Goal: Contribute content: Contribute content

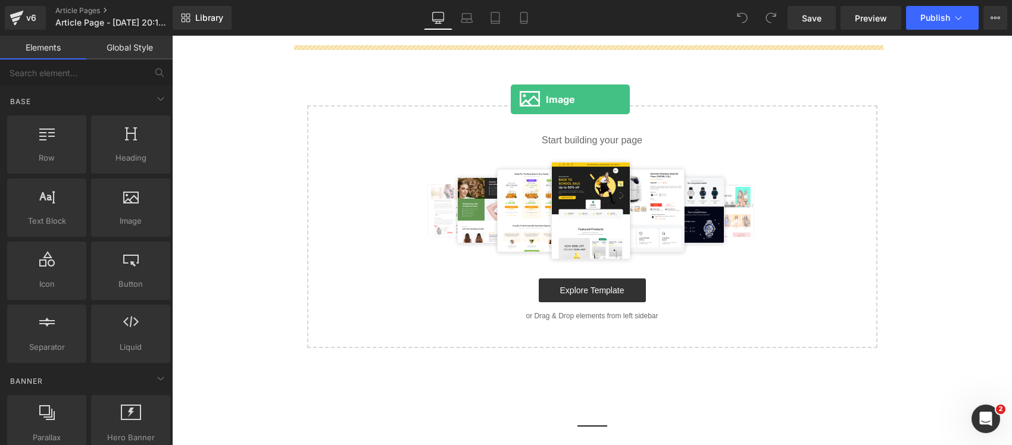
scroll to position [101, 0]
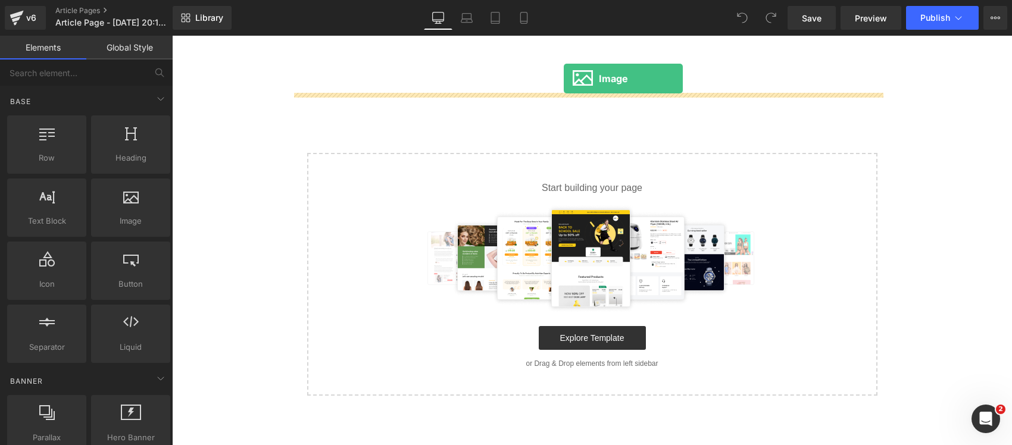
drag, startPoint x: 287, startPoint y: 249, endPoint x: 564, endPoint y: 67, distance: 331.3
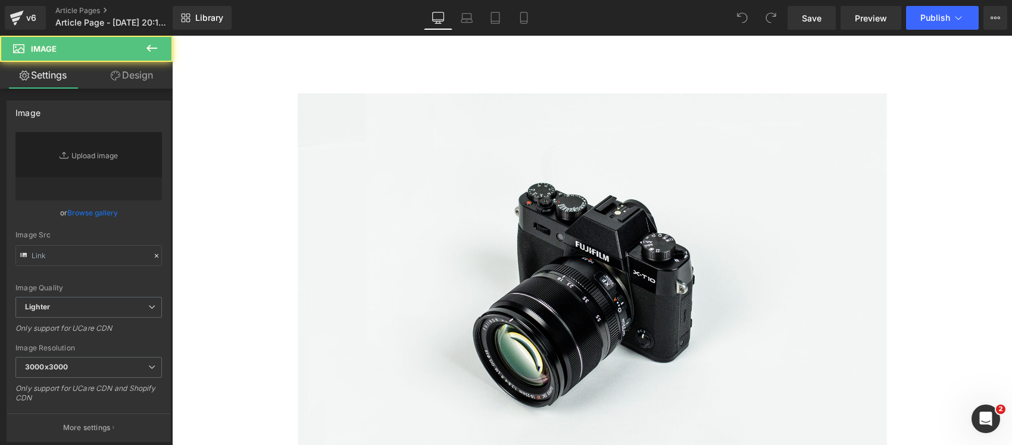
type input "//[DOMAIN_NAME][URL]"
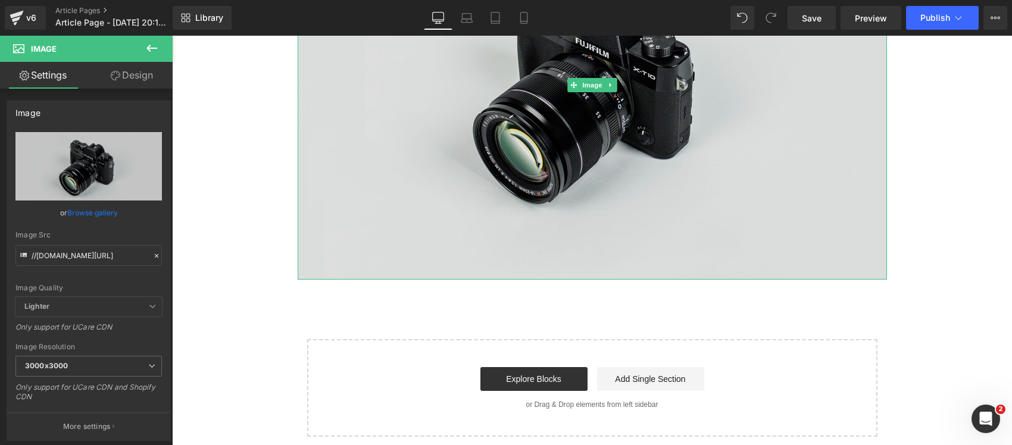
scroll to position [399, 0]
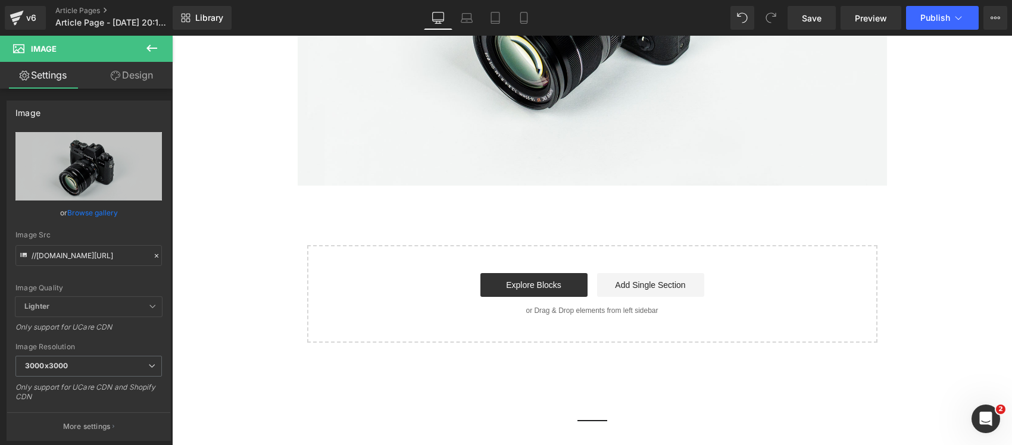
click at [246, 255] on main "Image Select your layout" at bounding box center [592, 66] width 840 height 637
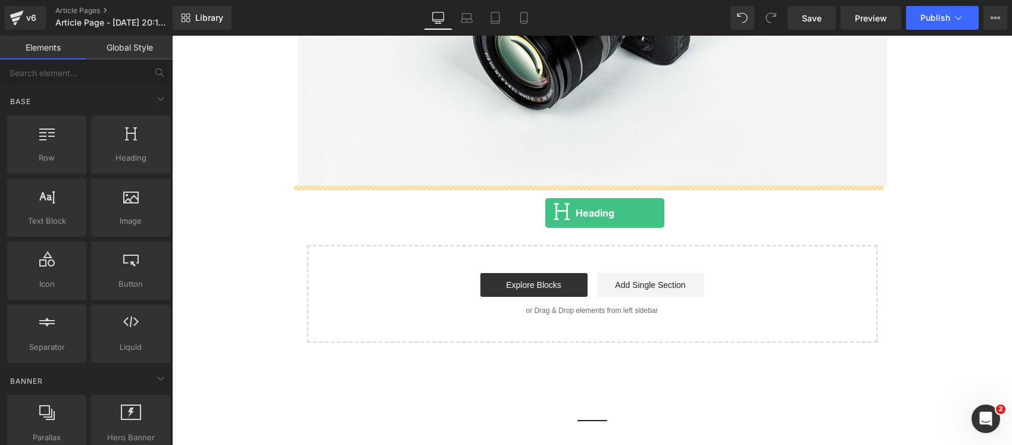
drag, startPoint x: 287, startPoint y: 189, endPoint x: 545, endPoint y: 213, distance: 259.5
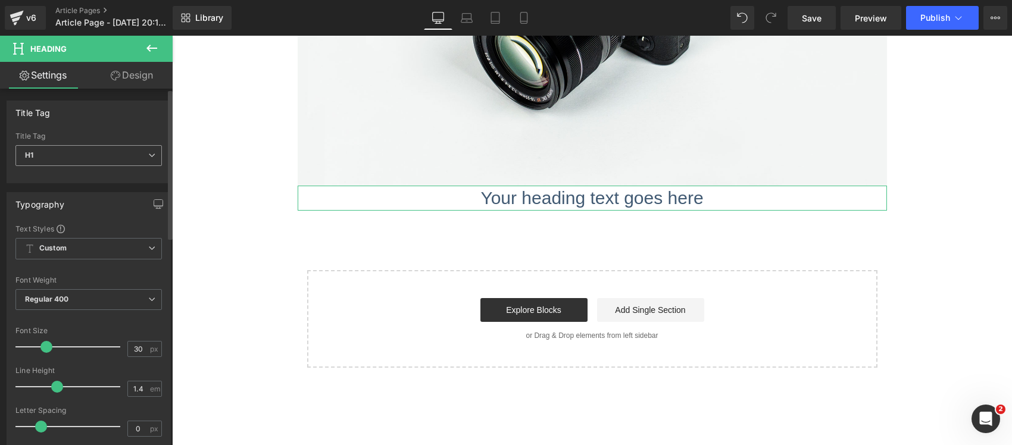
click at [57, 152] on span "H1" at bounding box center [88, 155] width 146 height 21
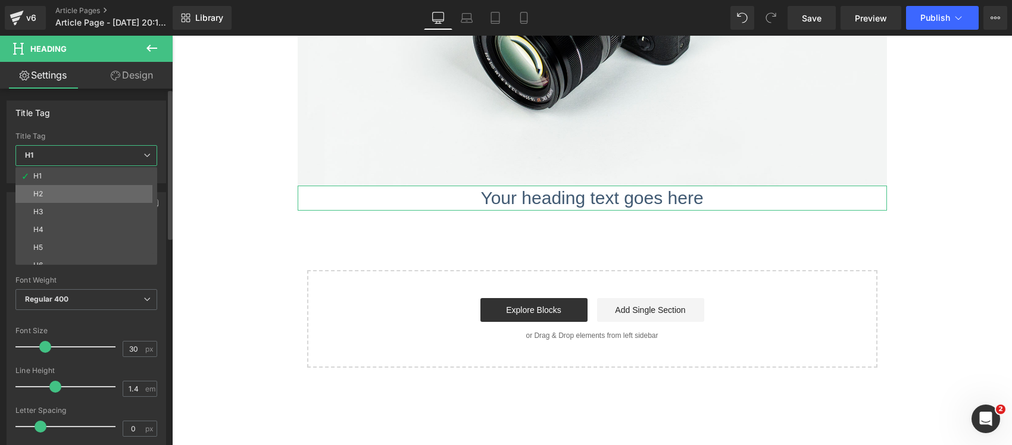
click at [40, 192] on div "H2" at bounding box center [38, 194] width 10 height 8
type input "27"
type input "100"
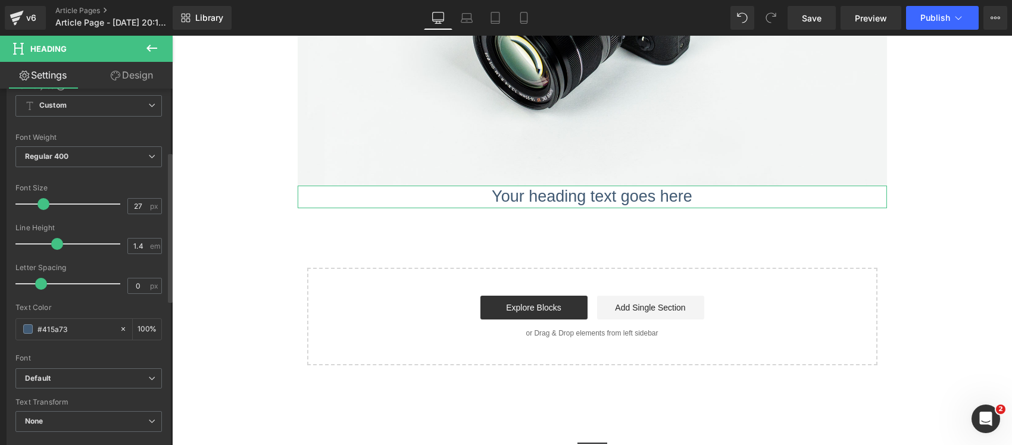
scroll to position [149, 0]
click at [130, 278] on input "0" at bounding box center [138, 280] width 21 height 15
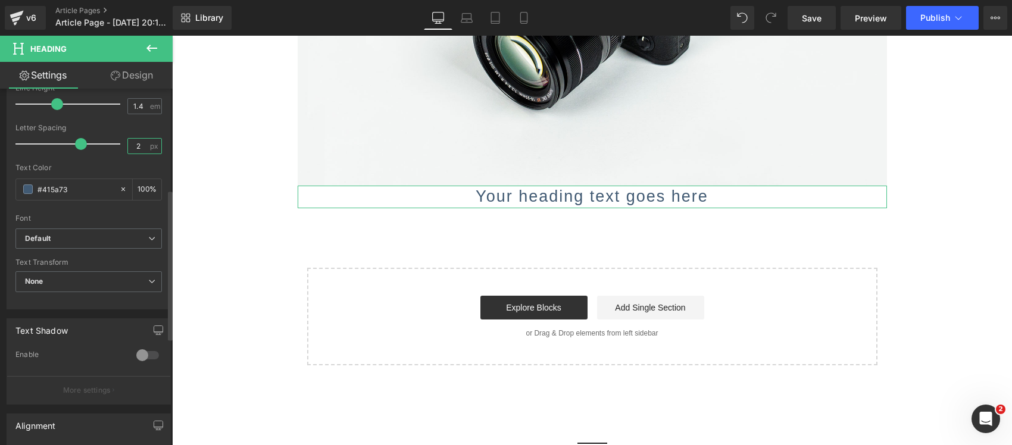
scroll to position [298, 0]
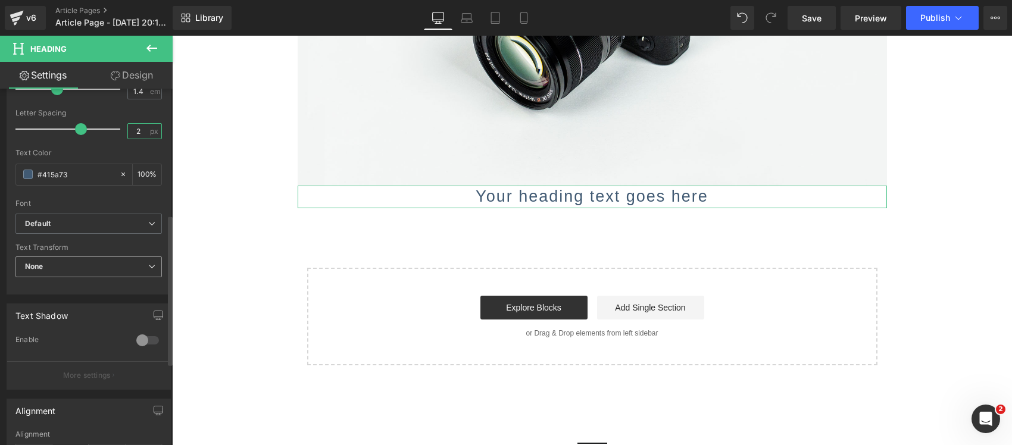
type input "2"
click at [48, 266] on span "None" at bounding box center [88, 267] width 146 height 21
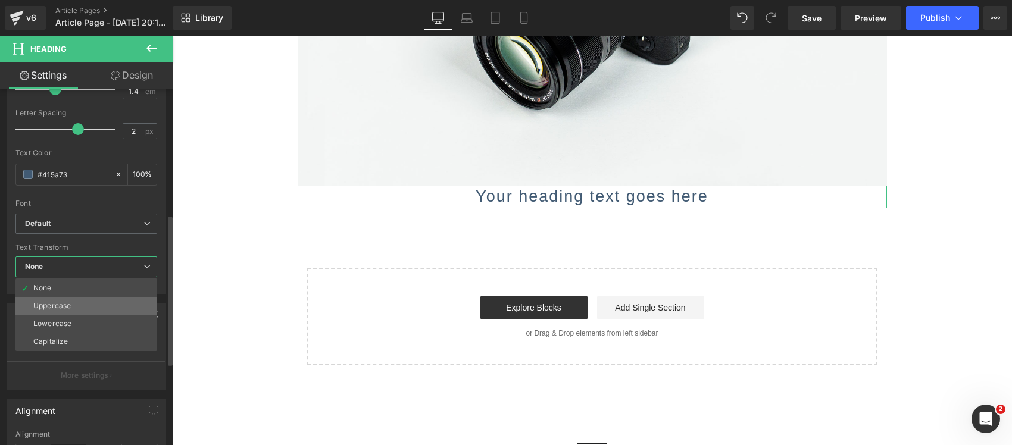
click at [43, 309] on div "Uppercase" at bounding box center [51, 306] width 37 height 8
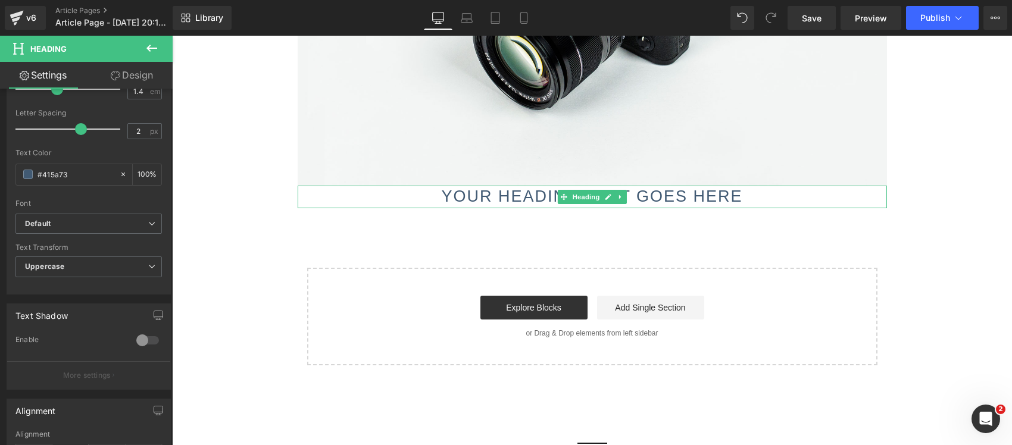
click at [459, 196] on h2 "Your heading text goes here" at bounding box center [592, 197] width 589 height 23
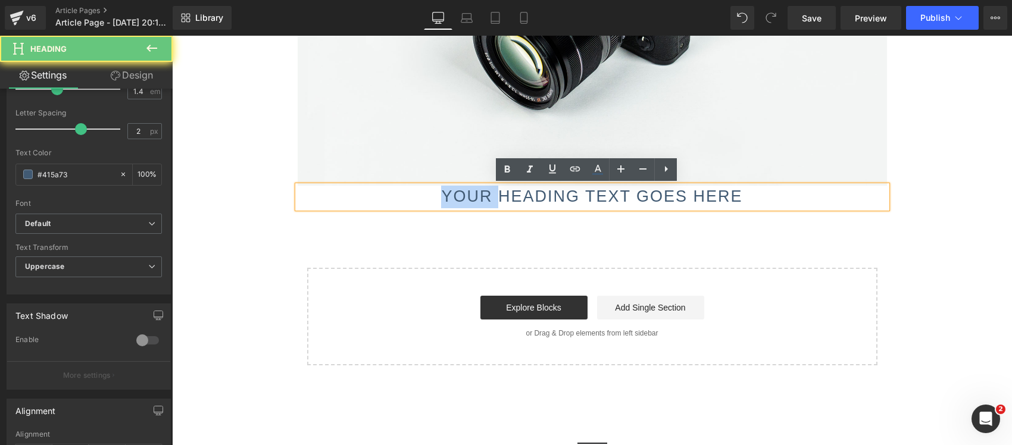
click at [459, 196] on h2 "Your heading text goes here" at bounding box center [592, 197] width 589 height 23
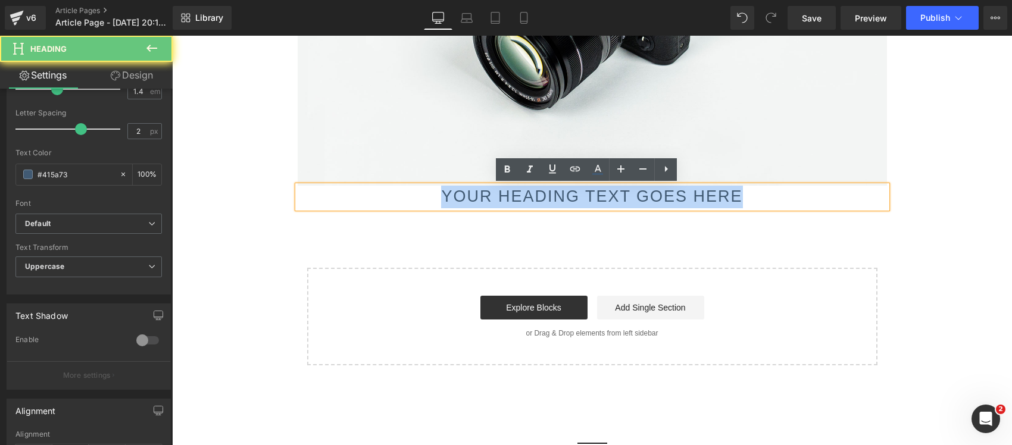
click at [459, 196] on h2 "Your heading text goes here" at bounding box center [592, 197] width 589 height 23
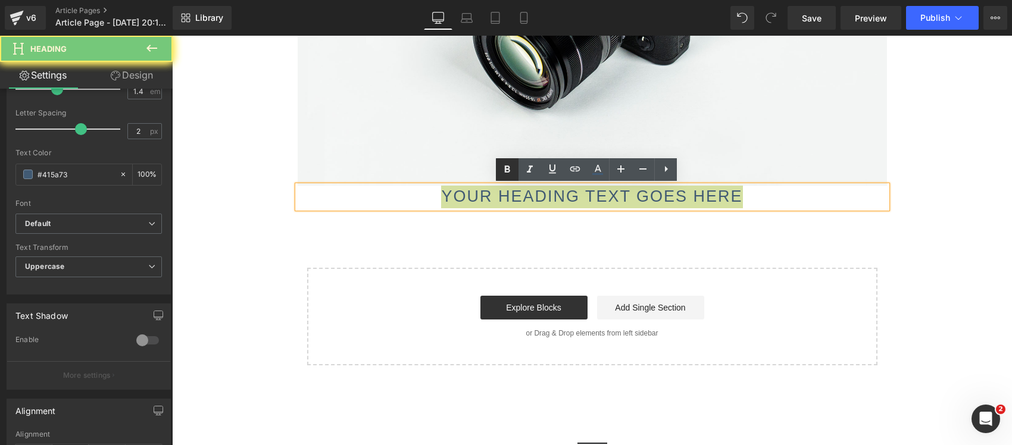
click at [501, 171] on icon at bounding box center [507, 169] width 14 height 14
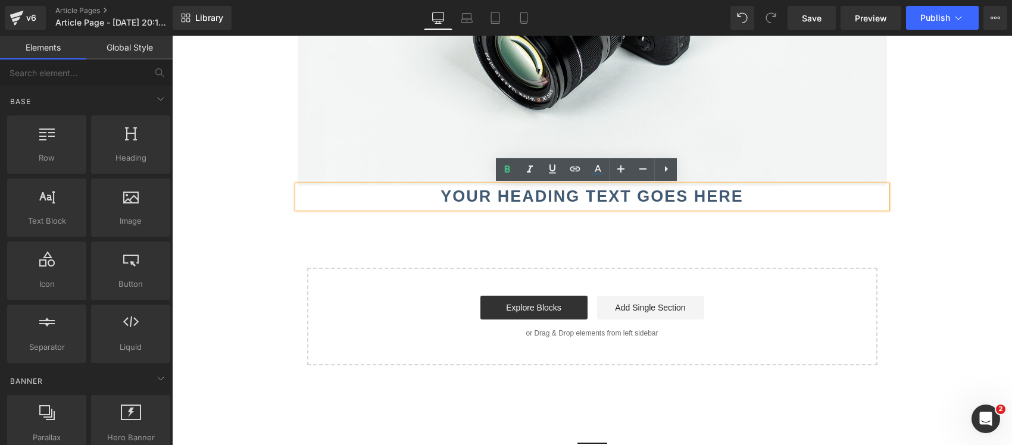
click at [255, 221] on main "Image Your heading text goes here Heading Select your layout" at bounding box center [592, 77] width 840 height 659
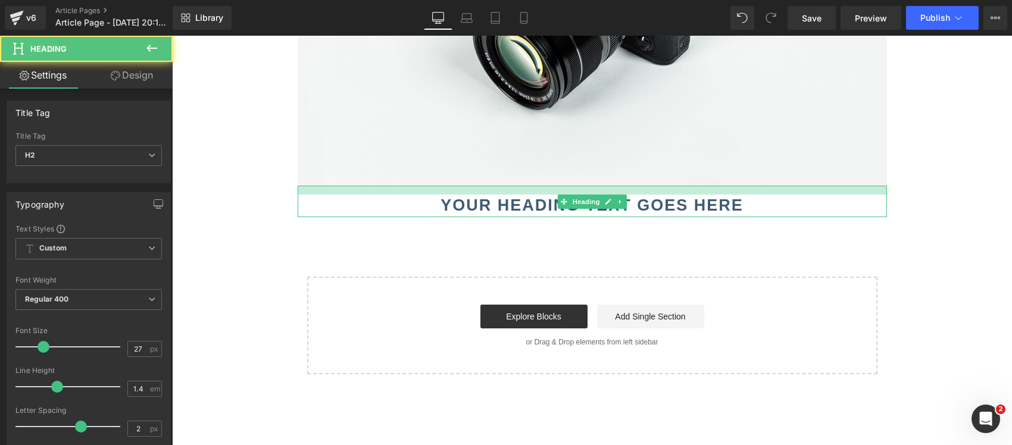
drag, startPoint x: 359, startPoint y: 186, endPoint x: 362, endPoint y: 195, distance: 9.6
click at [362, 195] on div "Your heading text goes here Heading" at bounding box center [592, 202] width 589 height 32
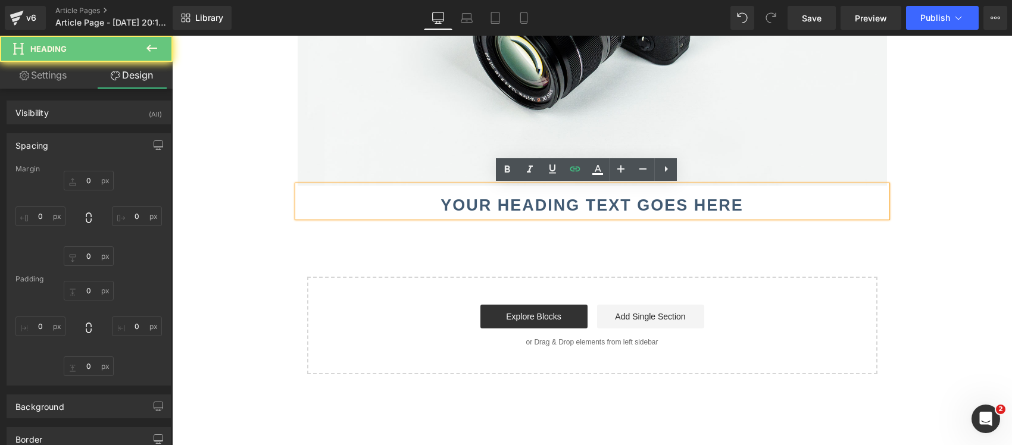
type input "0"
type input "15"
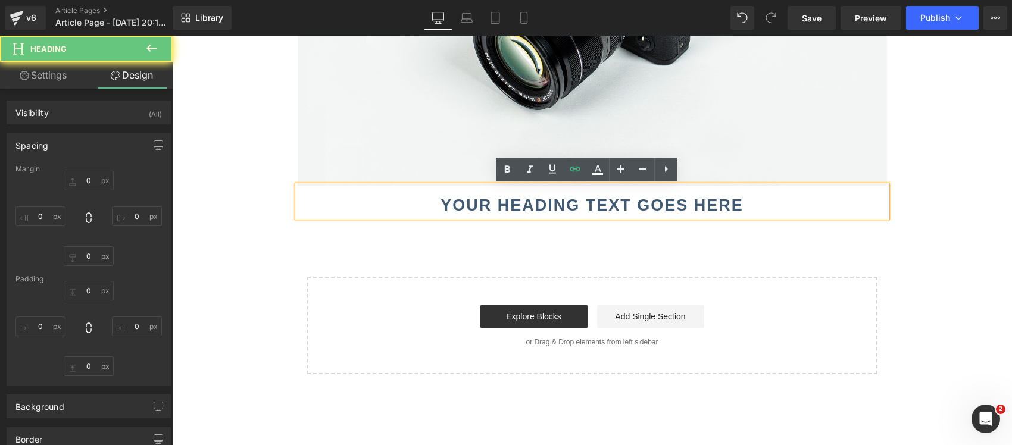
type input "0"
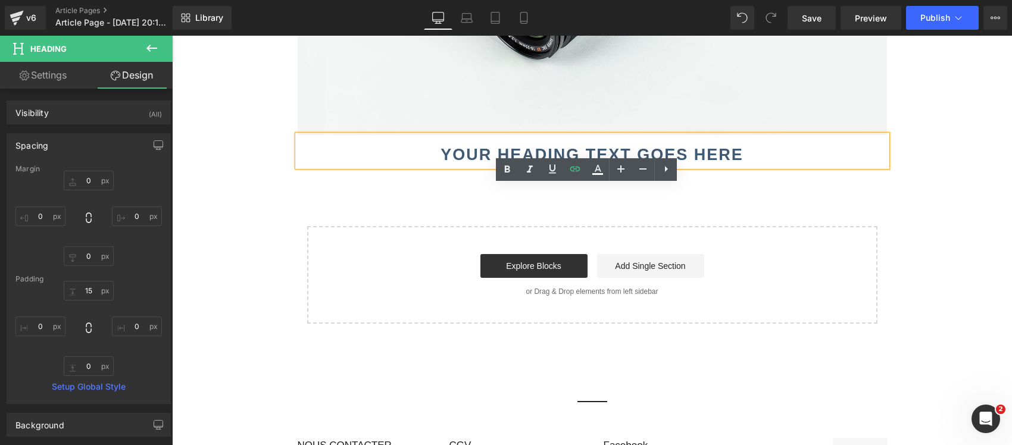
scroll to position [473, 0]
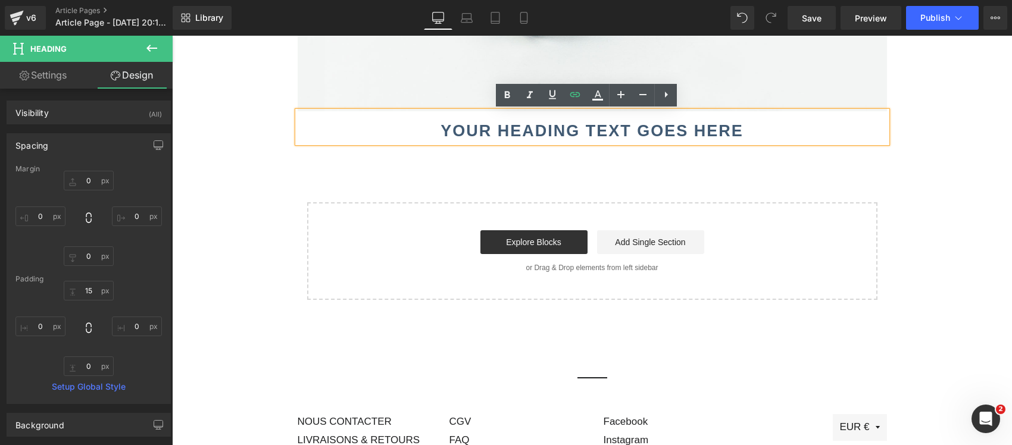
click at [265, 301] on main "Image Your heading text goes here Heading Select your layout" at bounding box center [592, 8] width 840 height 668
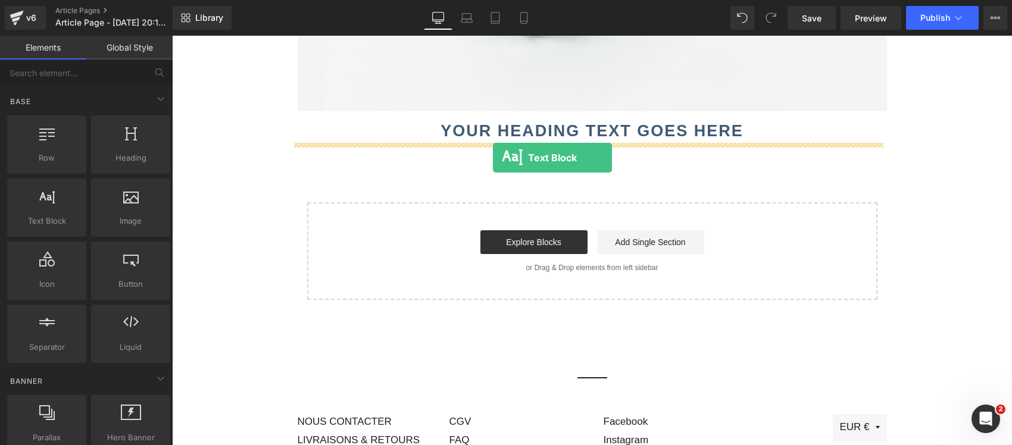
drag, startPoint x: 234, startPoint y: 255, endPoint x: 493, endPoint y: 155, distance: 276.8
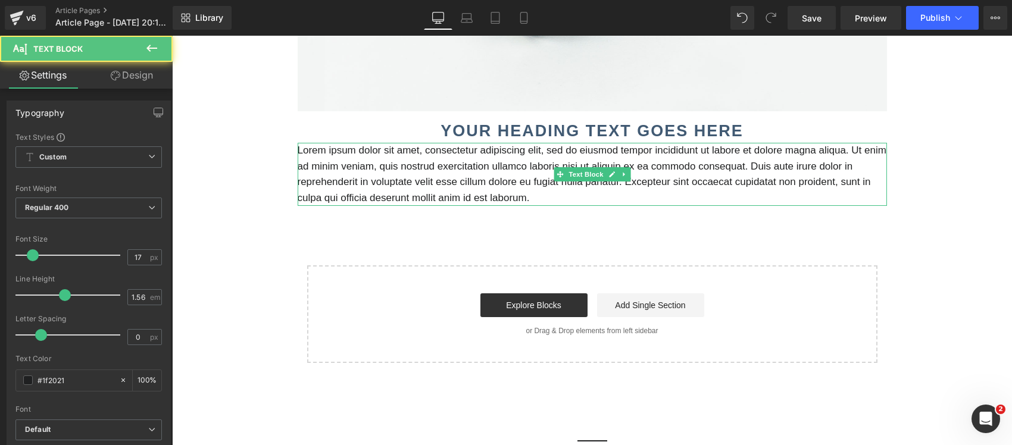
click at [499, 161] on p "Lorem ipsum dolor sit amet, consectetur adipiscing elit, sed do eiusmod tempor …" at bounding box center [592, 174] width 589 height 63
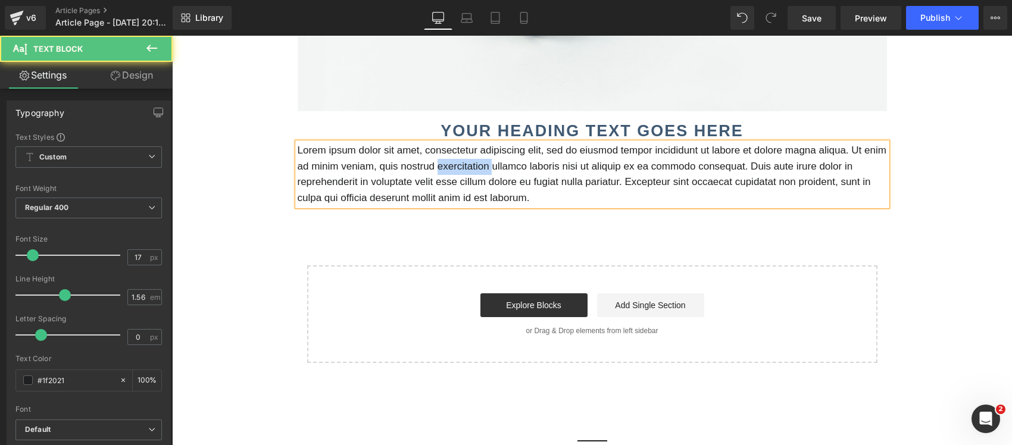
click at [499, 161] on p "Lorem ipsum dolor sit amet, consectetur adipiscing elit, sed do eiusmod tempor …" at bounding box center [592, 174] width 589 height 63
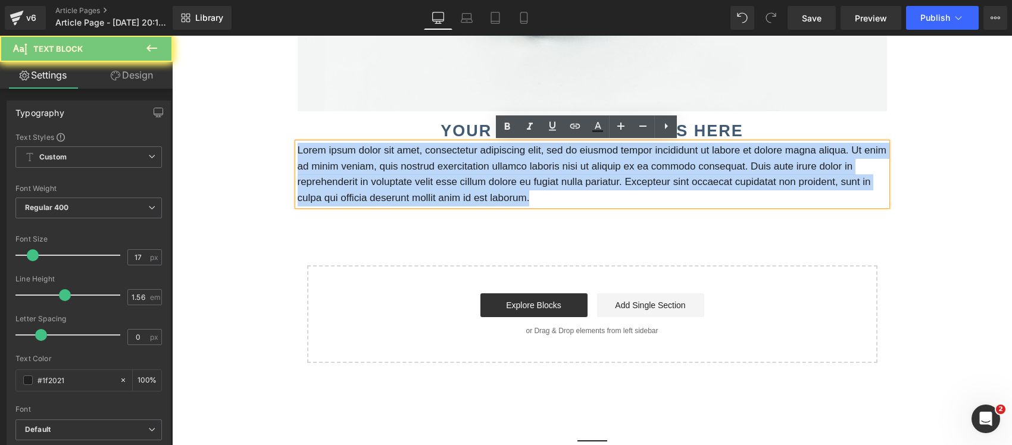
click at [499, 161] on p "Lorem ipsum dolor sit amet, consectetur adipiscing elit, sed do eiusmod tempor …" at bounding box center [592, 174] width 589 height 63
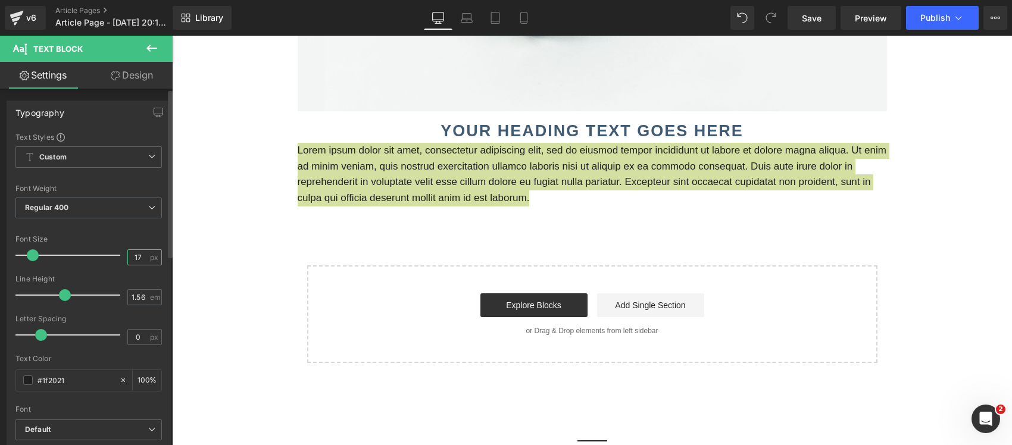
click at [132, 259] on input "17" at bounding box center [138, 257] width 21 height 15
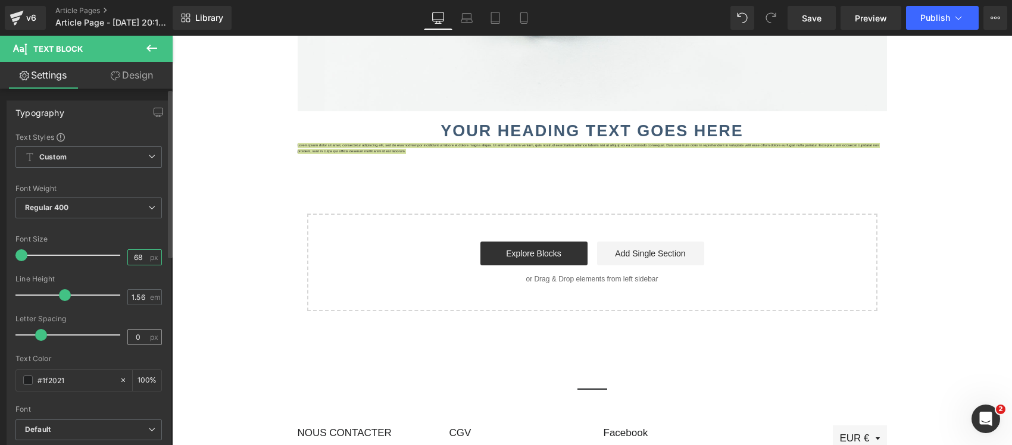
type input "68"
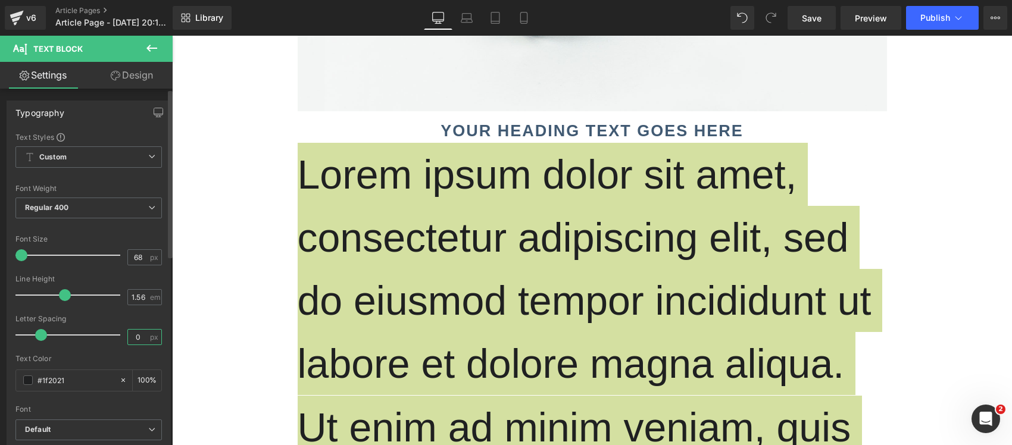
click at [137, 333] on input "0" at bounding box center [138, 337] width 21 height 15
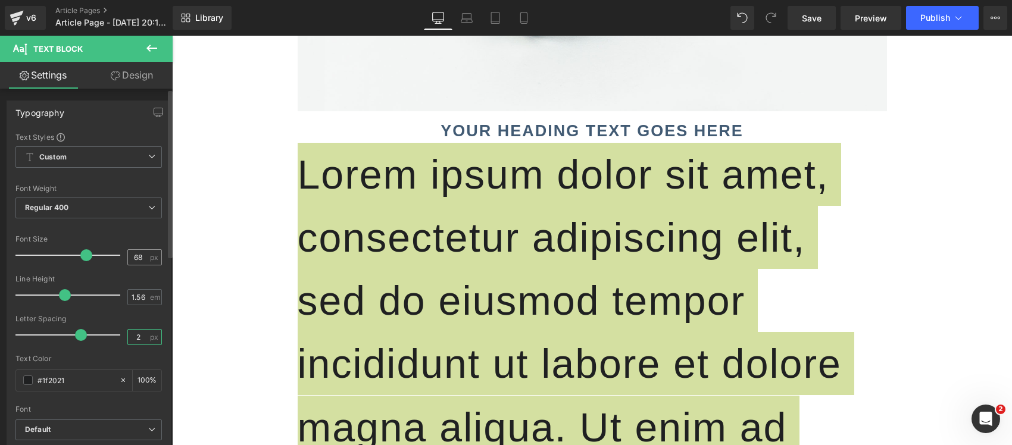
type input "2"
click at [135, 258] on input "68" at bounding box center [138, 257] width 21 height 15
type input "18"
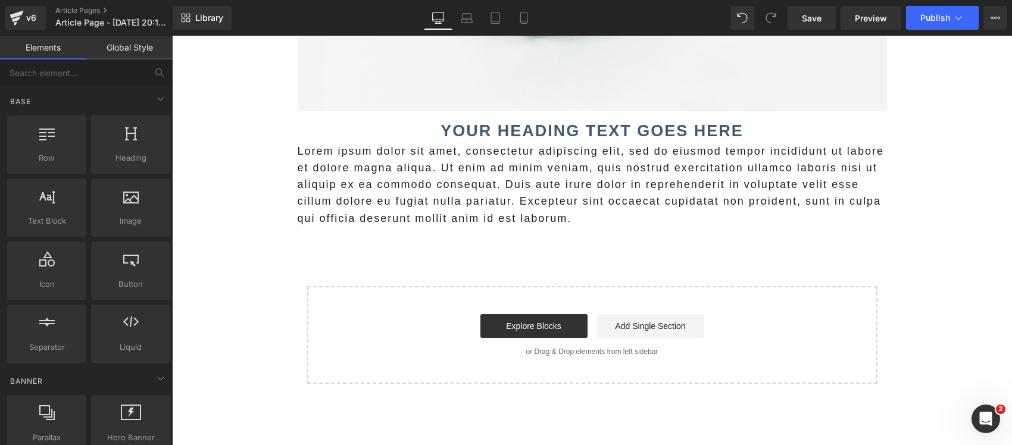
click at [240, 274] on main "Image Your heading text goes here Heading Lorem ipsum dolor sit amet, consectet…" at bounding box center [592, 50] width 840 height 752
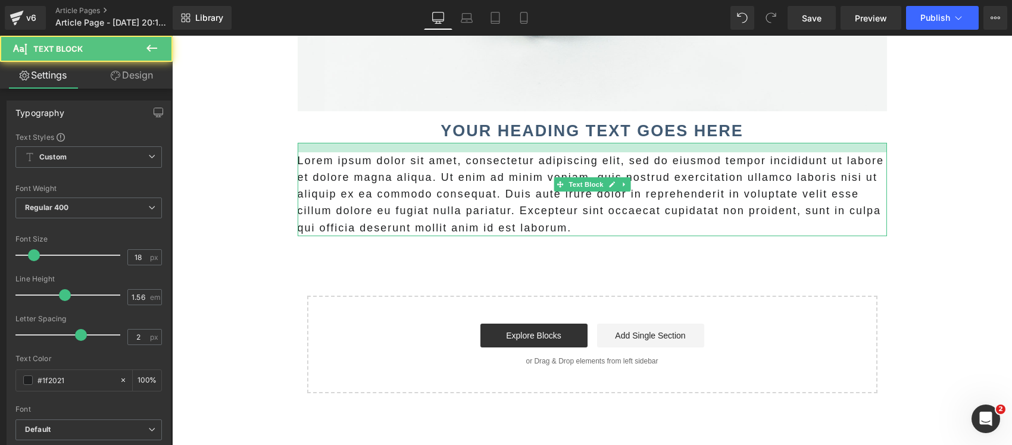
drag, startPoint x: 437, startPoint y: 143, endPoint x: 444, endPoint y: 152, distance: 11.9
click at [444, 152] on div "Lorem ipsum dolor sit amet, consectetur adipiscing elit, sed do eiusmod tempor …" at bounding box center [592, 189] width 589 height 93
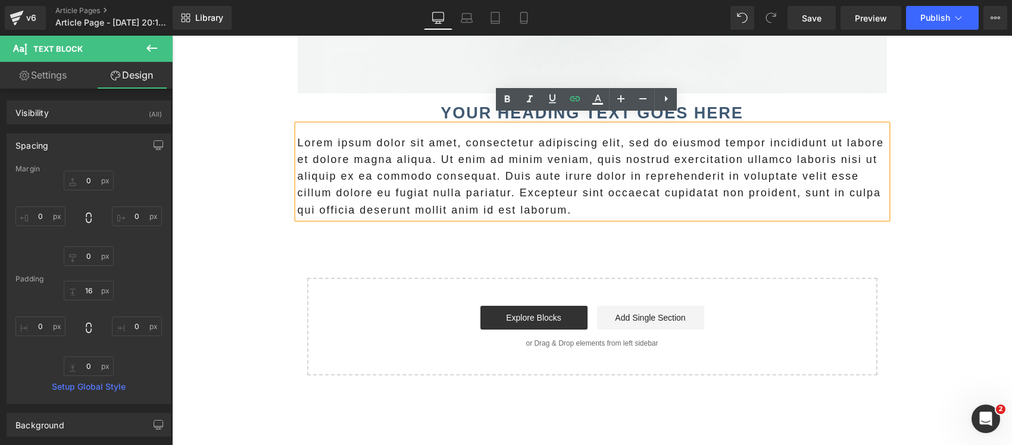
scroll to position [548, 0]
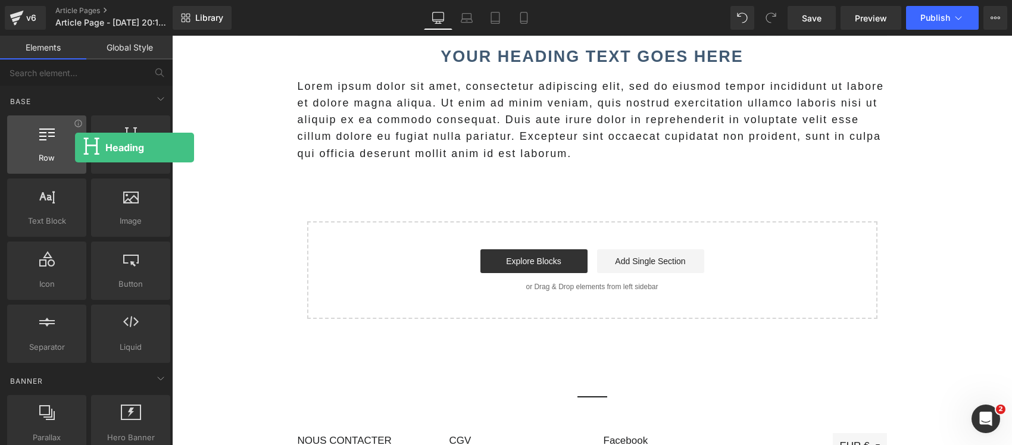
drag, startPoint x: 142, startPoint y: 165, endPoint x: 75, endPoint y: 148, distance: 69.0
click at [75, 148] on div "Row rows, columns, layouts, div Heading headings, titles, h1,h2,h3,h4,h5,h6 Tex…" at bounding box center [89, 239] width 168 height 252
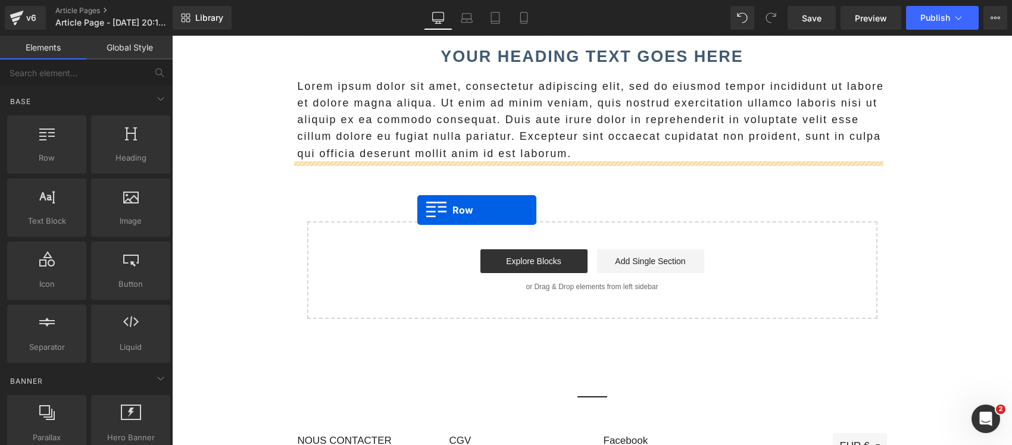
drag, startPoint x: 204, startPoint y: 197, endPoint x: 417, endPoint y: 210, distance: 214.1
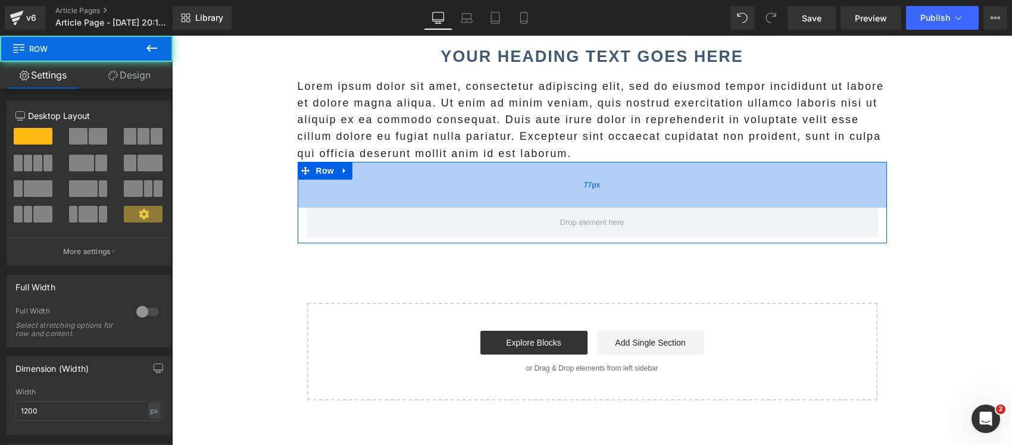
drag, startPoint x: 404, startPoint y: 162, endPoint x: 409, endPoint y: 190, distance: 28.6
click at [409, 190] on div "77px" at bounding box center [592, 185] width 589 height 46
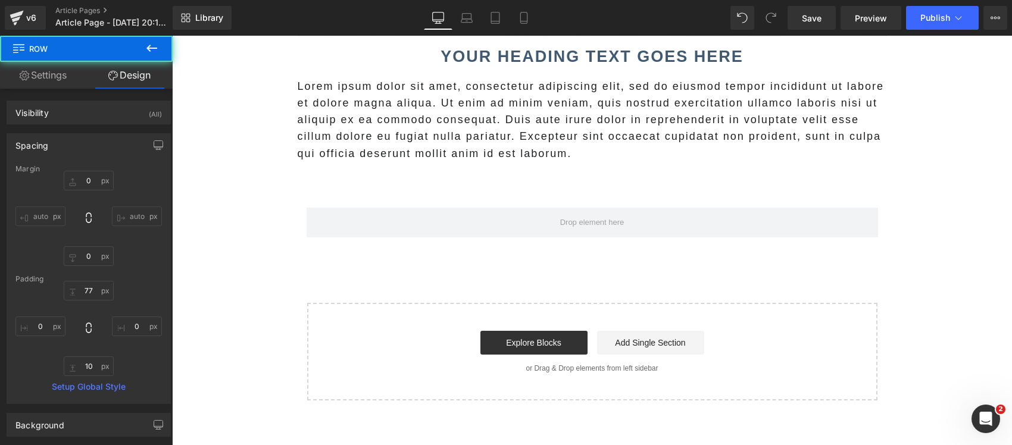
click at [268, 220] on main "Image Your heading text goes here Heading Lorem ipsum dolor sit amet, consectet…" at bounding box center [592, 20] width 840 height 843
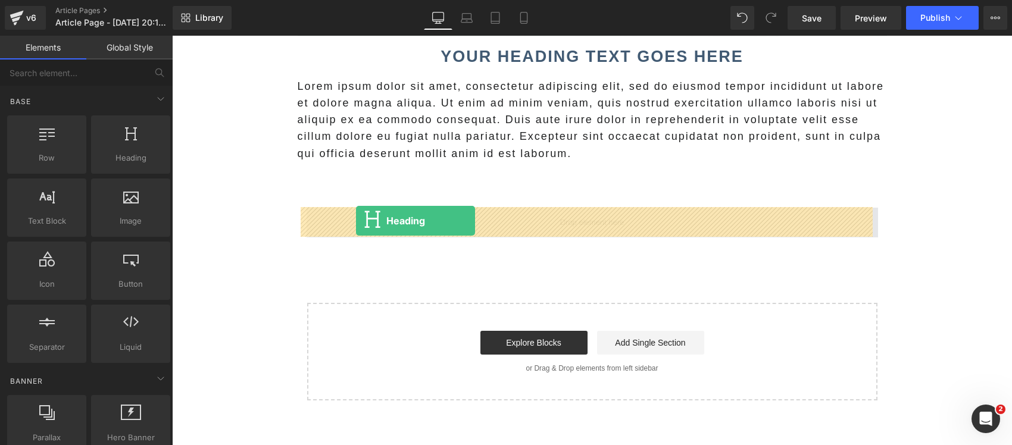
drag, startPoint x: 311, startPoint y: 179, endPoint x: 356, endPoint y: 221, distance: 61.9
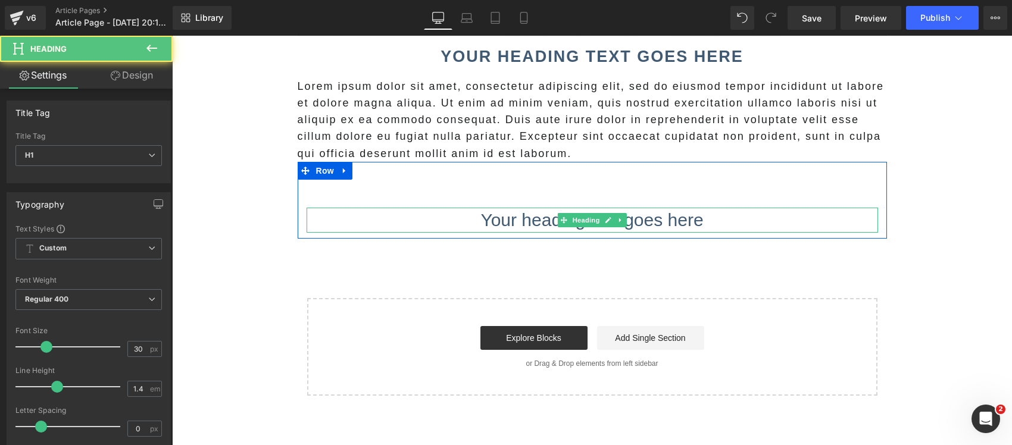
click at [389, 221] on h1 "Your heading text goes here" at bounding box center [592, 220] width 571 height 25
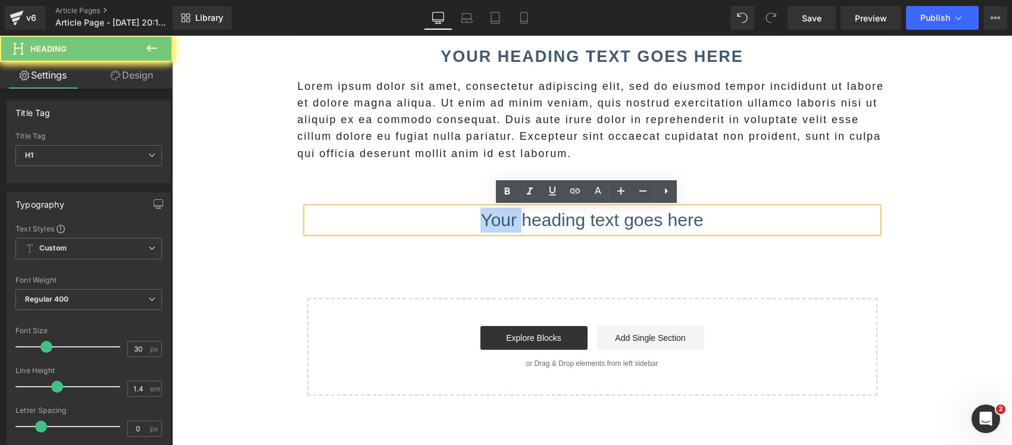
click at [389, 221] on h1 "Your heading text goes here" at bounding box center [592, 220] width 571 height 25
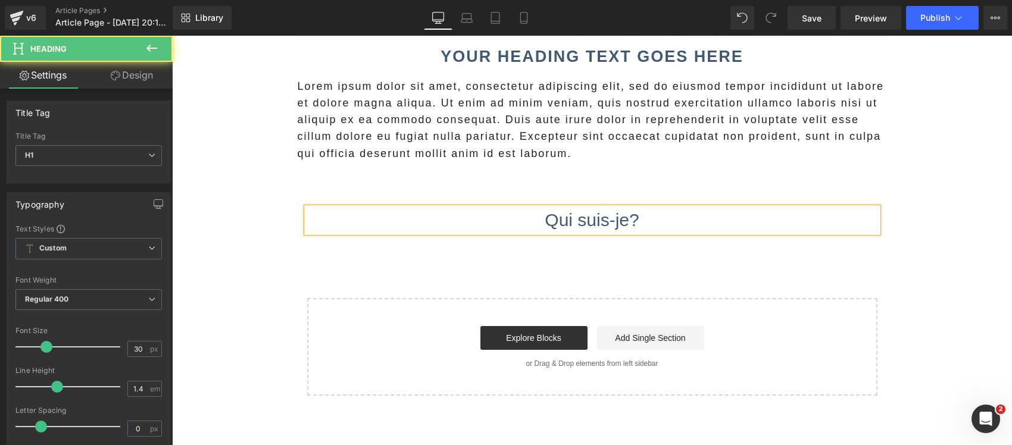
click at [487, 220] on h1 "Qui suis-je?" at bounding box center [592, 220] width 571 height 25
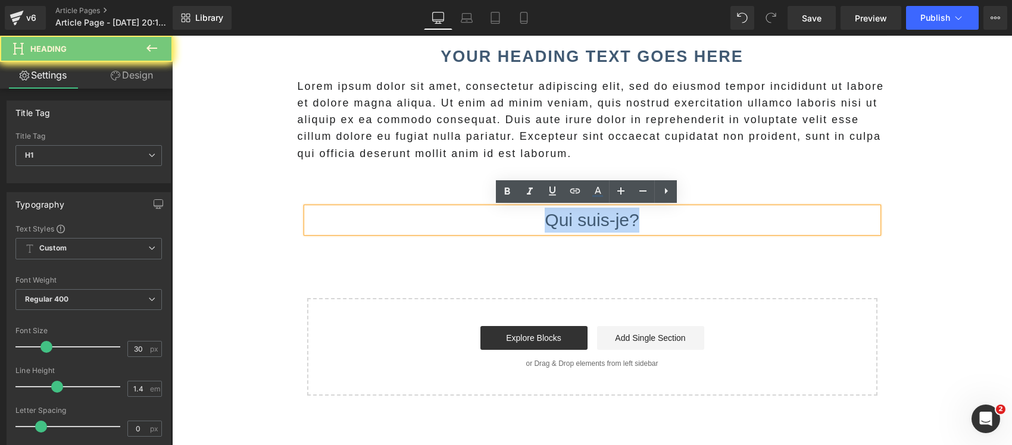
click at [487, 220] on h1 "Qui suis-je?" at bounding box center [592, 220] width 571 height 25
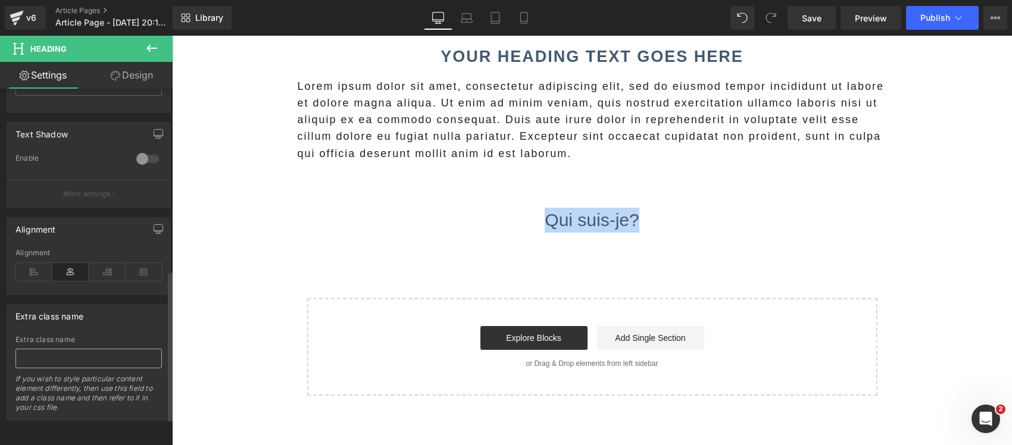
scroll to position [492, 0]
click at [36, 263] on icon at bounding box center [33, 272] width 37 height 18
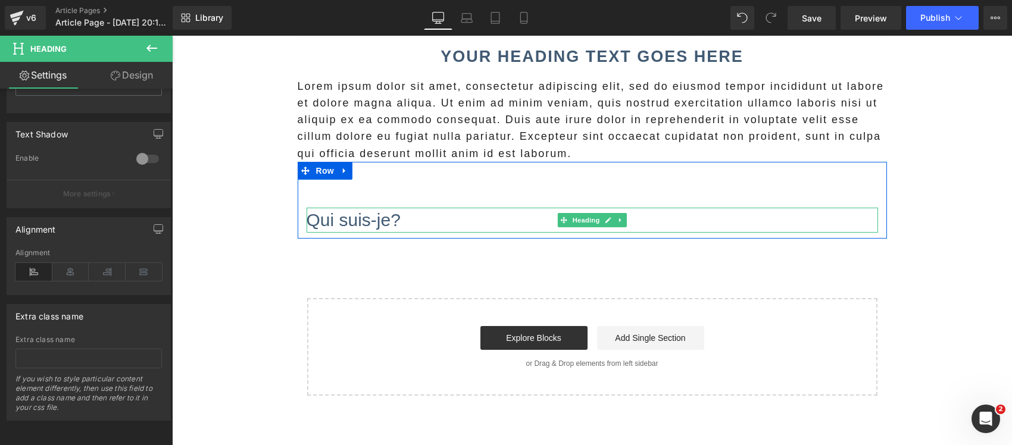
click at [337, 215] on h1 "Qui suis-je?" at bounding box center [592, 220] width 571 height 25
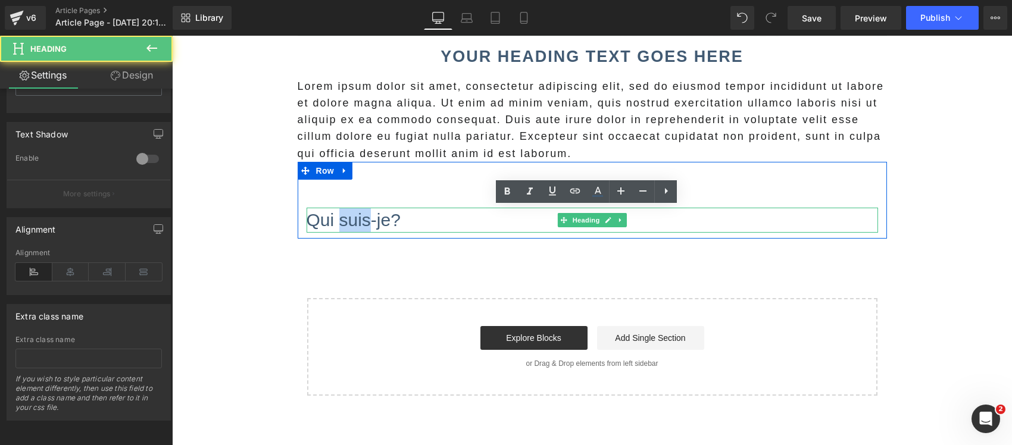
click at [337, 215] on h1 "Qui suis-je?" at bounding box center [592, 220] width 571 height 25
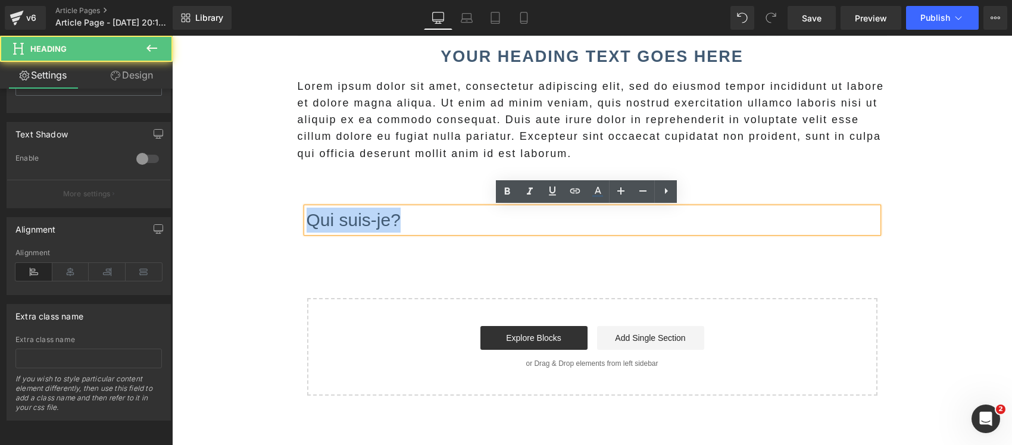
click at [337, 215] on h1 "Qui suis-je?" at bounding box center [592, 220] width 571 height 25
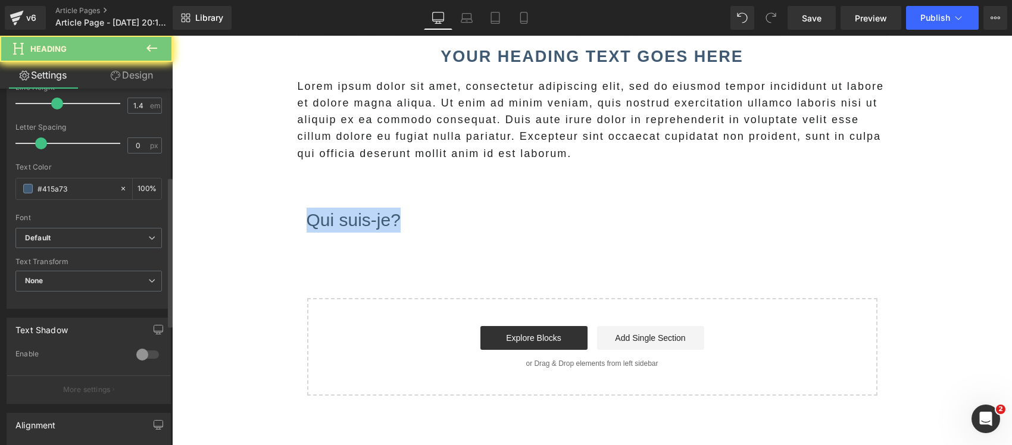
scroll to position [0, 0]
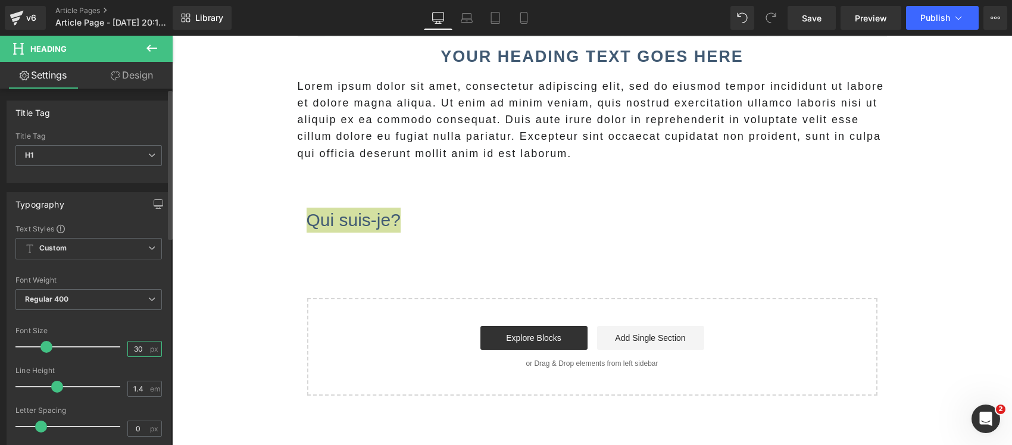
click at [129, 347] on input "30" at bounding box center [138, 349] width 21 height 15
type input "33"
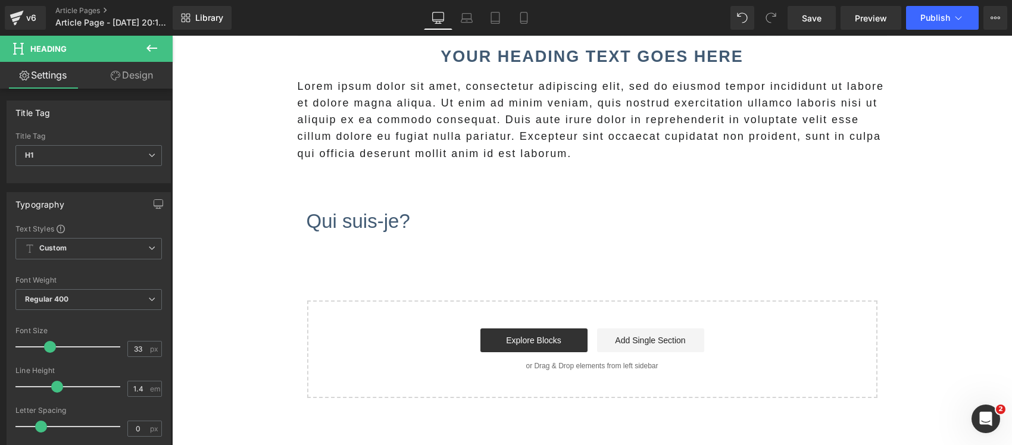
click at [264, 299] on main "Image Your heading text goes here Heading Lorem ipsum dolor sit amet, consectet…" at bounding box center [592, 19] width 840 height 840
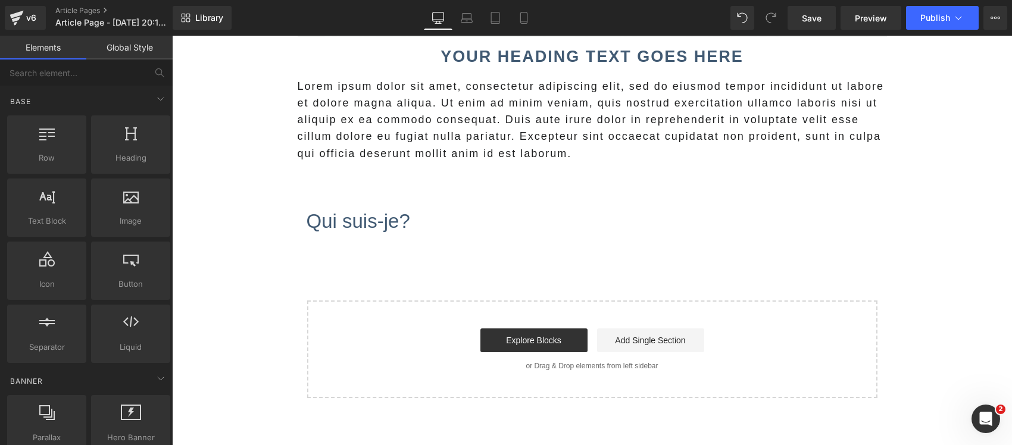
click at [228, 331] on main "Image Your heading text goes here Heading Lorem ipsum dolor sit amet, consectet…" at bounding box center [592, 19] width 840 height 840
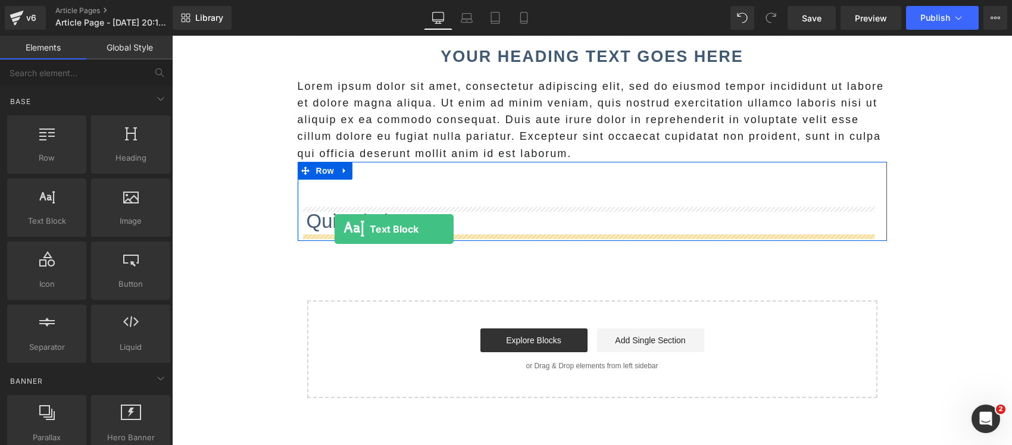
drag, startPoint x: 223, startPoint y: 252, endPoint x: 334, endPoint y: 229, distance: 114.2
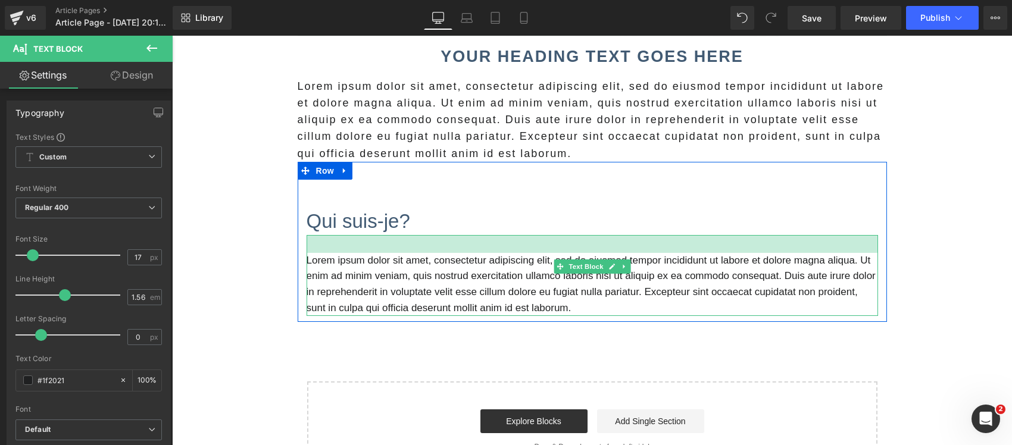
drag, startPoint x: 347, startPoint y: 235, endPoint x: 352, endPoint y: 253, distance: 18.6
click at [352, 253] on div "Lorem ipsum dolor sit amet, consectetur adipiscing elit, sed do eiusmod tempor …" at bounding box center [592, 275] width 571 height 81
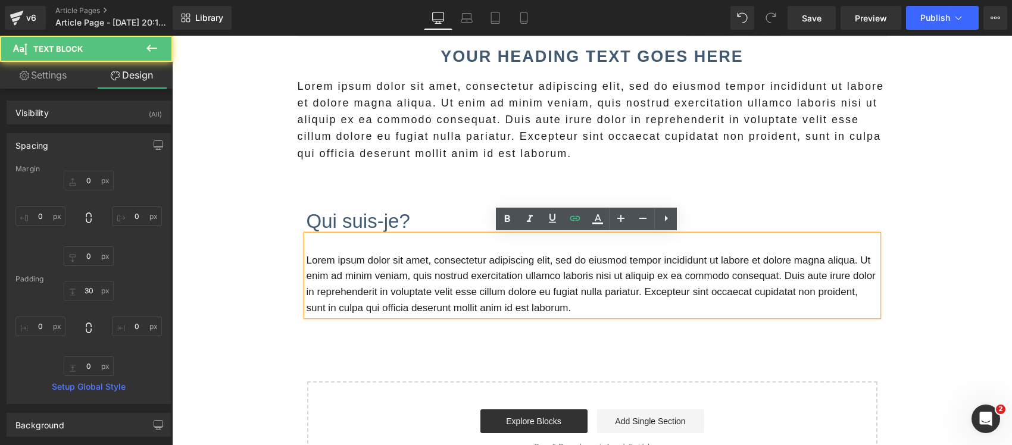
click at [227, 305] on main "Image Your heading text goes here Heading Lorem ipsum dolor sit amet, consectet…" at bounding box center [592, 60] width 840 height 922
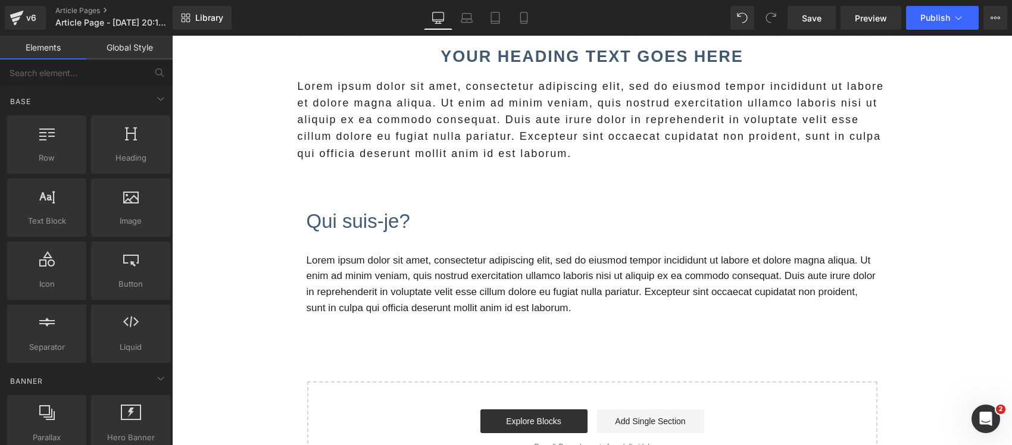
click at [329, 307] on p "Lorem ipsum dolor sit amet, consectetur adipiscing elit, sed do eiusmod tempor …" at bounding box center [592, 284] width 571 height 63
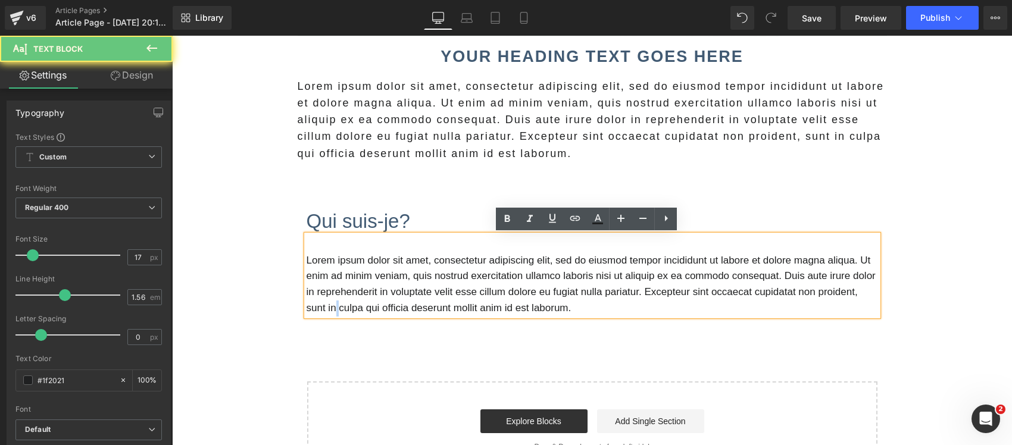
click at [329, 307] on p "Lorem ipsum dolor sit amet, consectetur adipiscing elit, sed do eiusmod tempor …" at bounding box center [592, 284] width 571 height 63
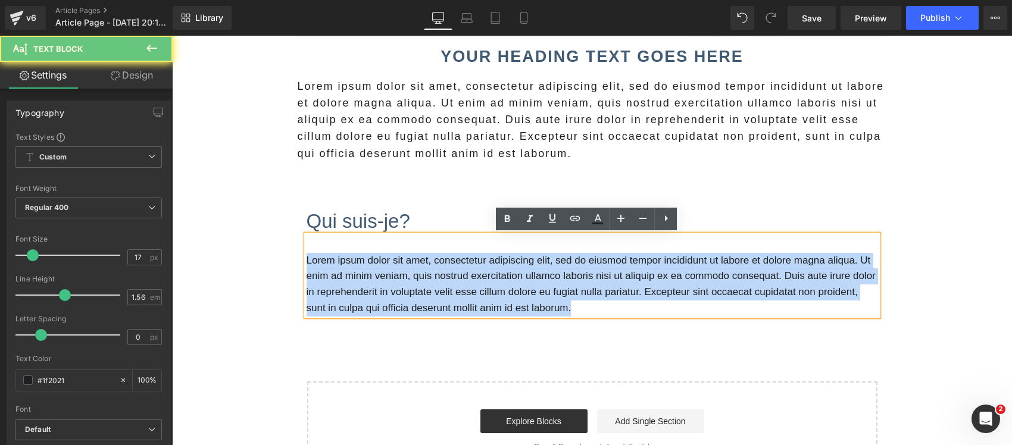
click at [329, 307] on p "Lorem ipsum dolor sit amet, consectetur adipiscing elit, sed do eiusmod tempor …" at bounding box center [592, 284] width 571 height 63
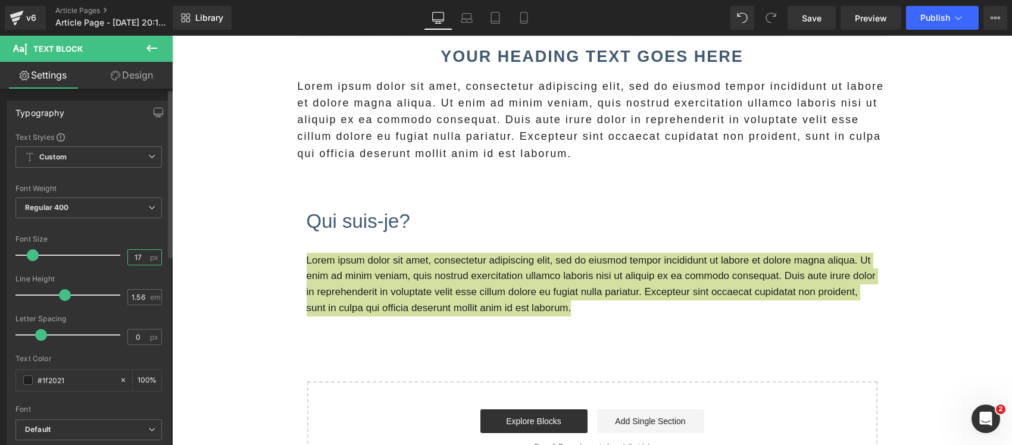
click at [136, 262] on input "17" at bounding box center [138, 257] width 21 height 15
type input "18"
click at [128, 342] on input "0" at bounding box center [138, 337] width 21 height 15
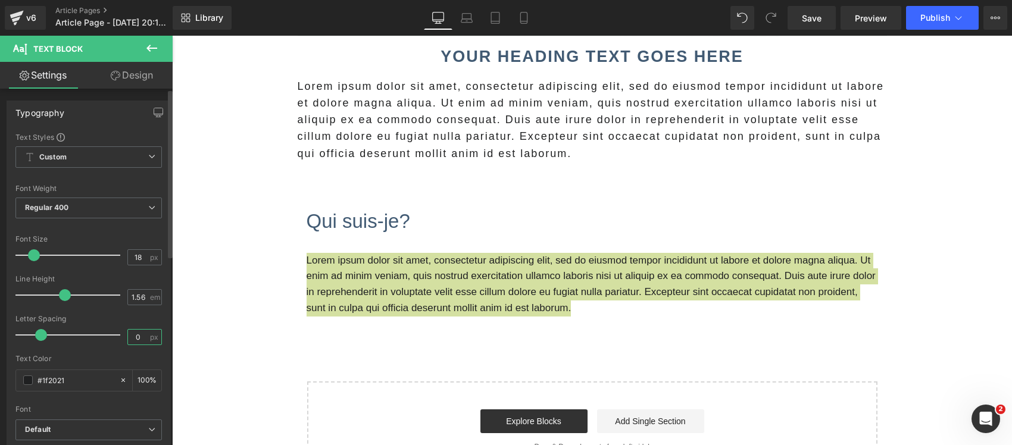
click at [128, 342] on input "0" at bounding box center [138, 337] width 21 height 15
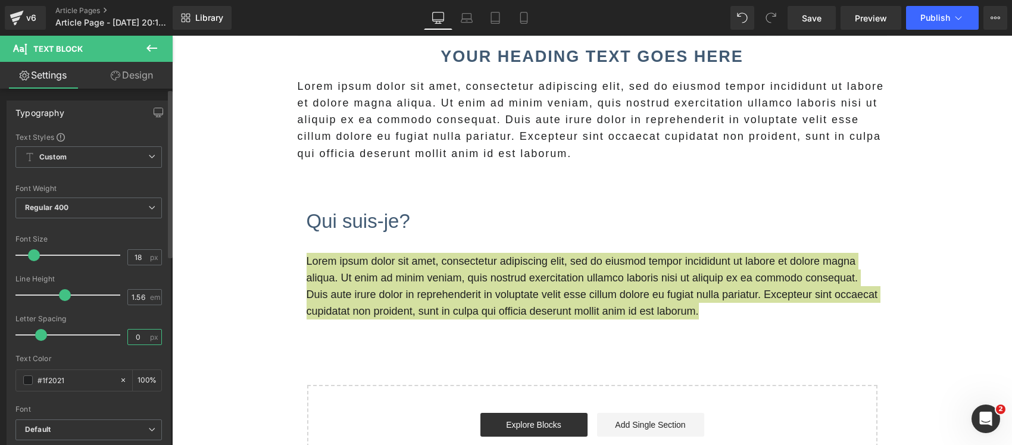
click at [128, 342] on input "0" at bounding box center [138, 337] width 21 height 15
type input "2"
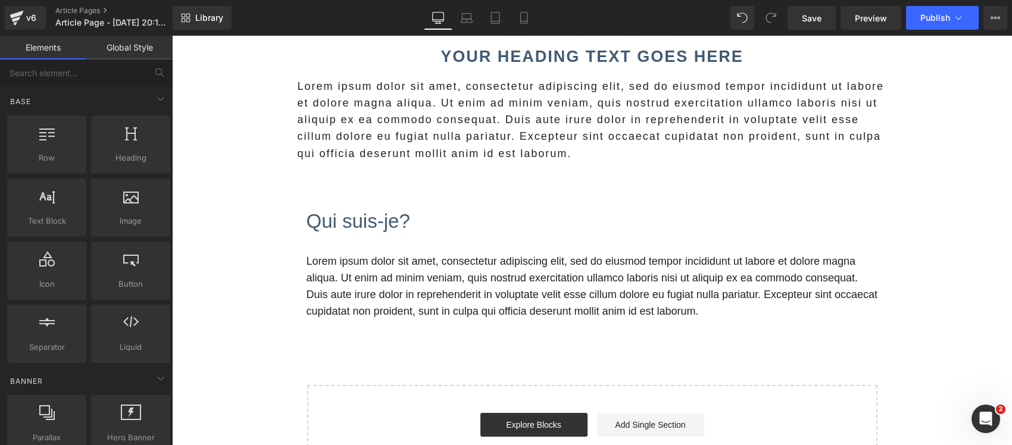
click at [239, 339] on main "Image Your heading text goes here Heading Lorem ipsum dolor sit amet, consectet…" at bounding box center [592, 61] width 840 height 925
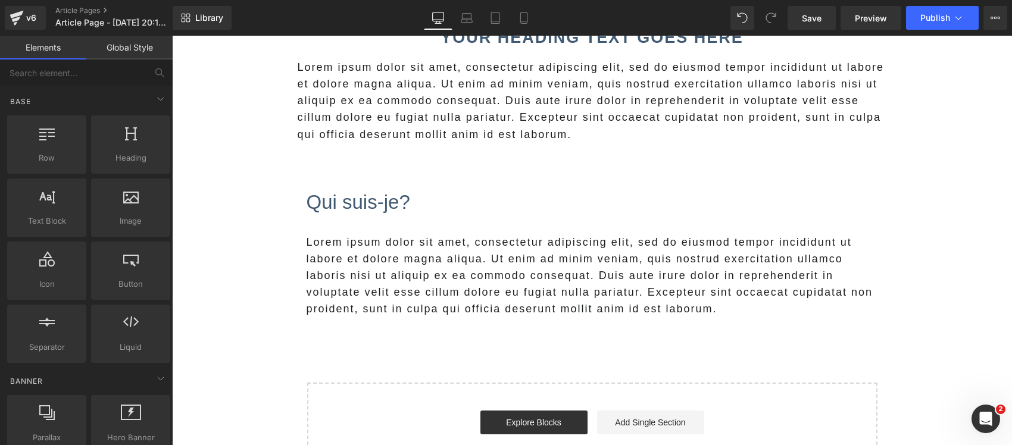
scroll to position [622, 0]
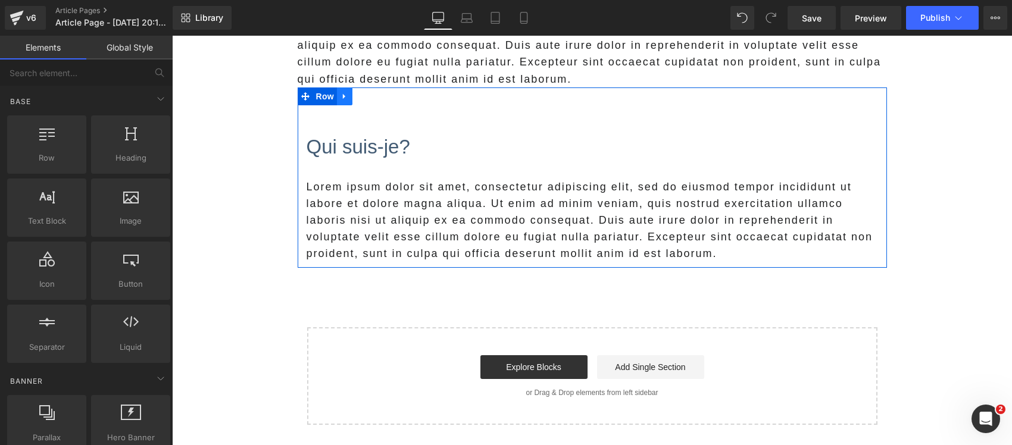
click at [340, 99] on icon at bounding box center [344, 96] width 8 height 9
click at [356, 99] on icon at bounding box center [360, 96] width 8 height 8
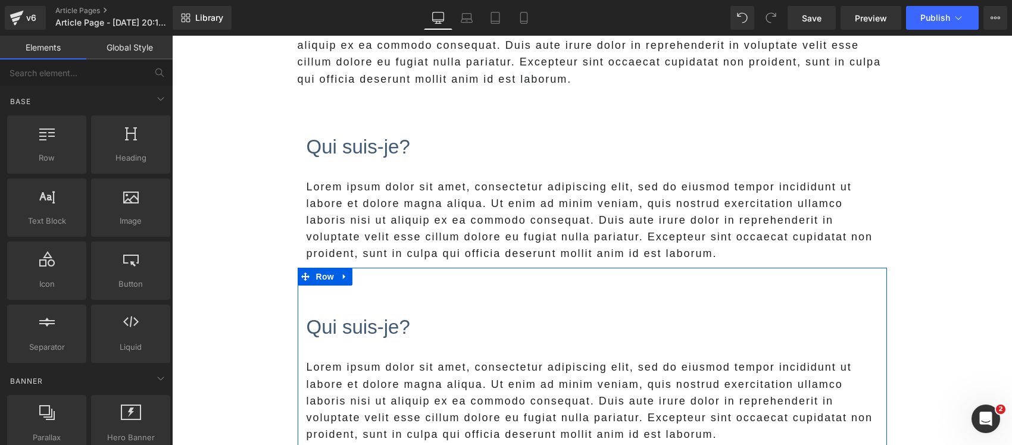
click at [336, 331] on h1 "Qui suis-je?" at bounding box center [592, 327] width 571 height 27
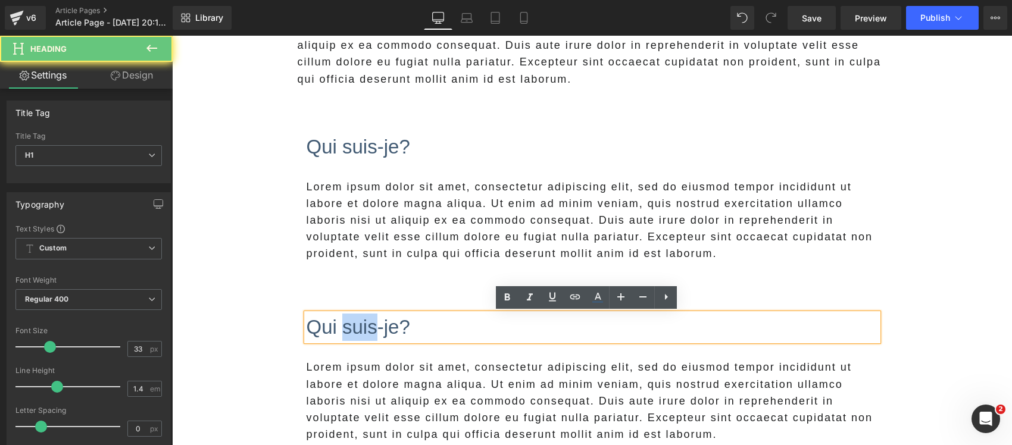
click at [336, 331] on h1 "Qui suis-je?" at bounding box center [592, 327] width 571 height 27
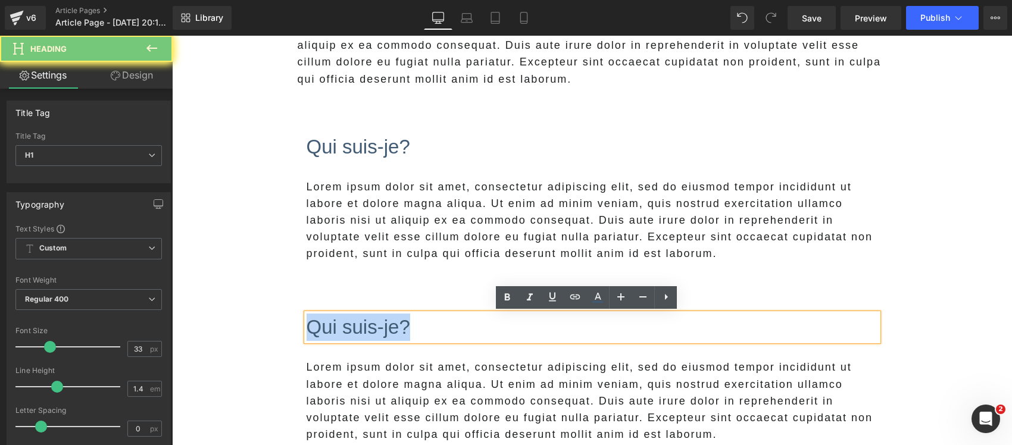
click at [336, 331] on h1 "Qui suis-je?" at bounding box center [592, 327] width 571 height 27
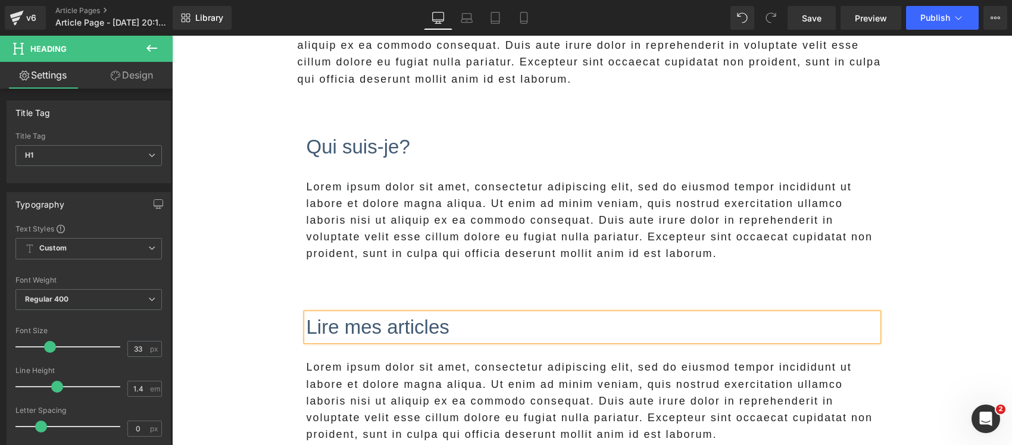
click at [336, 331] on h1 "Lire mes articles" at bounding box center [592, 327] width 571 height 27
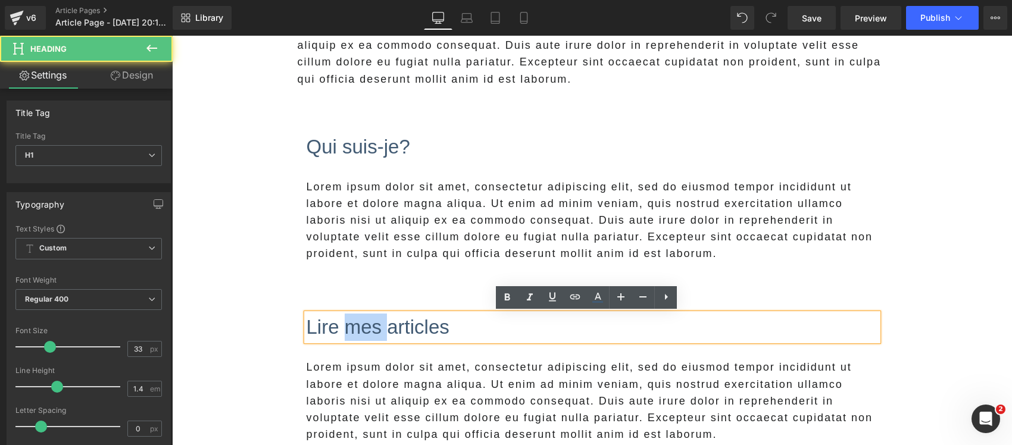
click at [336, 331] on h1 "Lire mes articles" at bounding box center [592, 327] width 571 height 27
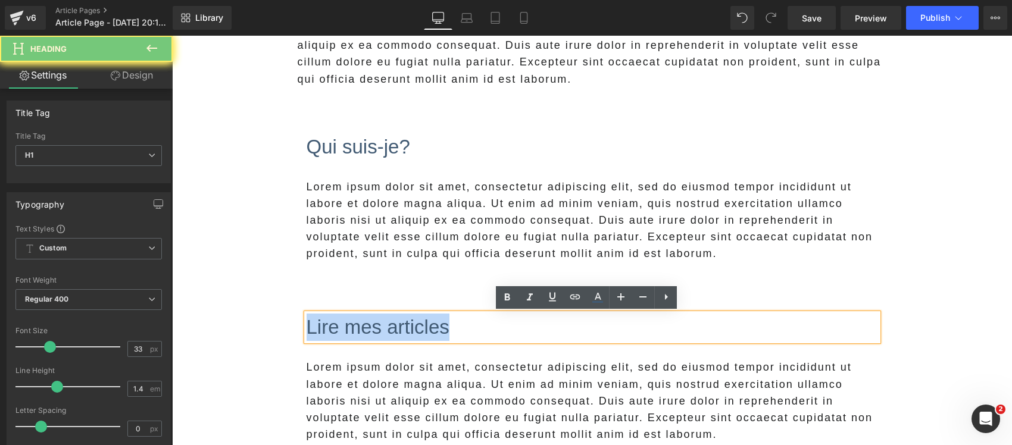
click at [336, 331] on h1 "Lire mes articles" at bounding box center [592, 327] width 571 height 27
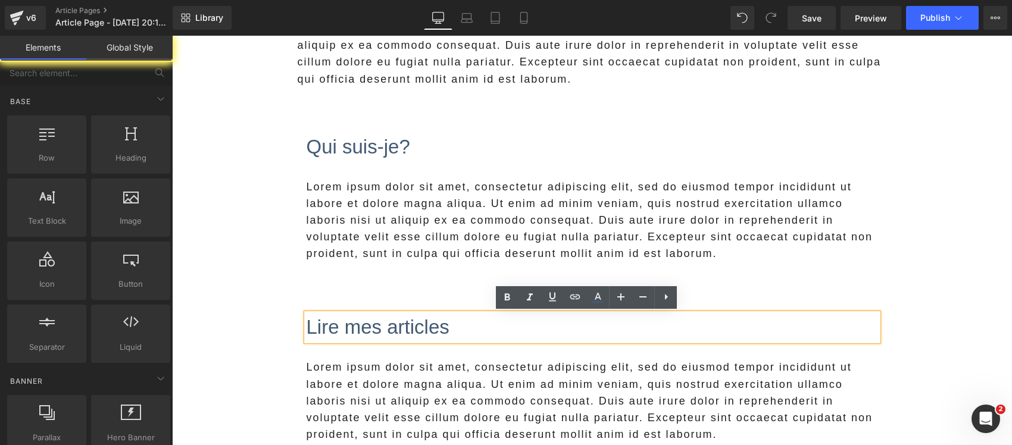
click at [263, 348] on main "Image Your heading text goes here Heading Lorem ipsum dolor sit amet, consectet…" at bounding box center [592, 86] width 840 height 1122
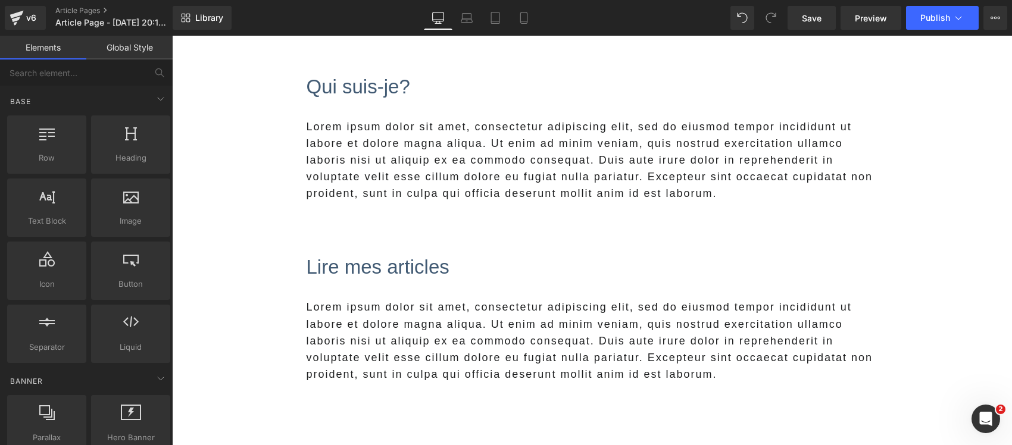
scroll to position [771, 0]
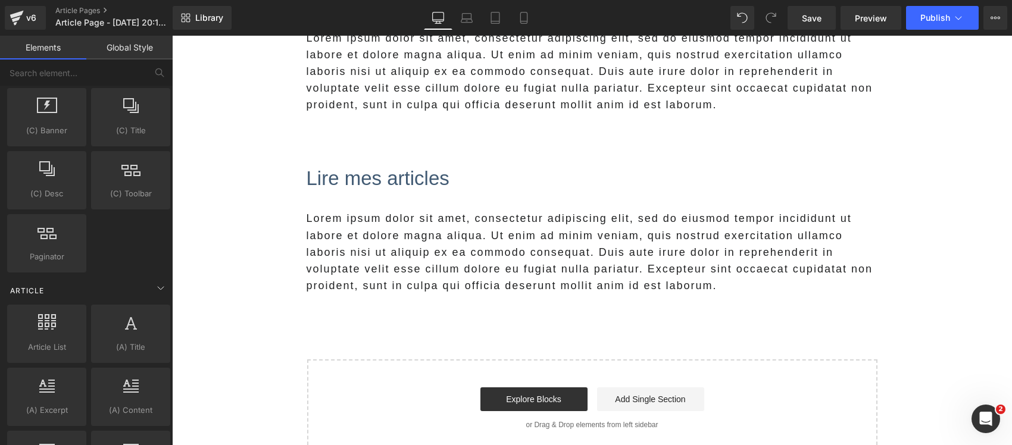
scroll to position [1843, 0]
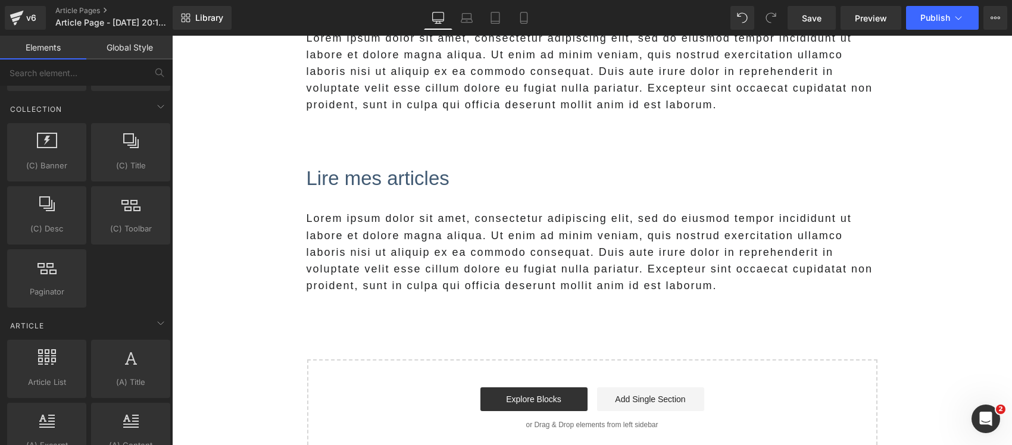
click at [215, 18] on span "Library" at bounding box center [209, 17] width 28 height 11
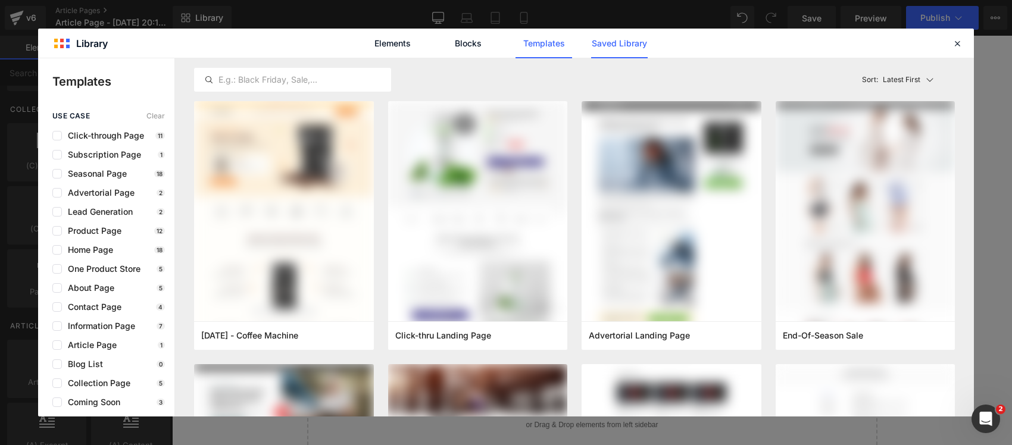
click at [640, 42] on link "Saved Library" at bounding box center [619, 44] width 57 height 30
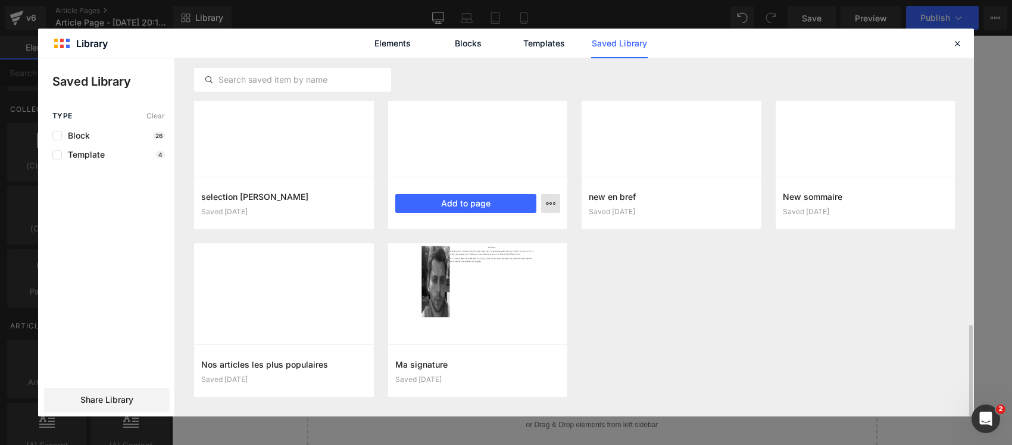
scroll to position [1028, 0]
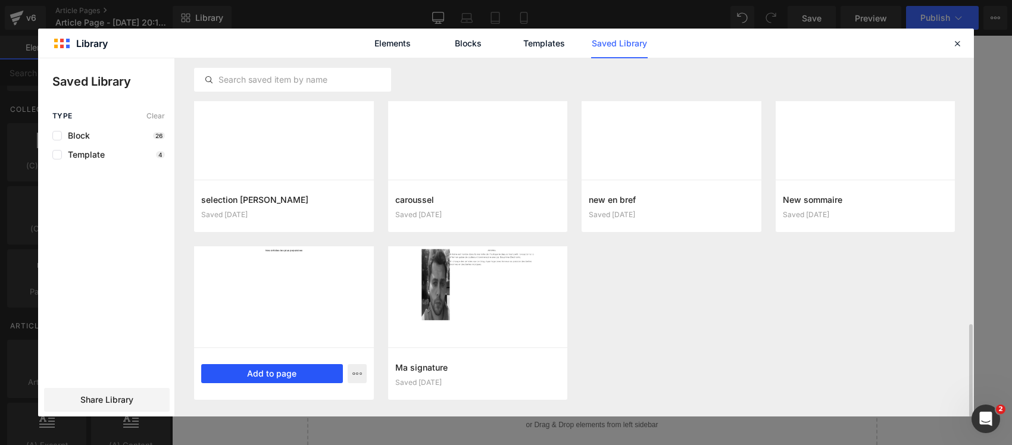
click at [313, 369] on button "Add to page" at bounding box center [272, 373] width 142 height 19
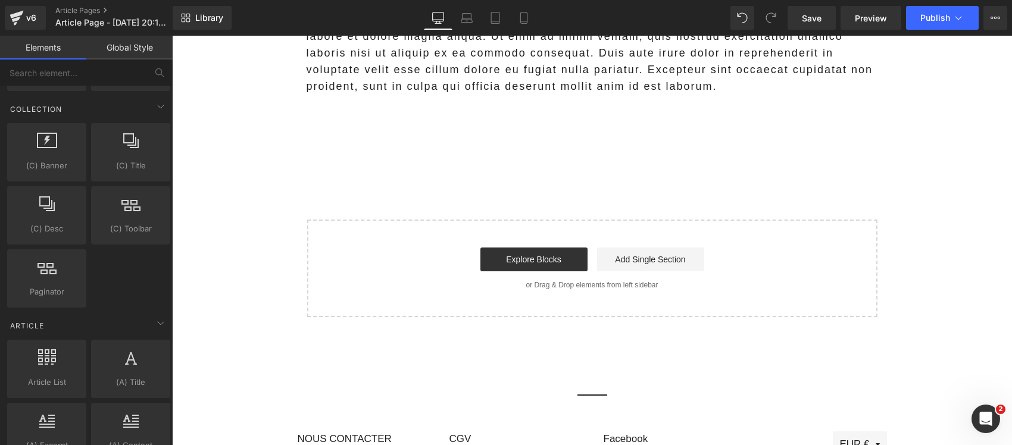
scroll to position [975, 0]
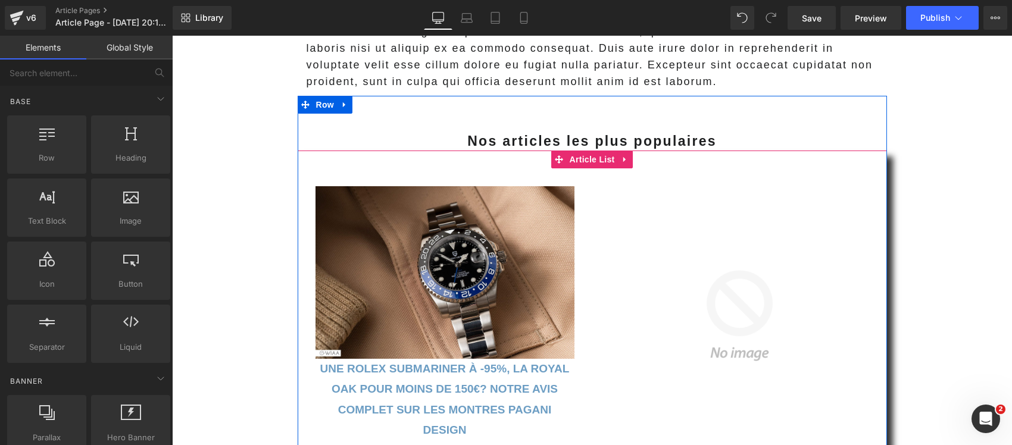
scroll to position [1843, 0]
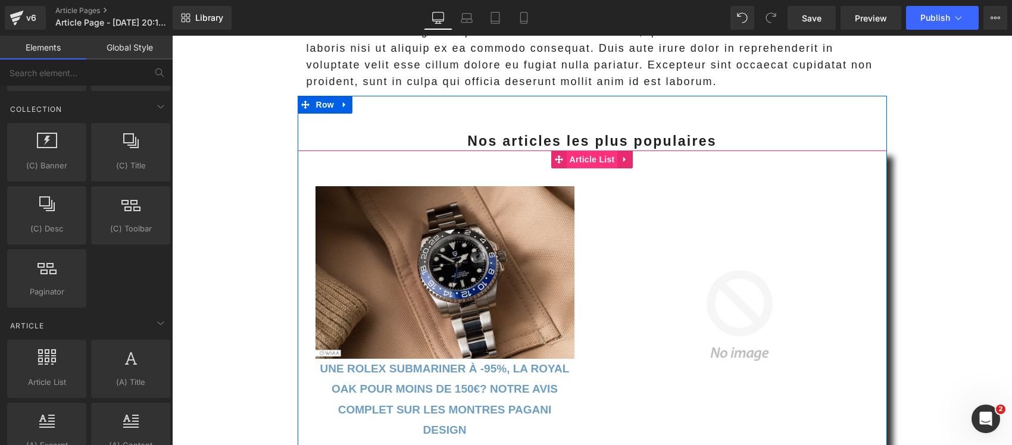
drag, startPoint x: 172, startPoint y: 36, endPoint x: 585, endPoint y: 157, distance: 430.4
click at [585, 157] on span "Article List" at bounding box center [592, 160] width 51 height 18
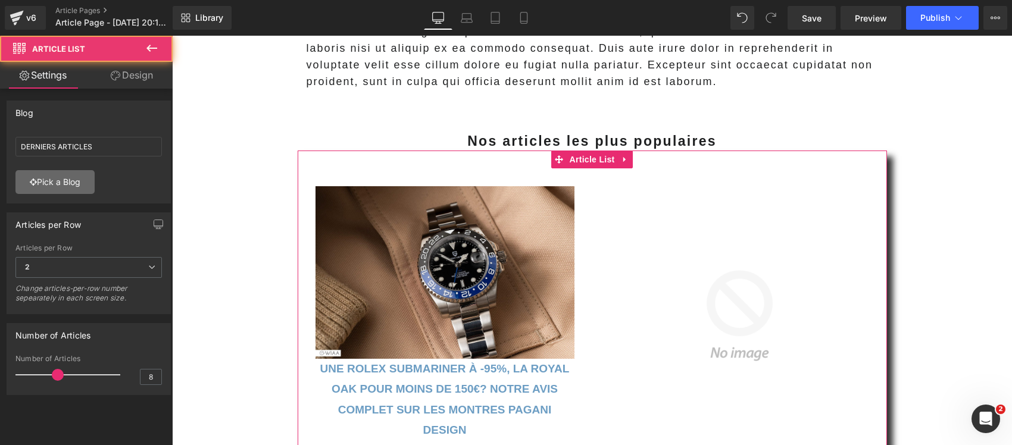
click at [73, 177] on link "Pick a Blog" at bounding box center [54, 182] width 79 height 24
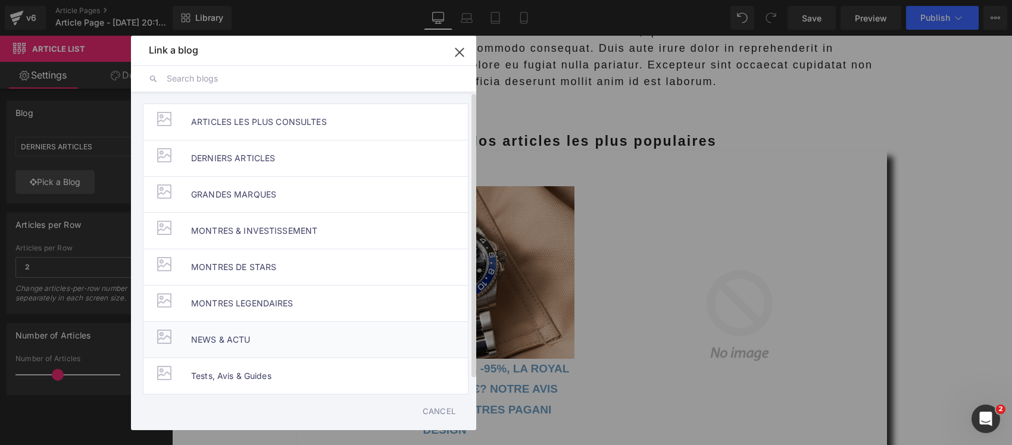
click at [245, 331] on span "NEWS & ACTU" at bounding box center [221, 340] width 60 height 36
type input "NEWS & ACTU"
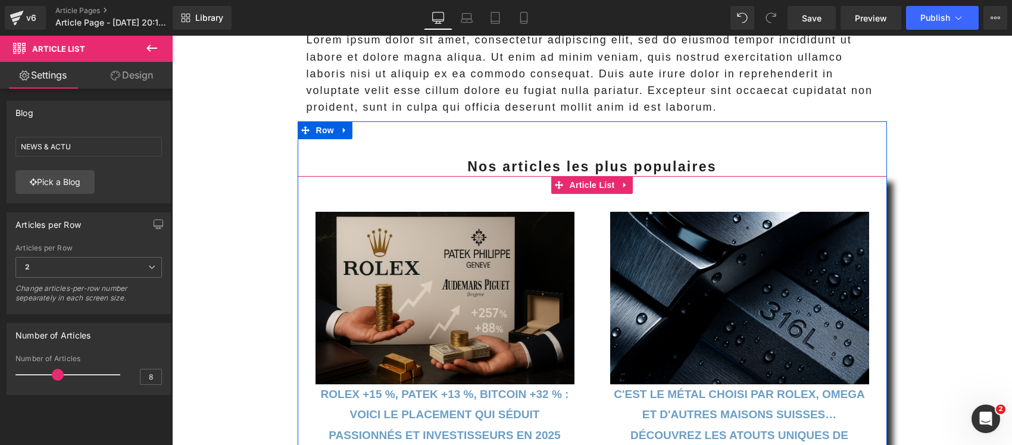
scroll to position [900, 0]
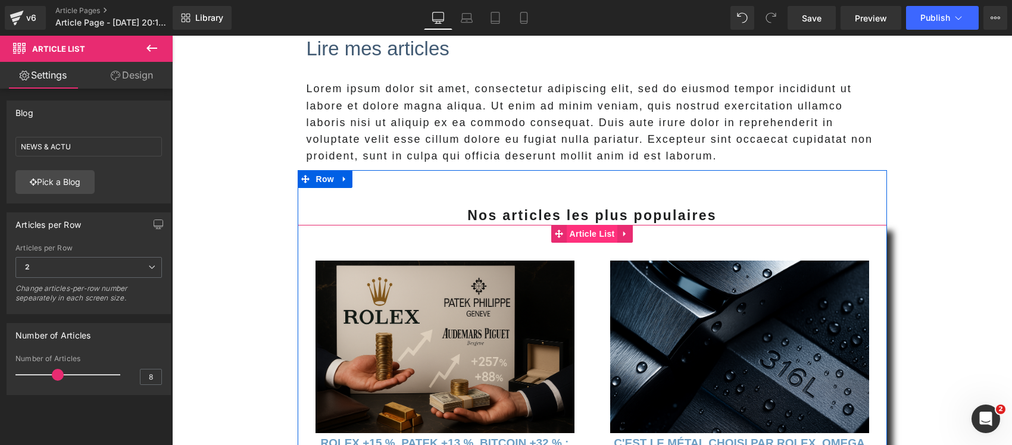
click at [573, 240] on span "Article List" at bounding box center [592, 234] width 51 height 18
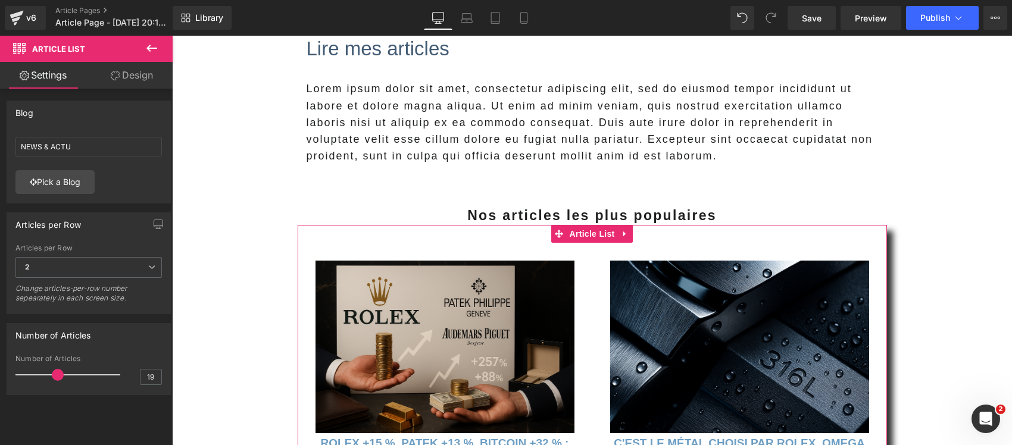
type input "20"
drag, startPoint x: 54, startPoint y: 373, endPoint x: 152, endPoint y: 383, distance: 98.7
click at [149, 381] on div "Number of Articles 20" at bounding box center [88, 375] width 146 height 40
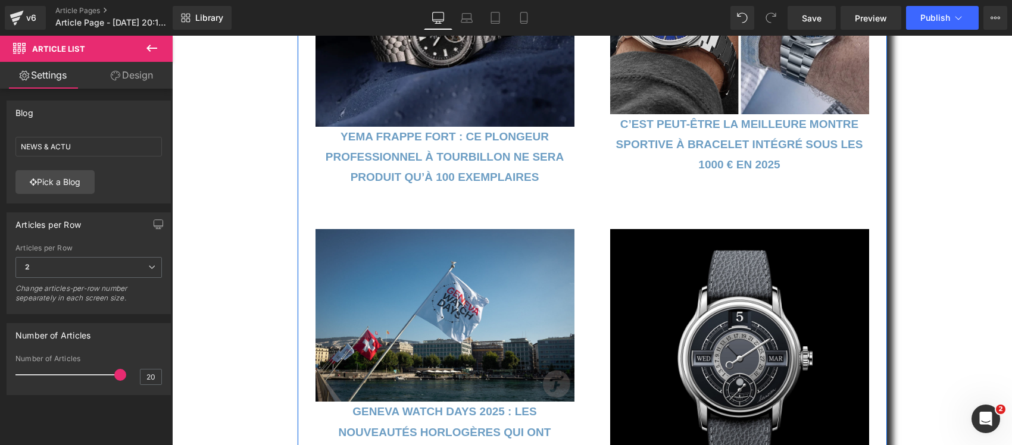
scroll to position [1871, 0]
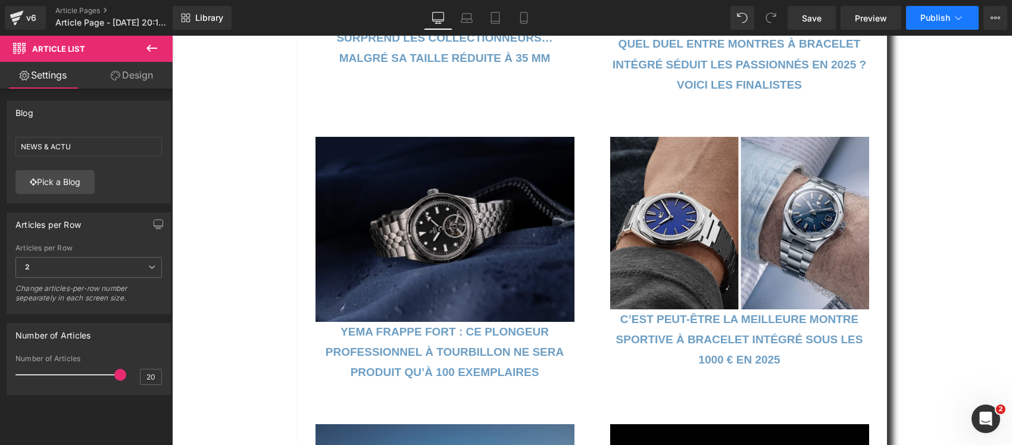
click at [963, 15] on icon at bounding box center [958, 18] width 12 height 12
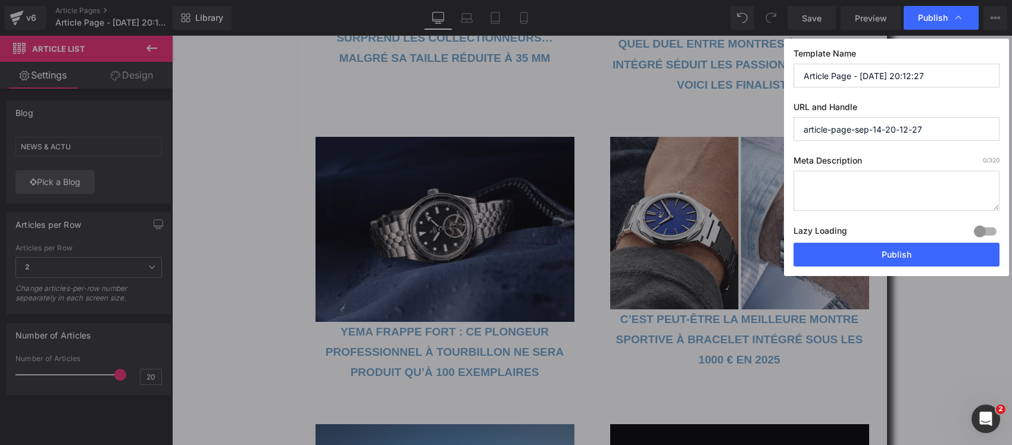
click at [980, 233] on div at bounding box center [985, 231] width 29 height 19
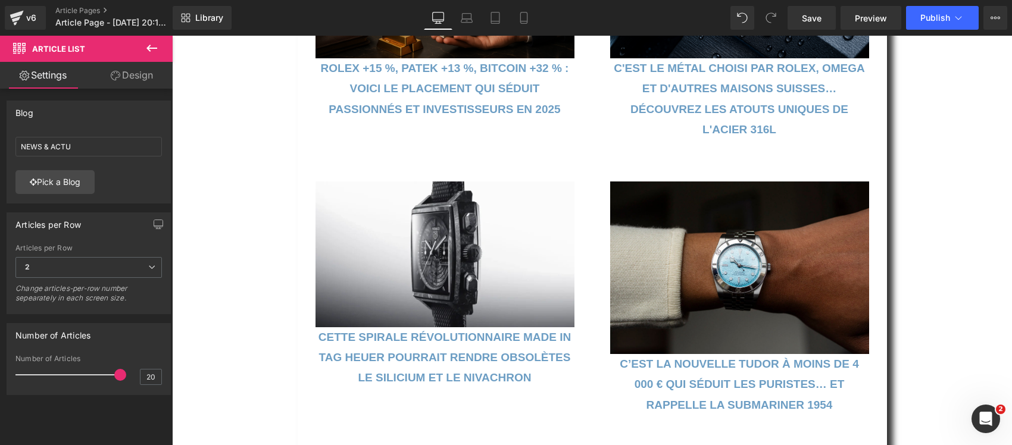
scroll to position [0, 0]
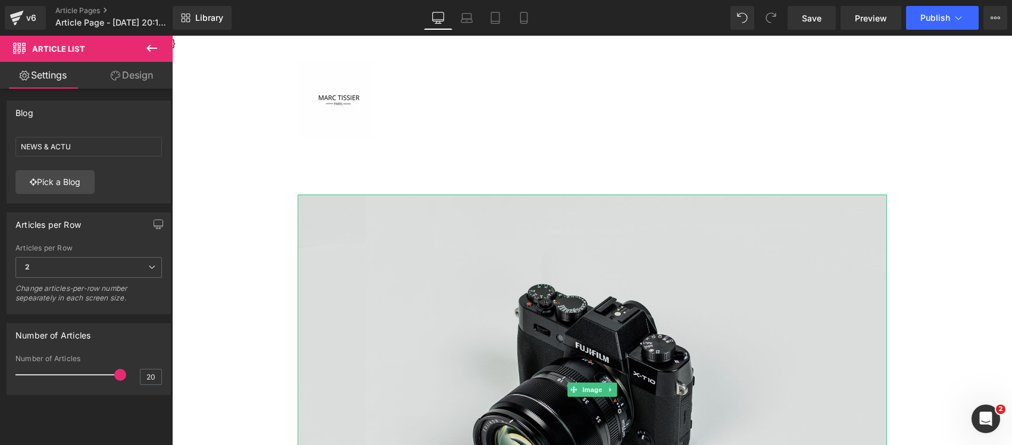
click at [367, 330] on img at bounding box center [592, 390] width 589 height 390
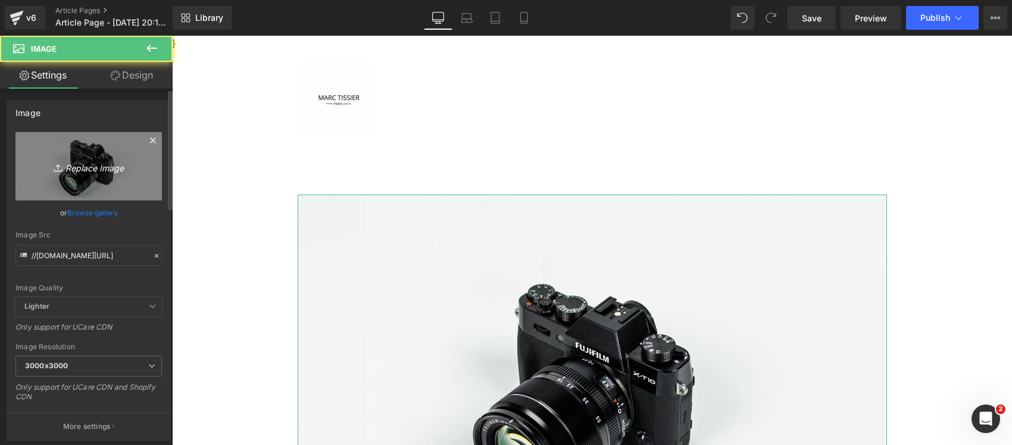
click at [102, 173] on icon "Replace Image" at bounding box center [88, 166] width 95 height 15
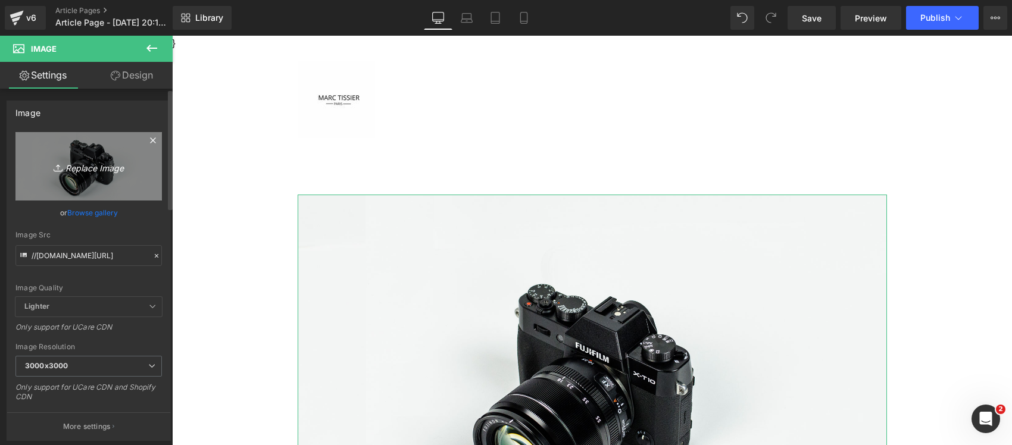
type input "C:\fakepath\image-asset.webp"
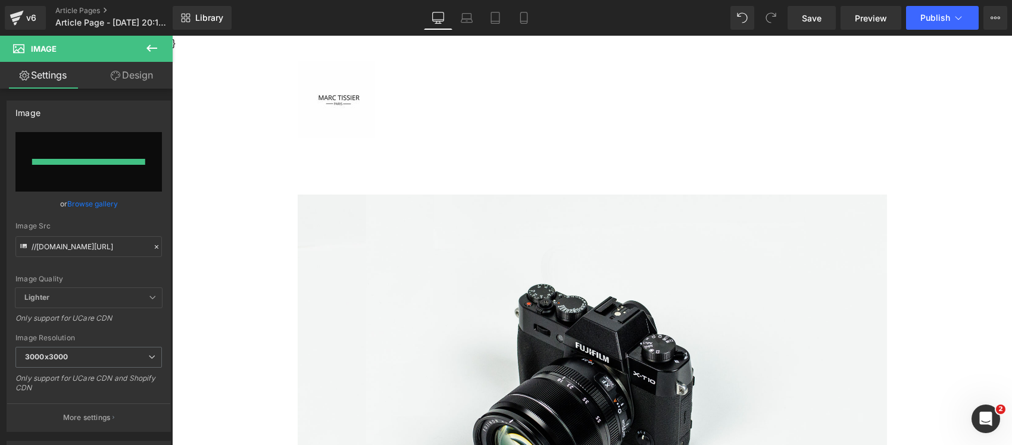
type input "[URL][DOMAIN_NAME]"
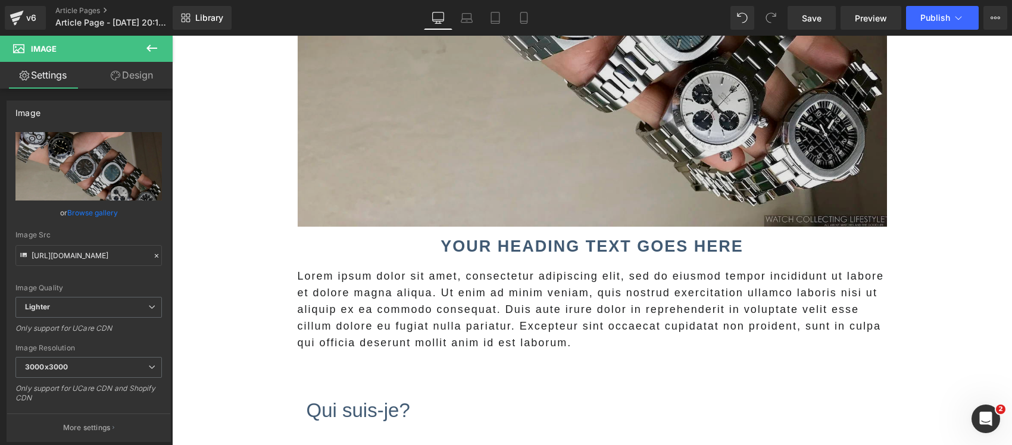
scroll to position [446, 0]
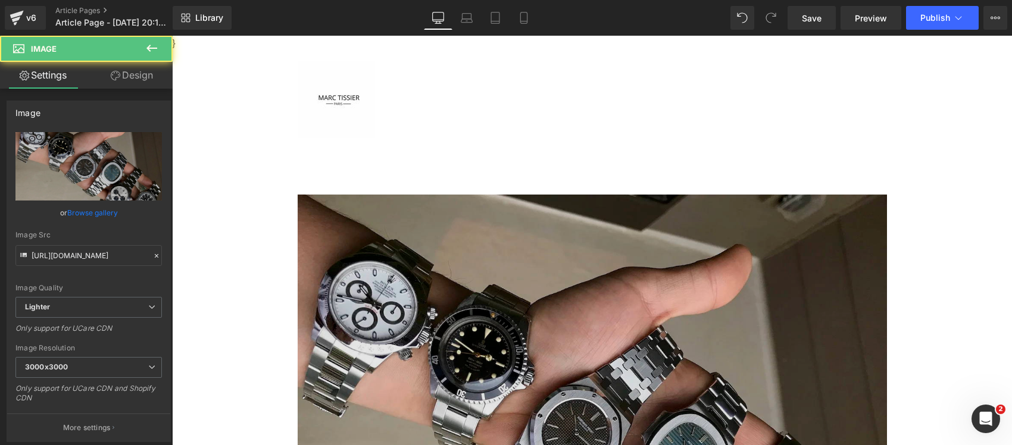
click at [407, 287] on img at bounding box center [592, 430] width 589 height 471
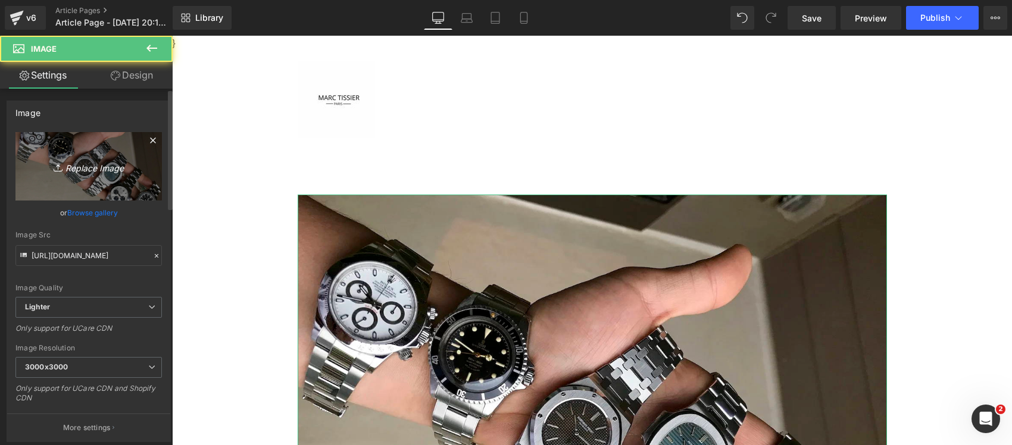
click at [104, 171] on icon "Replace Image" at bounding box center [88, 166] width 95 height 15
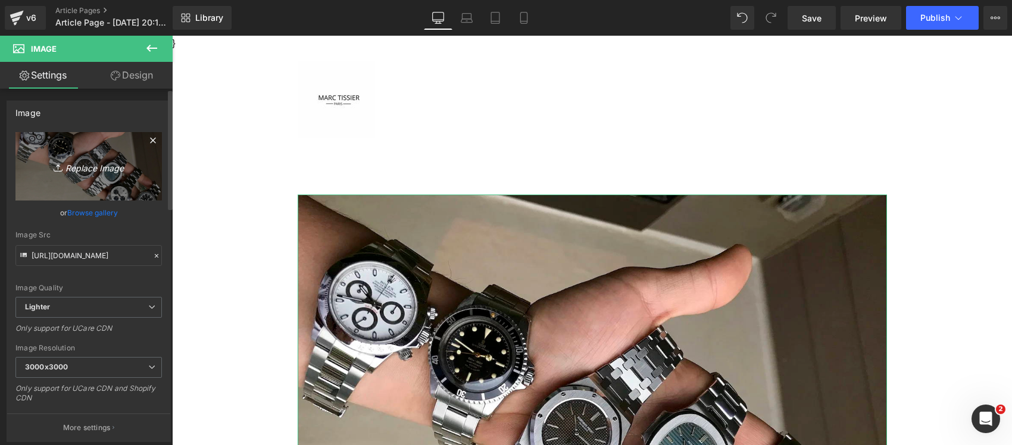
type input "C:\fakepath\watchcollect9_167504776563d73355f01bb.jpg"
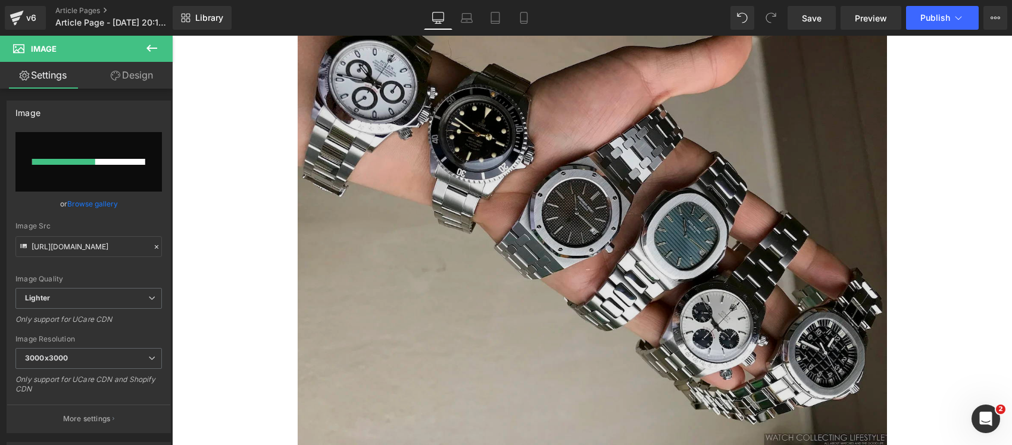
scroll to position [372, 0]
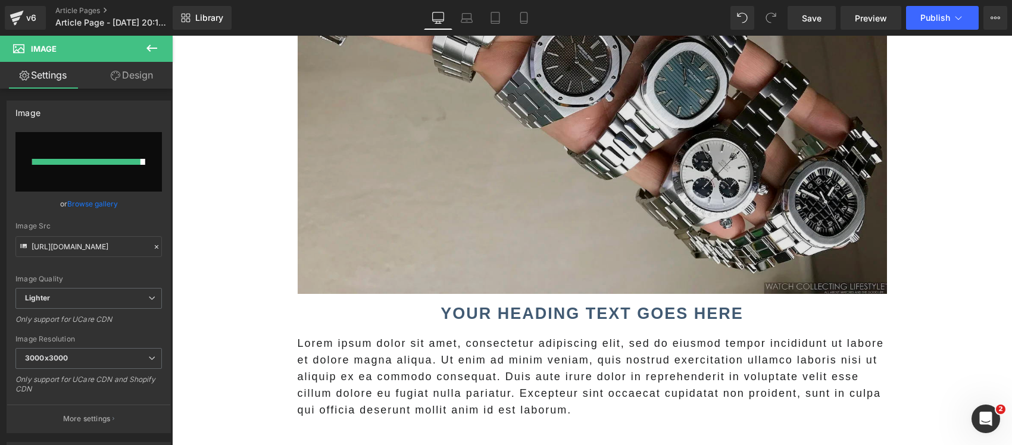
type input "[URL][DOMAIN_NAME]"
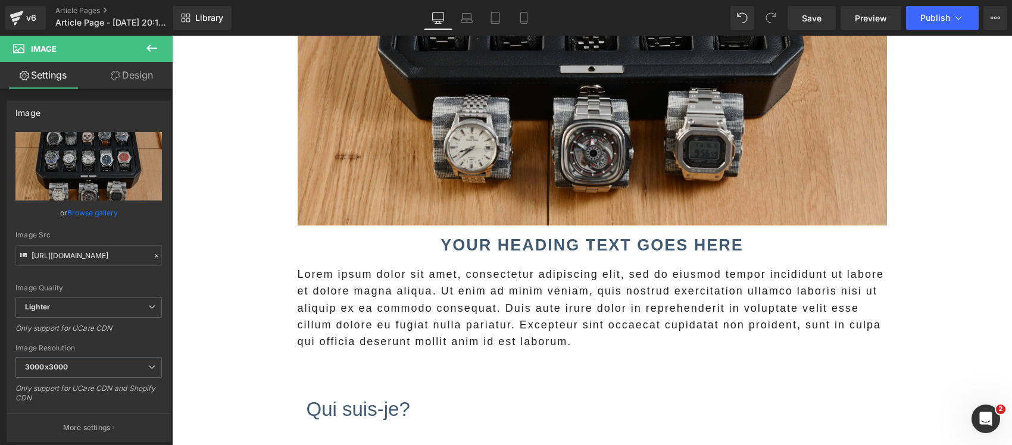
scroll to position [446, 0]
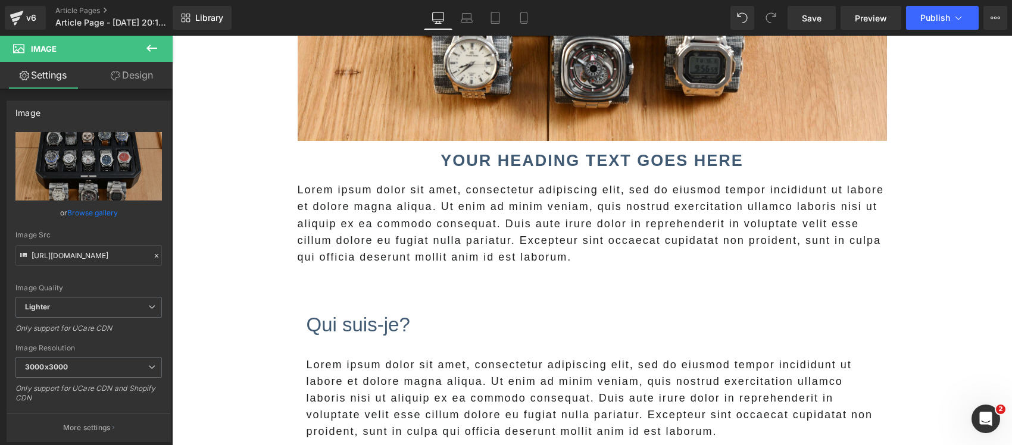
click at [436, 161] on h2 "Your heading text goes here" at bounding box center [592, 161] width 589 height 23
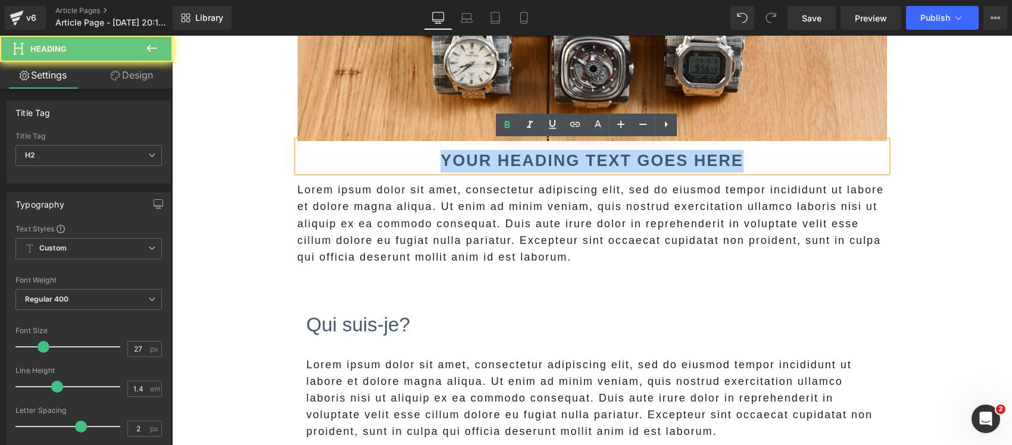
click at [436, 161] on h2 "Your heading text goes here" at bounding box center [592, 161] width 589 height 23
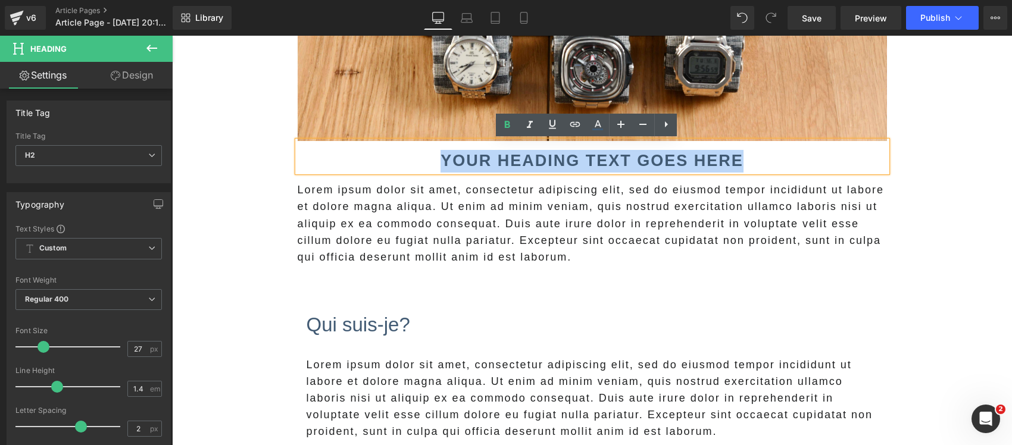
paste div
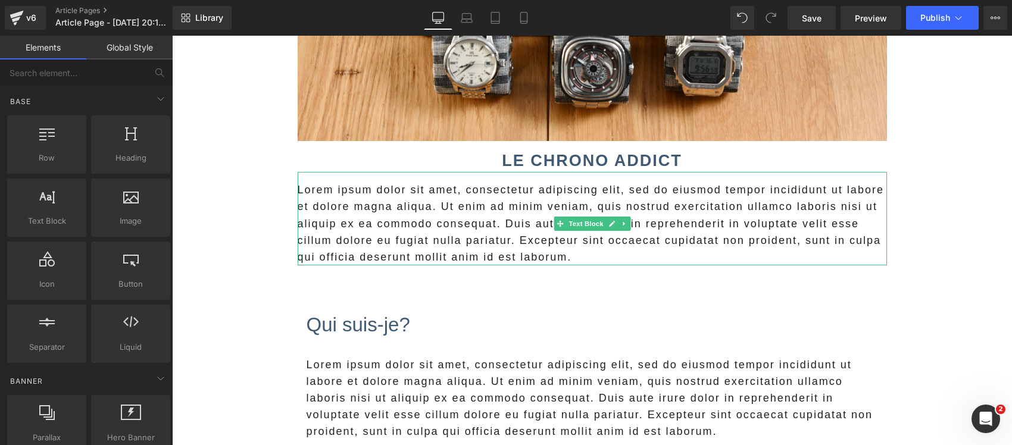
click at [433, 220] on p "Lorem ipsum dolor sit amet, consectetur adipiscing elit, sed do eiusmod tempor …" at bounding box center [592, 223] width 589 height 83
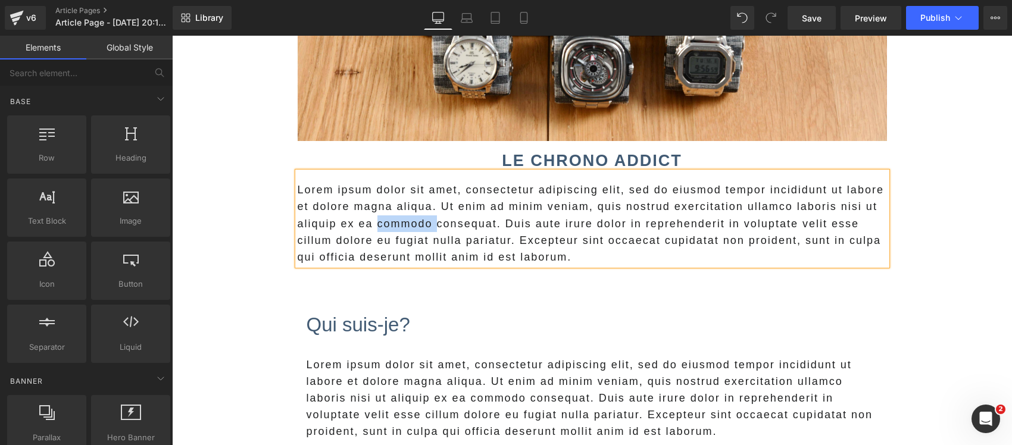
click at [433, 220] on p "Lorem ipsum dolor sit amet, consectetur adipiscing elit, sed do eiusmod tempor …" at bounding box center [592, 223] width 589 height 83
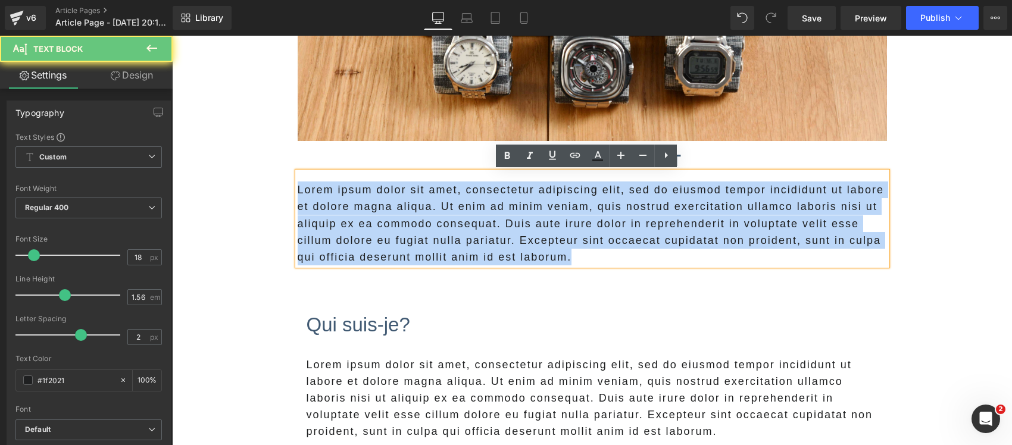
click at [433, 220] on p "Lorem ipsum dolor sit amet, consectetur adipiscing elit, sed do eiusmod tempor …" at bounding box center [592, 223] width 589 height 83
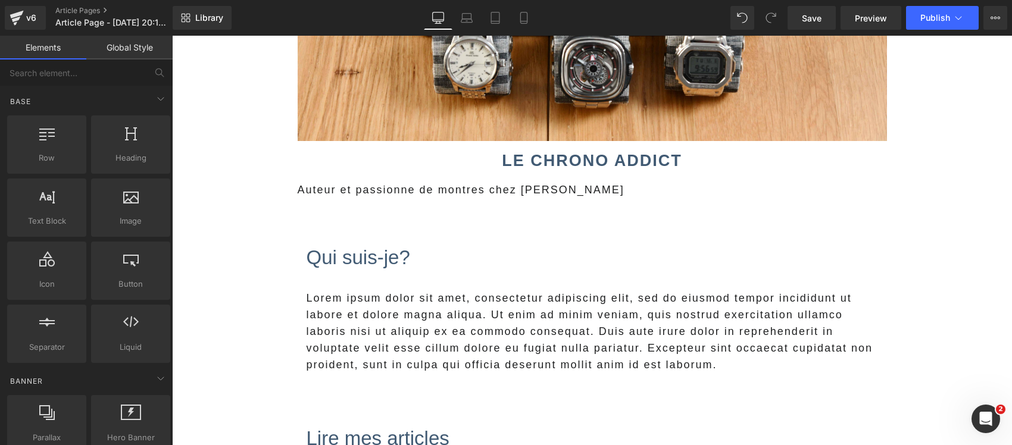
click at [172, 36] on div at bounding box center [172, 36] width 0 height 0
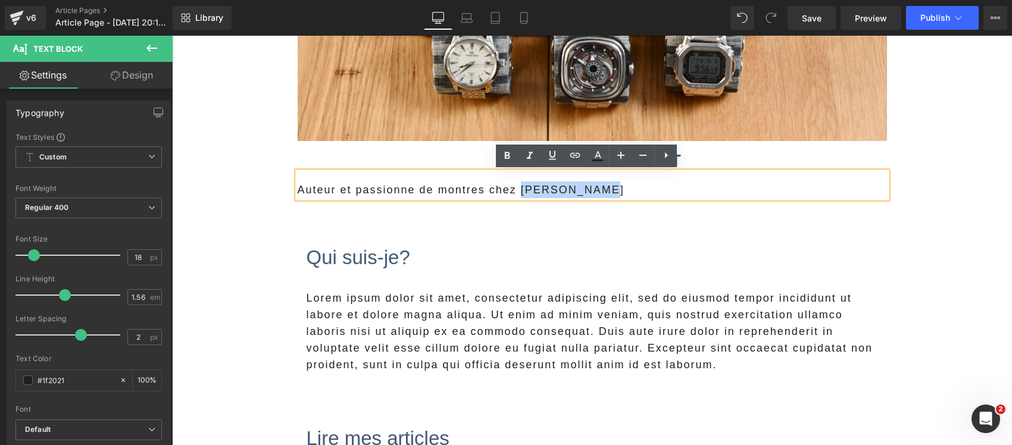
drag, startPoint x: 514, startPoint y: 192, endPoint x: 600, endPoint y: 194, distance: 86.3
click at [600, 194] on p "Auteur et passionne de montres chez [PERSON_NAME]" at bounding box center [592, 190] width 589 height 17
click at [504, 151] on icon at bounding box center [507, 156] width 14 height 14
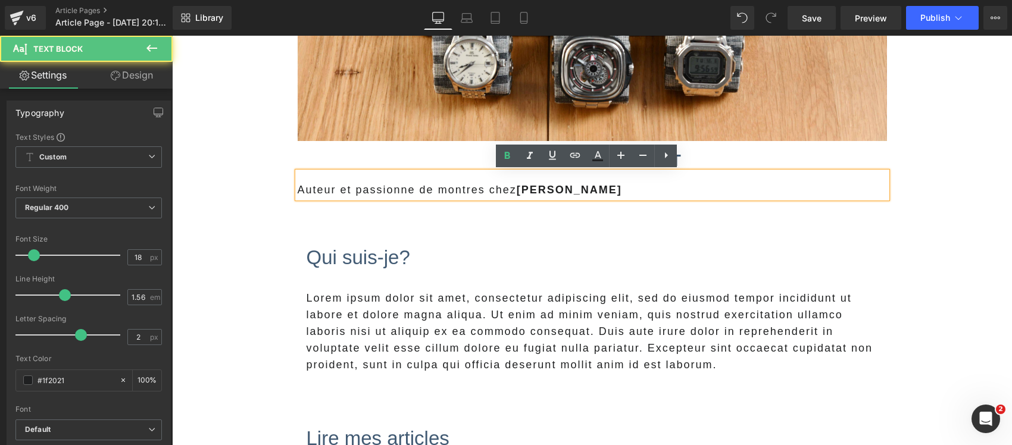
click at [449, 185] on p "Auteur et passionne de montres chez [PERSON_NAME]" at bounding box center [592, 190] width 589 height 17
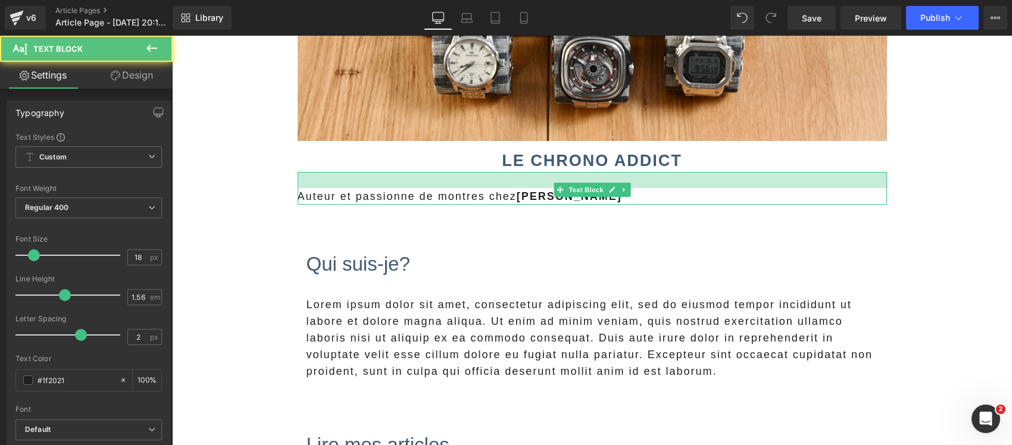
drag, startPoint x: 731, startPoint y: 174, endPoint x: 717, endPoint y: 207, distance: 35.7
click at [734, 182] on div at bounding box center [592, 180] width 589 height 16
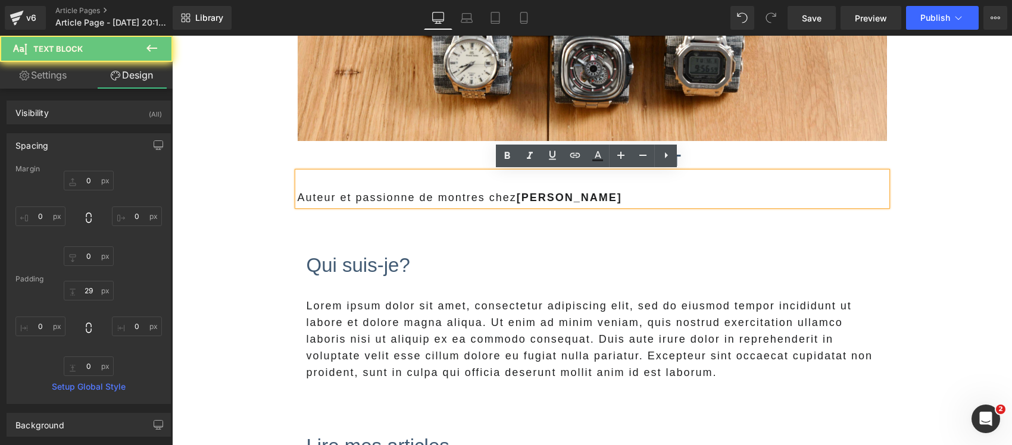
click at [714, 199] on p "Auteur et passionne de montres chez [PERSON_NAME]" at bounding box center [592, 197] width 589 height 17
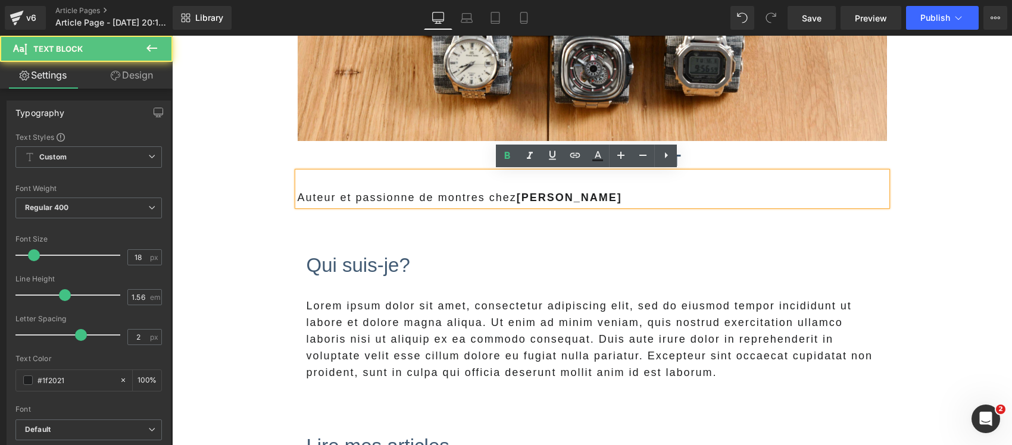
click at [721, 196] on p "Auteur et passionne de montres chez [PERSON_NAME]" at bounding box center [592, 197] width 589 height 17
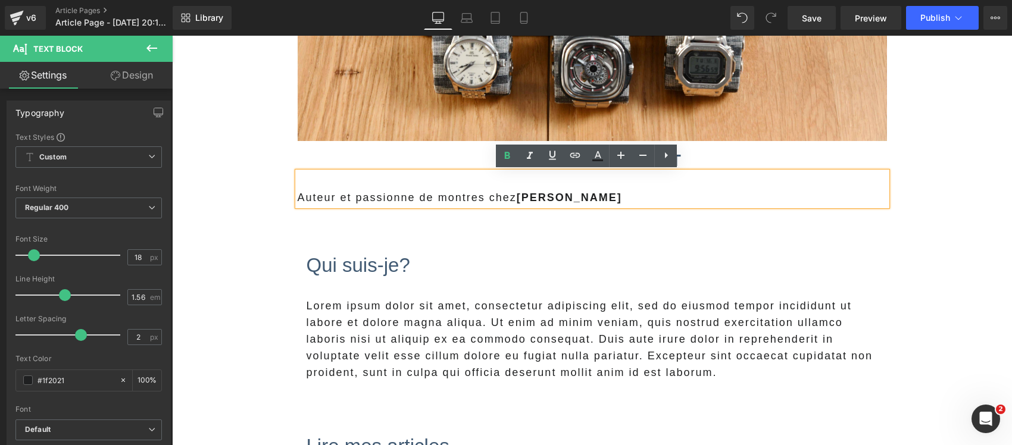
click at [721, 196] on p "Auteur et passionne de montres chez [PERSON_NAME]" at bounding box center [592, 197] width 589 height 17
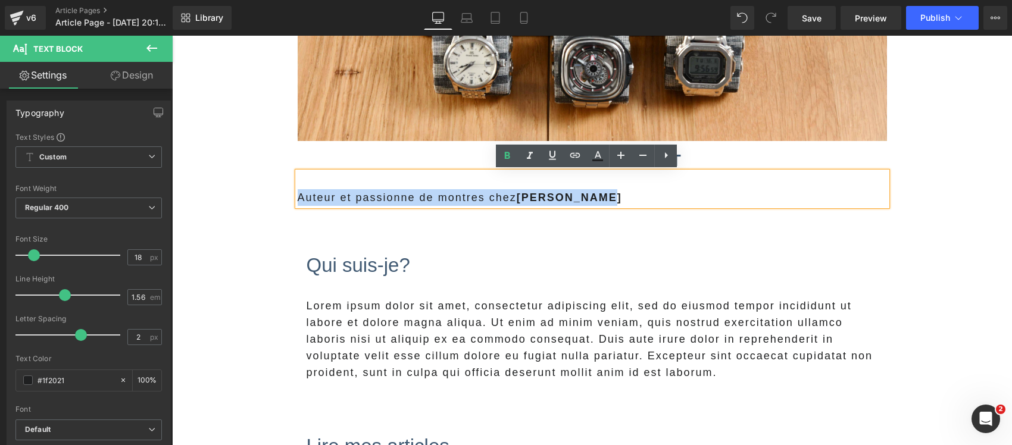
click at [721, 196] on p "Auteur et passionne de montres chez [PERSON_NAME]" at bounding box center [592, 197] width 589 height 17
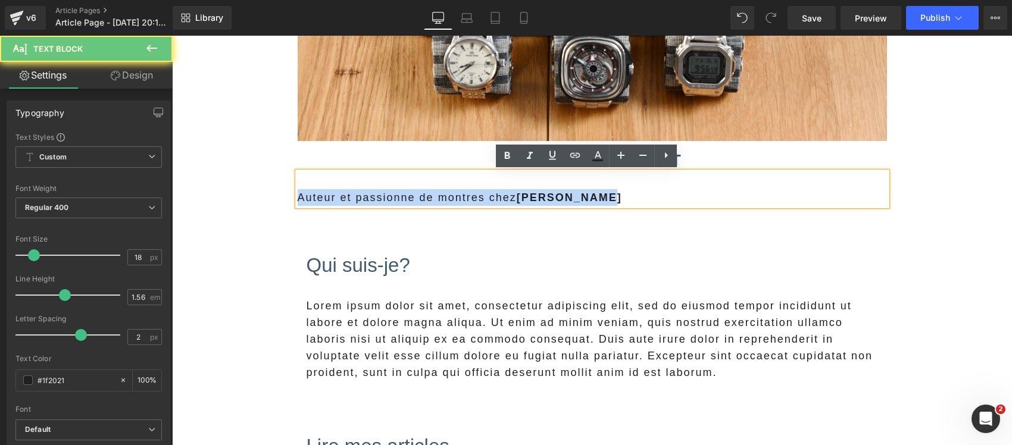
click at [721, 196] on p "Auteur et passionne de montres chez [PERSON_NAME]" at bounding box center [592, 197] width 589 height 17
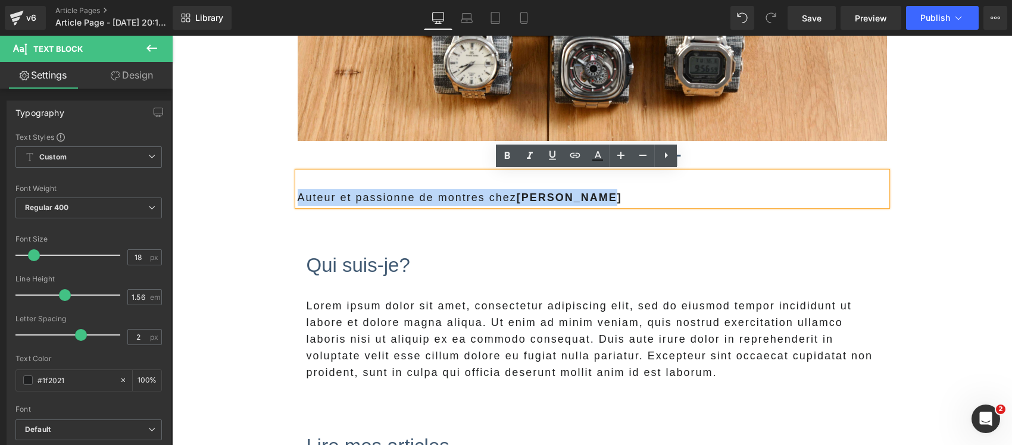
copy p "Auteur et passionne de montres chez [PERSON_NAME]"
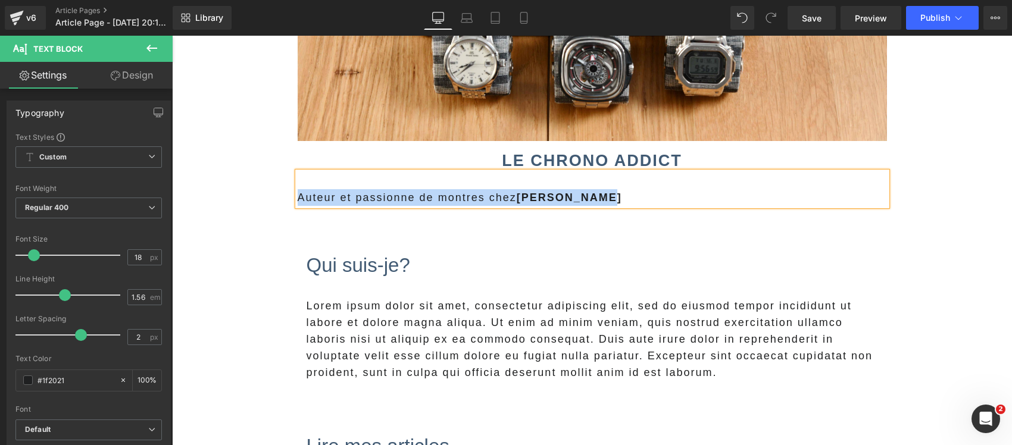
drag, startPoint x: 357, startPoint y: 201, endPoint x: 351, endPoint y: 199, distance: 6.2
click at [357, 201] on p "Auteur et passionne de montres chez [PERSON_NAME]" at bounding box center [592, 197] width 589 height 17
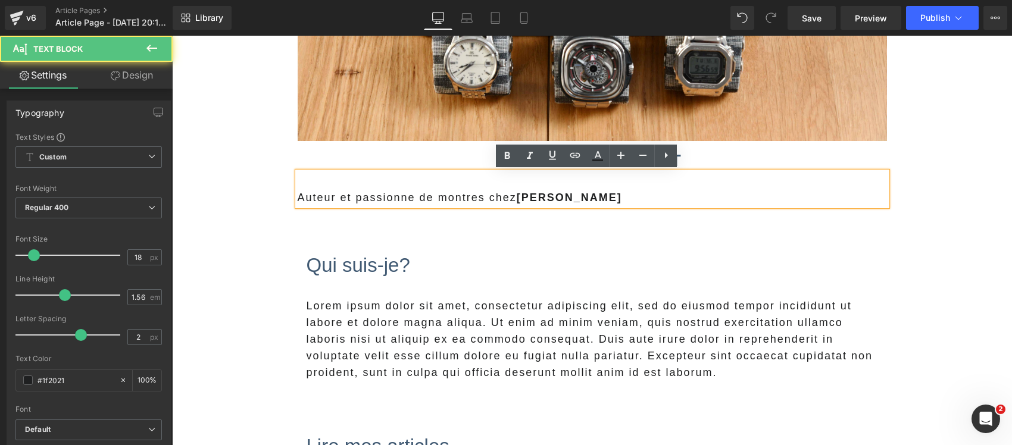
click at [404, 201] on p "Auteur et passionne de montres chez [PERSON_NAME]" at bounding box center [592, 197] width 589 height 17
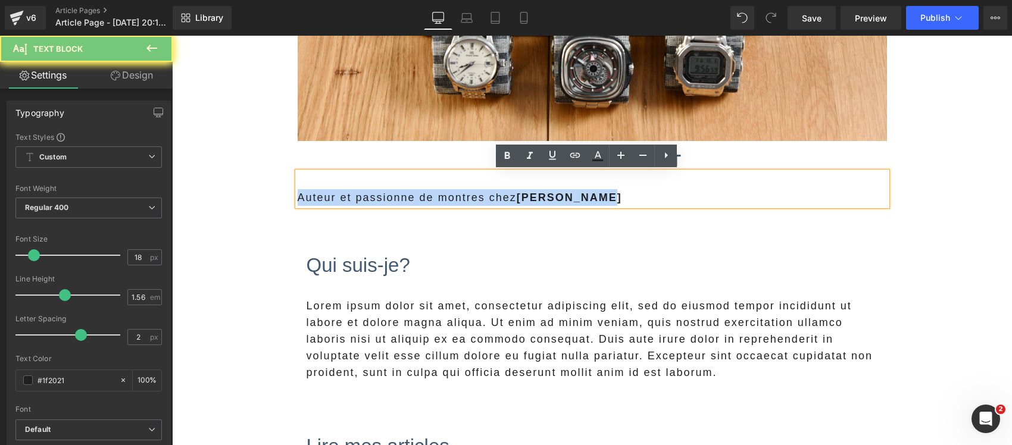
click at [404, 201] on p "Auteur et passionne de montres chez [PERSON_NAME]" at bounding box center [592, 197] width 589 height 17
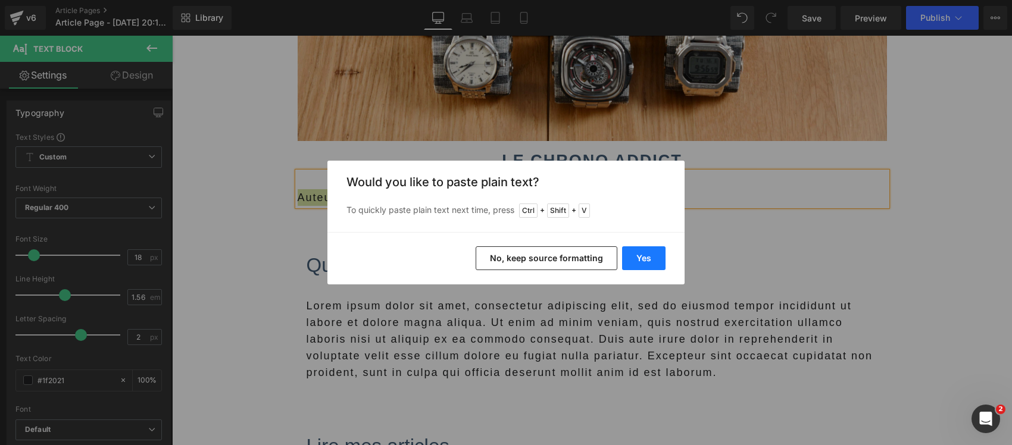
click at [643, 259] on button "Yes" at bounding box center [643, 258] width 43 height 24
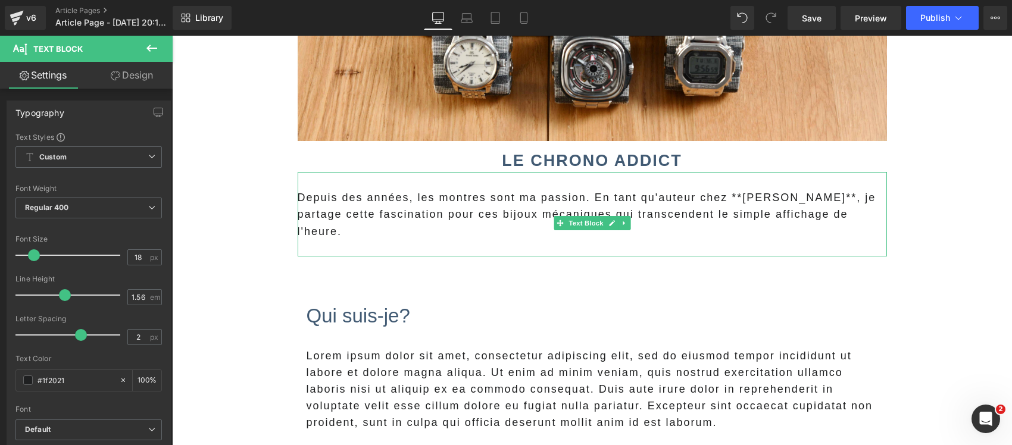
click at [427, 213] on p "Depuis des années, les montres sont ma passion. En tant qu'auteur chez **[PERSO…" at bounding box center [592, 214] width 589 height 50
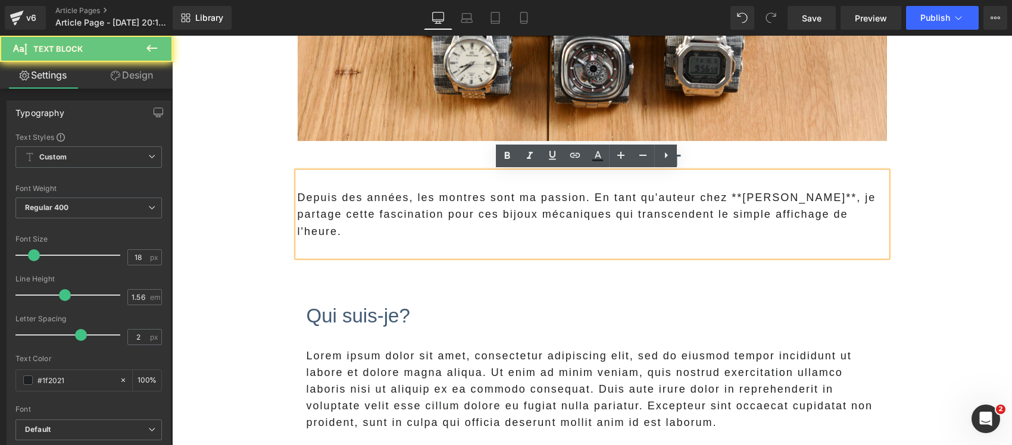
click at [522, 209] on p "Depuis des années, les montres sont ma passion. En tant qu'auteur chez **[PERSO…" at bounding box center [592, 214] width 589 height 50
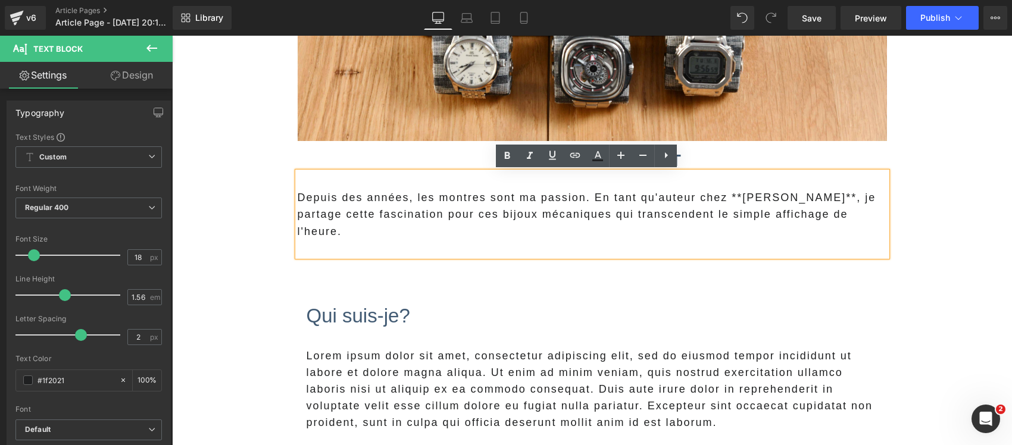
click at [428, 220] on p "Depuis des années, les montres sont ma passion. En tant qu'auteur chez **[PERSO…" at bounding box center [592, 214] width 589 height 50
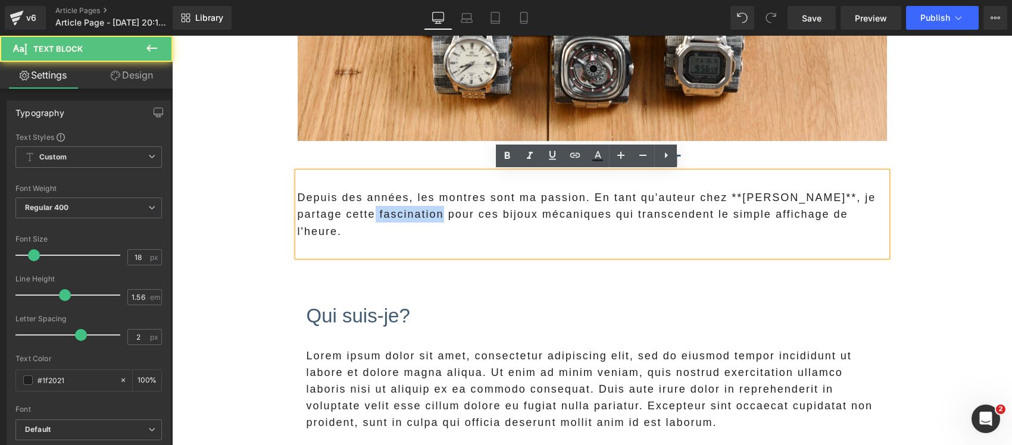
click at [428, 220] on p "Depuis des années, les montres sont ma passion. En tant qu'auteur chez **[PERSO…" at bounding box center [592, 214] width 589 height 50
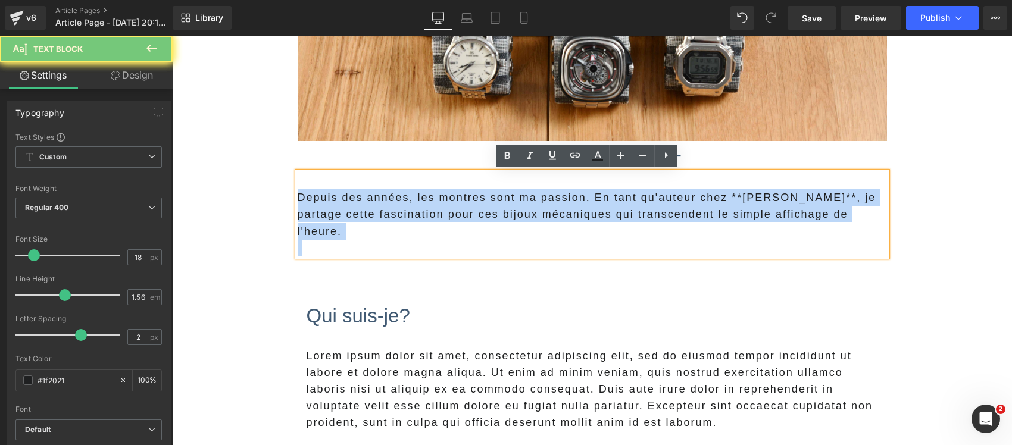
click at [428, 220] on p "Depuis des années, les montres sont ma passion. En tant qu'auteur chez **[PERSO…" at bounding box center [592, 214] width 589 height 50
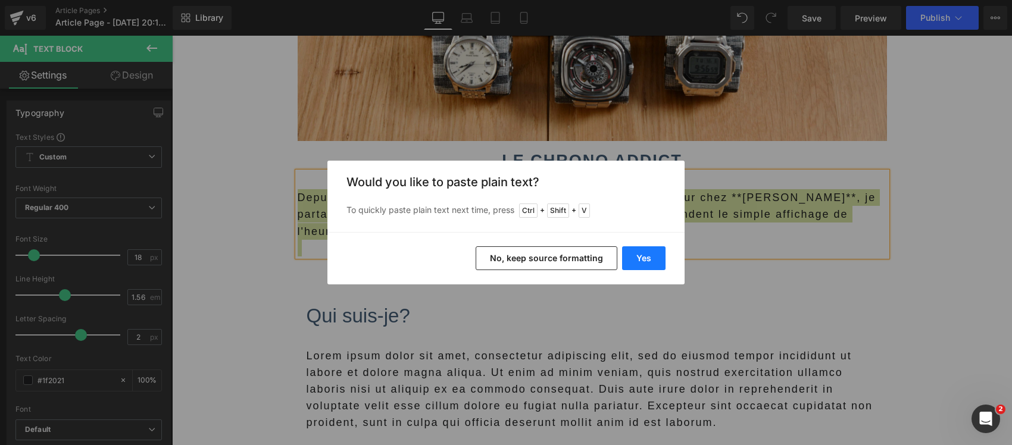
click at [658, 254] on button "Yes" at bounding box center [643, 258] width 43 height 24
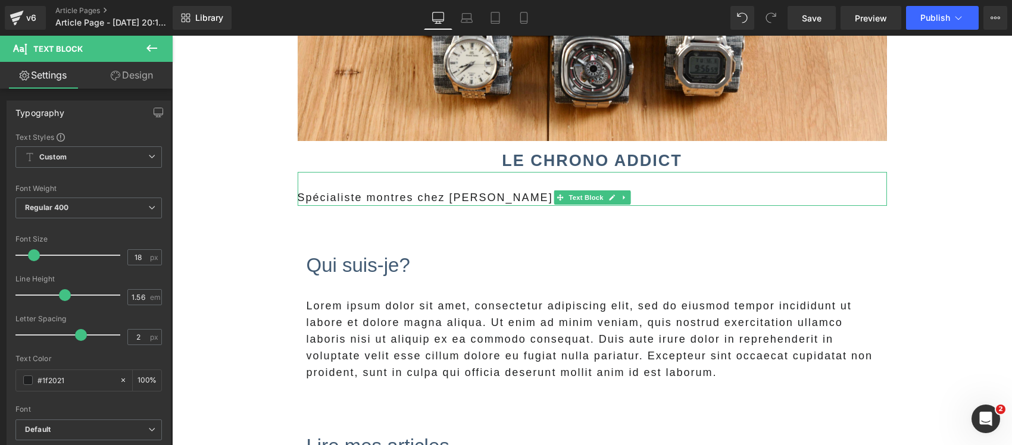
click at [559, 199] on span at bounding box center [560, 197] width 12 height 14
drag, startPoint x: 534, startPoint y: 199, endPoint x: 441, endPoint y: 195, distance: 93.6
click at [441, 195] on p "Spécialiste montres chez [PERSON_NAME]" at bounding box center [592, 197] width 589 height 17
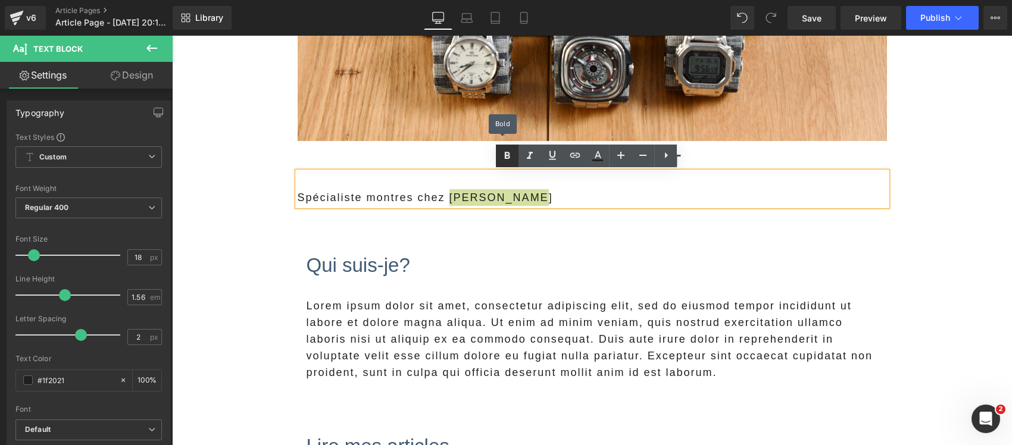
click at [509, 155] on icon at bounding box center [507, 155] width 5 height 7
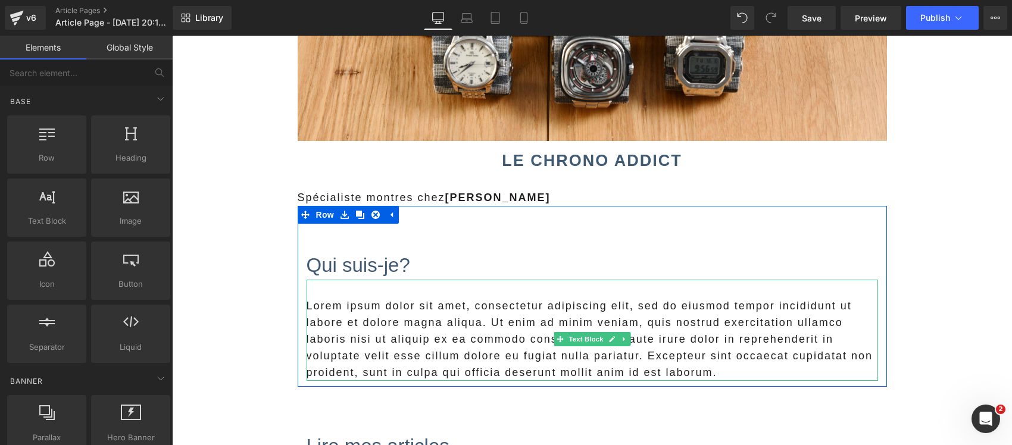
click at [386, 329] on p "Lorem ipsum dolor sit amet, consectetur adipiscing elit, sed do eiusmod tempor …" at bounding box center [592, 339] width 571 height 83
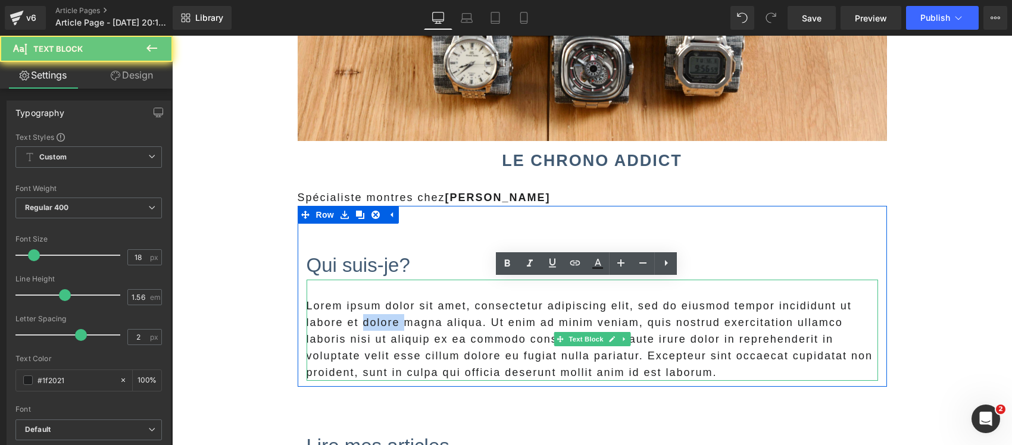
click at [386, 329] on p "Lorem ipsum dolor sit amet, consectetur adipiscing elit, sed do eiusmod tempor …" at bounding box center [592, 339] width 571 height 83
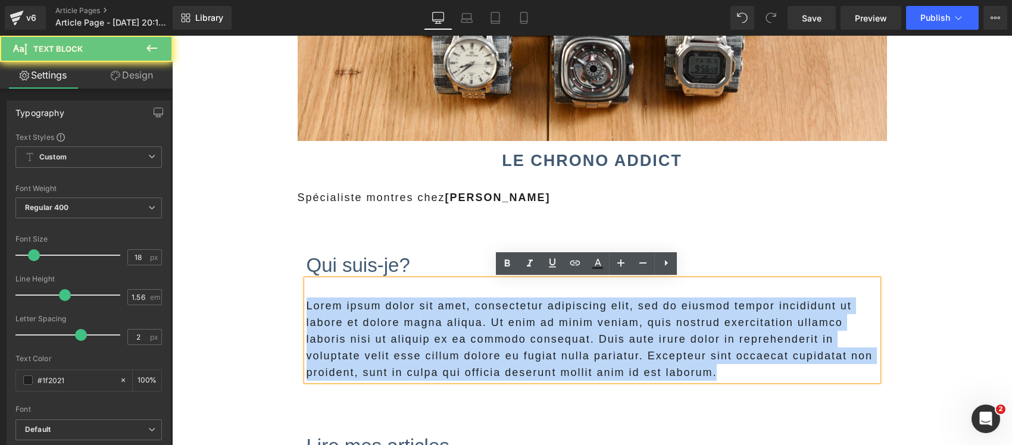
click at [386, 329] on p "Lorem ipsum dolor sit amet, consectetur adipiscing elit, sed do eiusmod tempor …" at bounding box center [592, 339] width 571 height 83
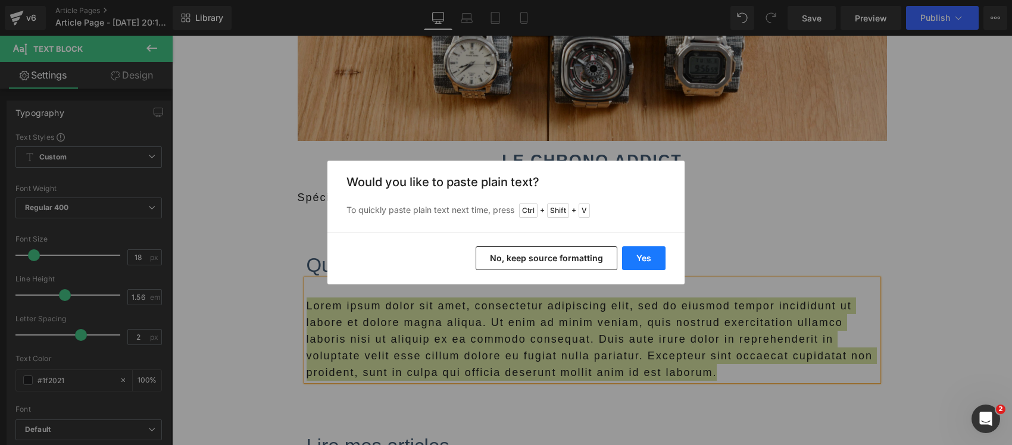
click at [633, 259] on button "Yes" at bounding box center [643, 258] width 43 height 24
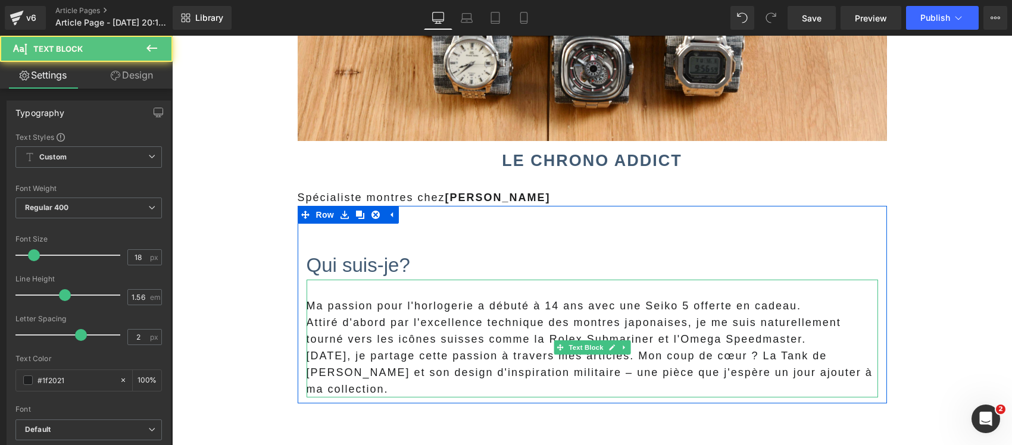
drag, startPoint x: 405, startPoint y: 338, endPoint x: 392, endPoint y: 338, distance: 13.7
click at [404, 338] on p "Attiré d'abord par l'excellence technique des montres japonaises, je me suis na…" at bounding box center [592, 330] width 571 height 33
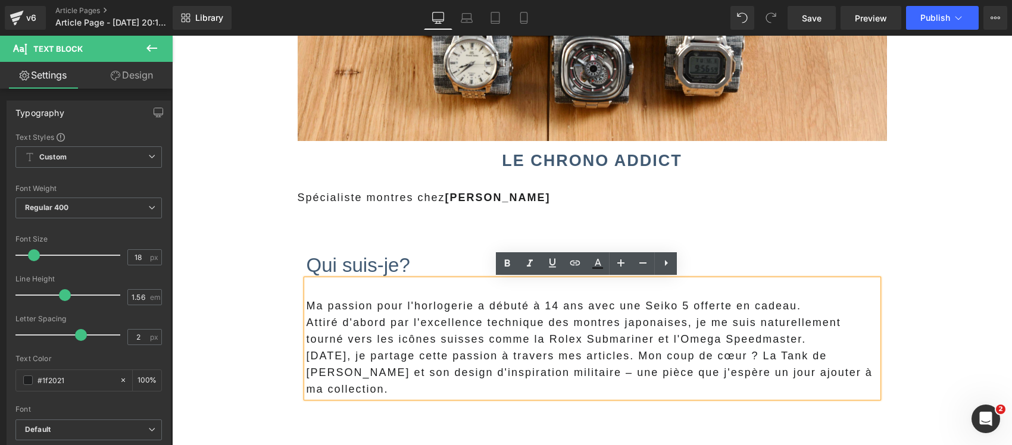
click at [653, 355] on p "[DATE], je partage cette passion à travers mes articles. Mon coup de cœur ? La …" at bounding box center [592, 373] width 571 height 50
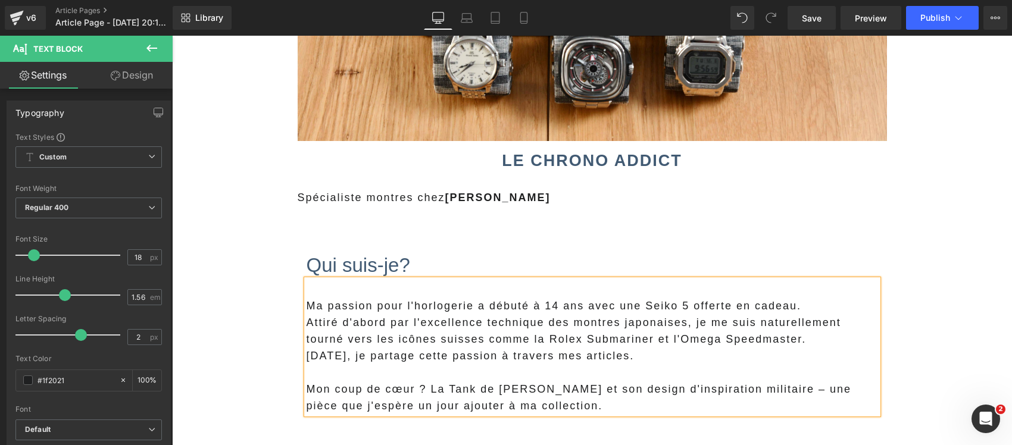
click at [589, 334] on p "Attiré d'abord par l'excellence technique des montres japonaises, je me suis na…" at bounding box center [592, 330] width 571 height 33
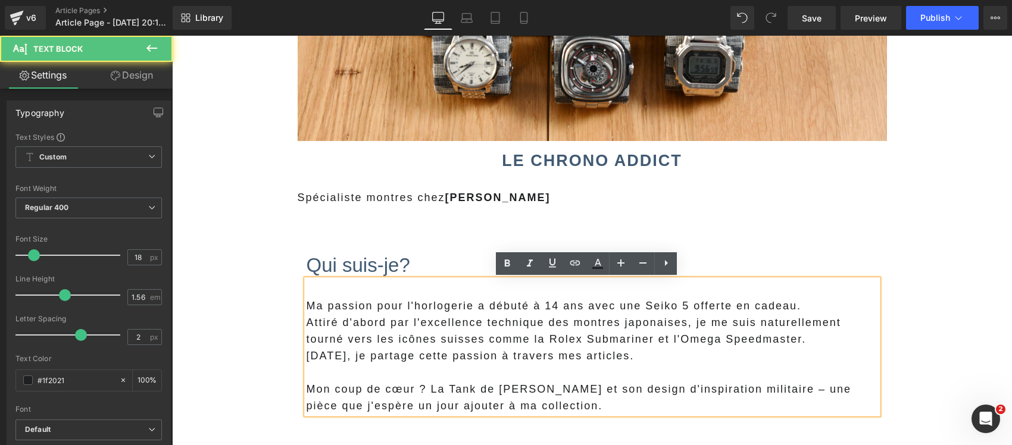
click at [797, 346] on p "Attiré d'abord par l'excellence technique des montres japonaises, je me suis na…" at bounding box center [592, 330] width 571 height 33
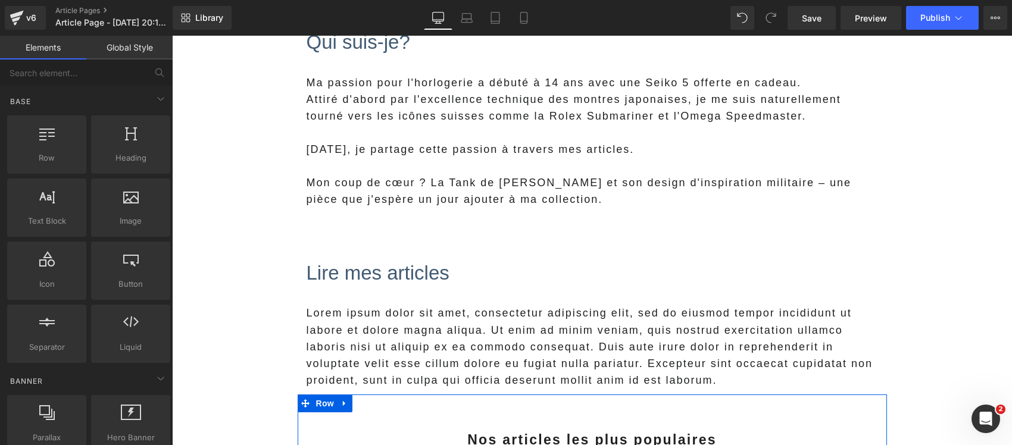
scroll to position [744, 0]
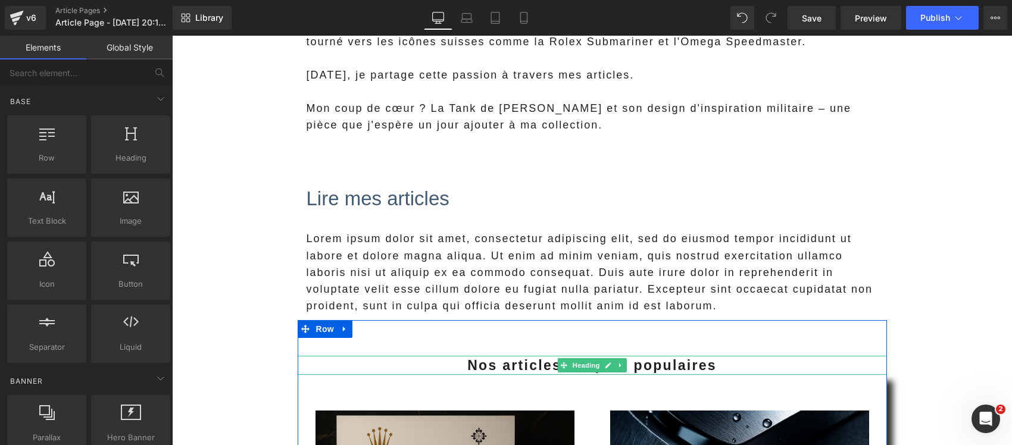
click at [617, 367] on icon at bounding box center [620, 365] width 7 height 7
click at [623, 365] on icon at bounding box center [626, 365] width 7 height 7
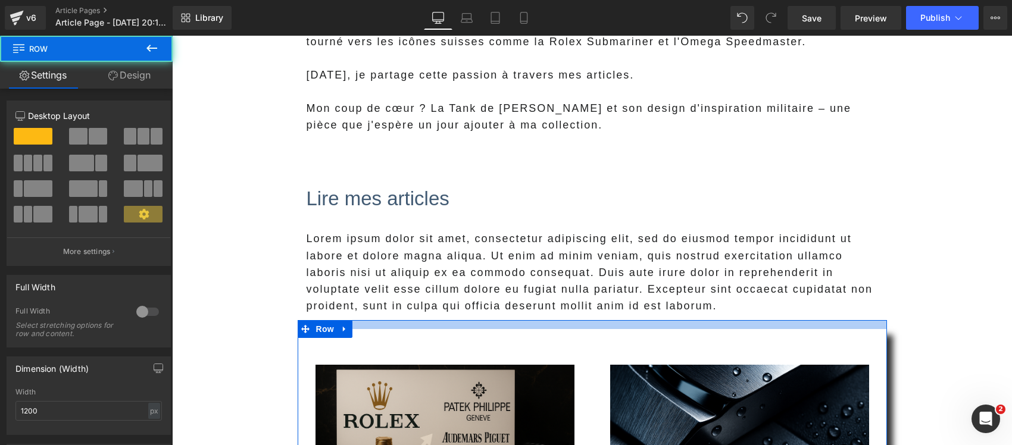
drag, startPoint x: 555, startPoint y: 320, endPoint x: 542, endPoint y: 293, distance: 30.3
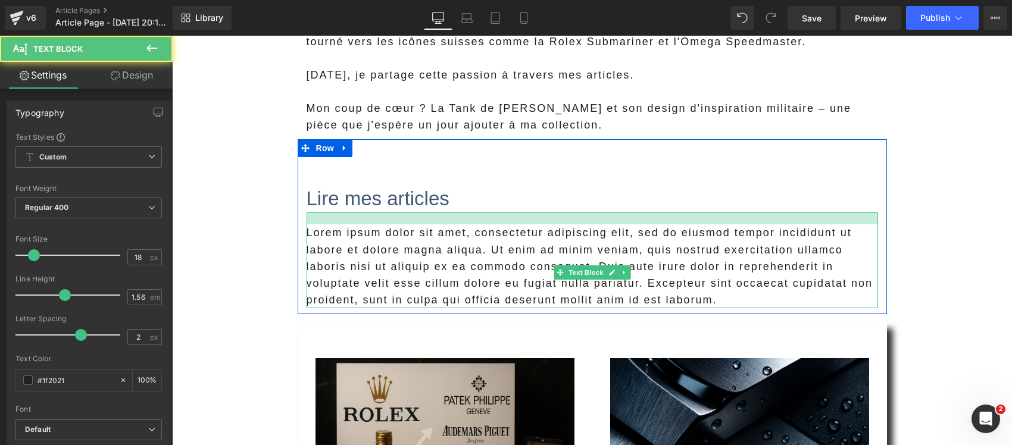
drag, startPoint x: 343, startPoint y: 214, endPoint x: 338, endPoint y: 208, distance: 8.0
click at [338, 208] on div "Lire mes articles Heading Lorem ipsum dolor sit amet, consectetur adipiscing el…" at bounding box center [592, 246] width 589 height 123
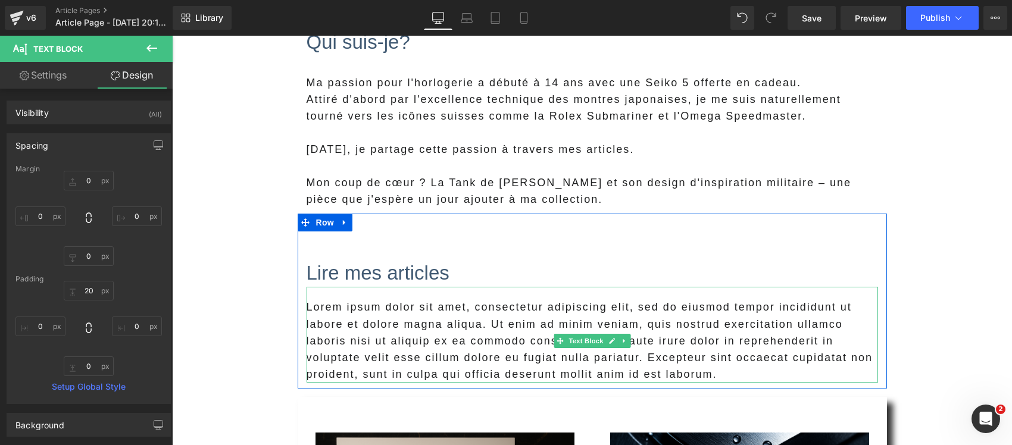
scroll to position [595, 0]
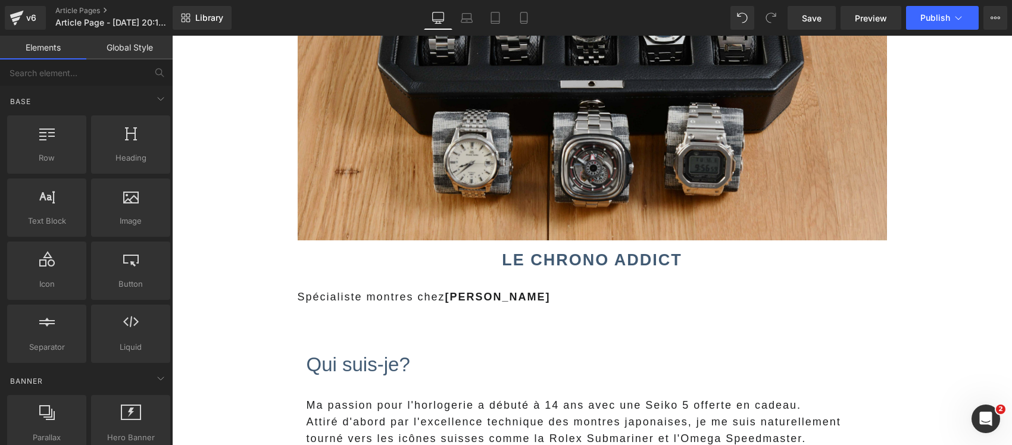
scroll to position [298, 0]
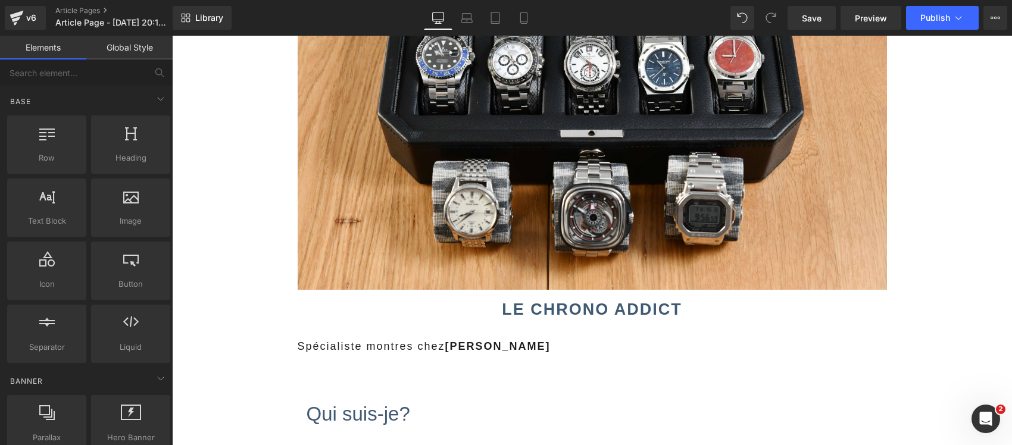
drag, startPoint x: 249, startPoint y: 396, endPoint x: 361, endPoint y: 370, distance: 114.2
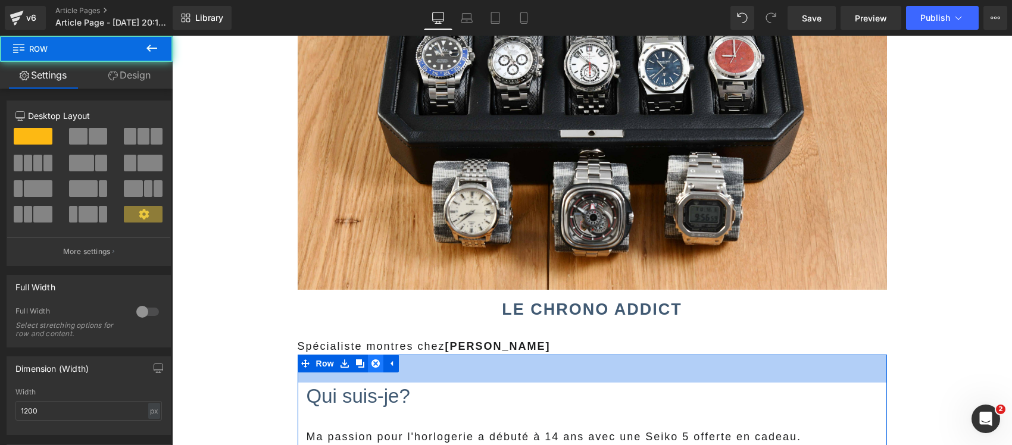
drag, startPoint x: 380, startPoint y: 389, endPoint x: 371, endPoint y: 370, distance: 21.3
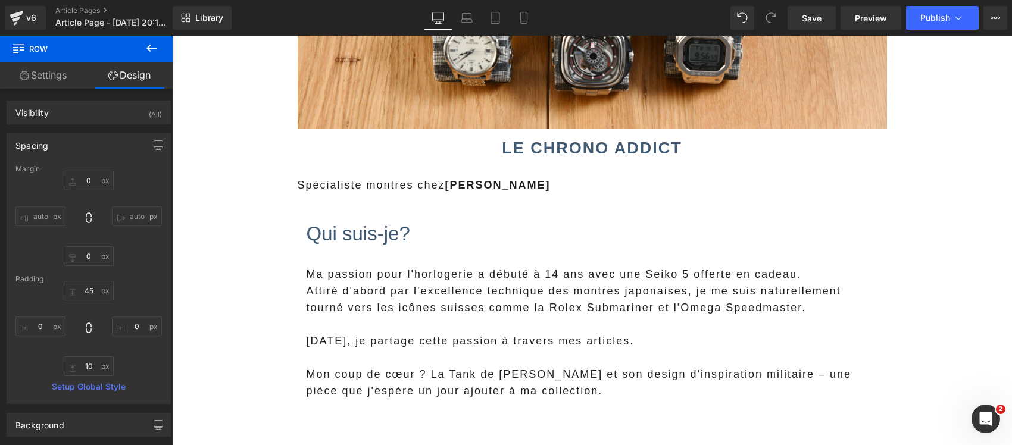
scroll to position [446, 0]
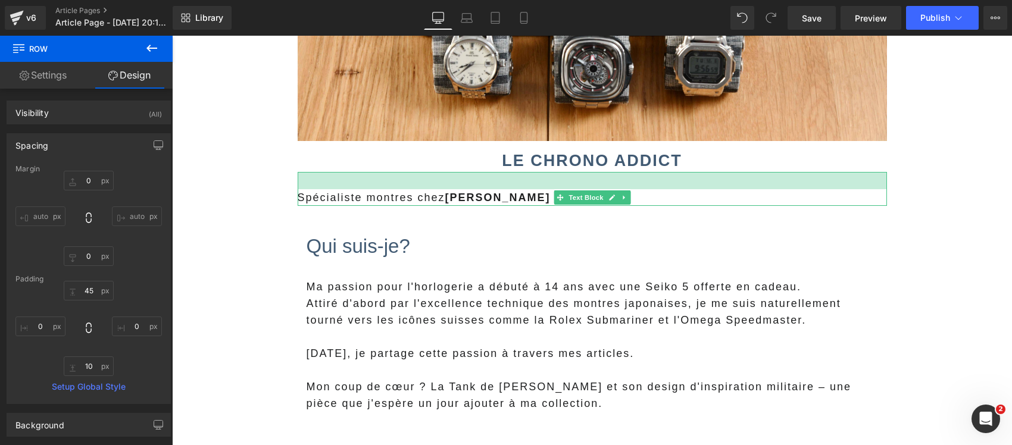
click at [172, 36] on div at bounding box center [172, 36] width 0 height 0
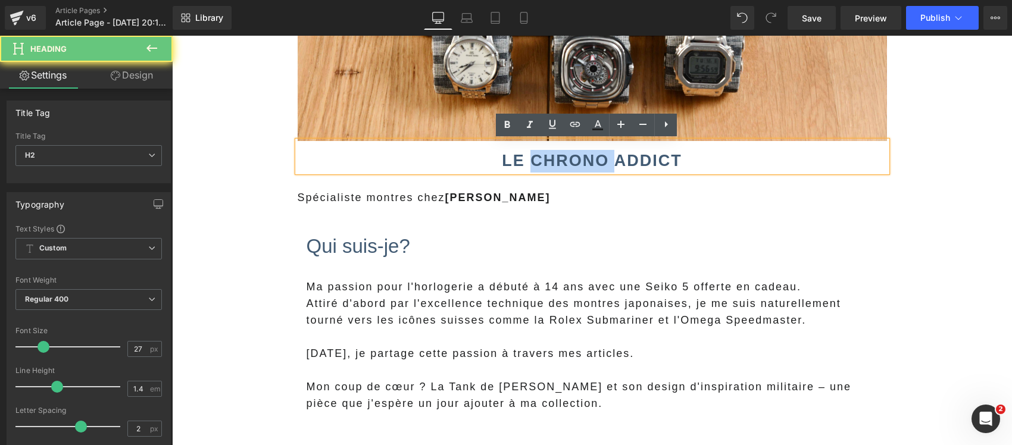
click at [529, 168] on b "Le Chrono Addict" at bounding box center [592, 161] width 180 height 18
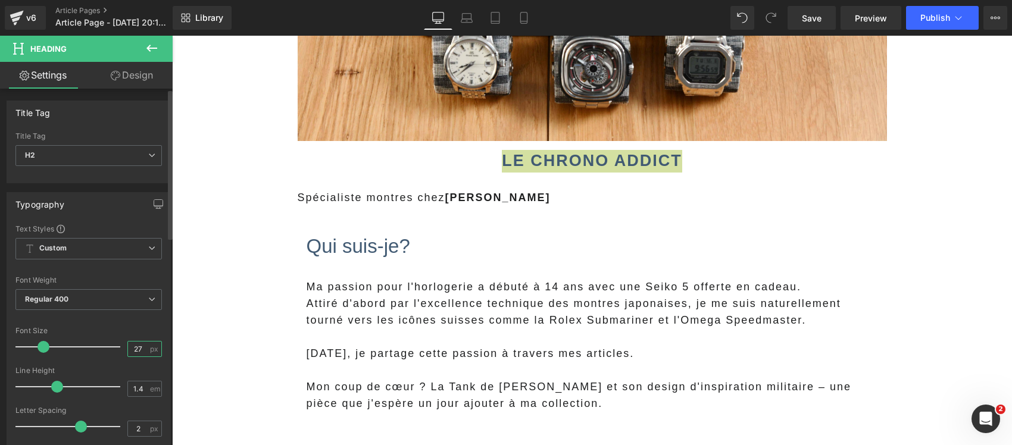
click at [132, 357] on input "27" at bounding box center [138, 349] width 21 height 15
type input "44"
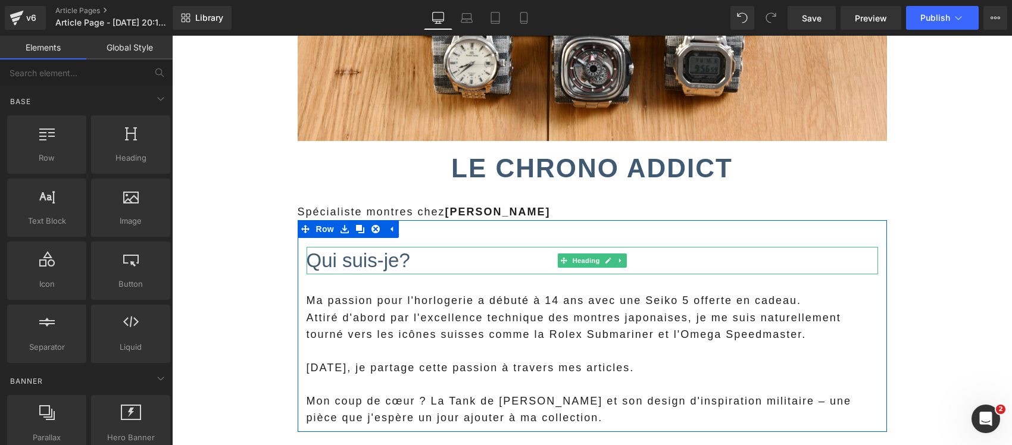
click at [409, 265] on h1 "Qui suis-je?" at bounding box center [592, 260] width 571 height 27
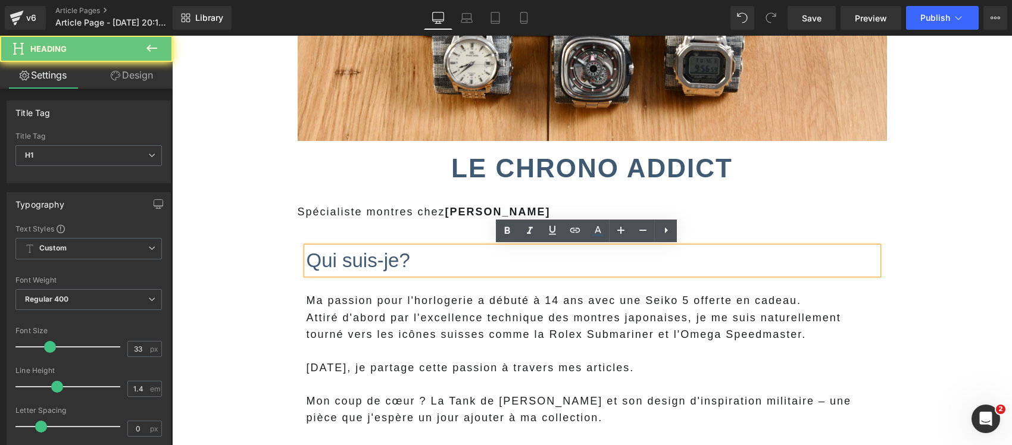
click at [409, 265] on h1 "Qui suis-je?" at bounding box center [592, 260] width 571 height 27
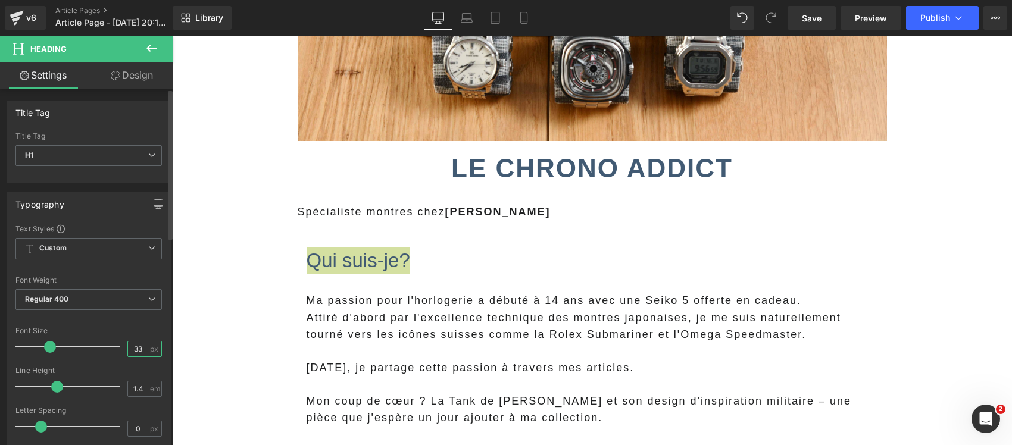
click at [138, 351] on input "33" at bounding box center [138, 349] width 21 height 15
type input "36"
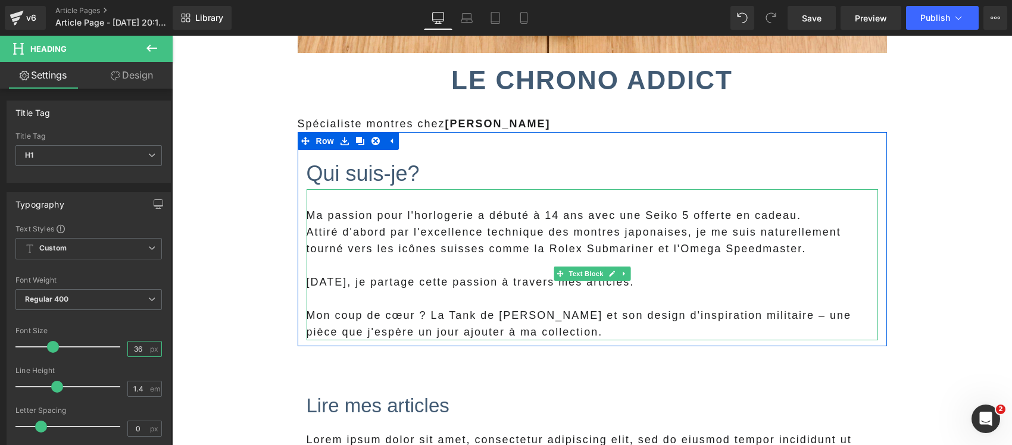
scroll to position [670, 0]
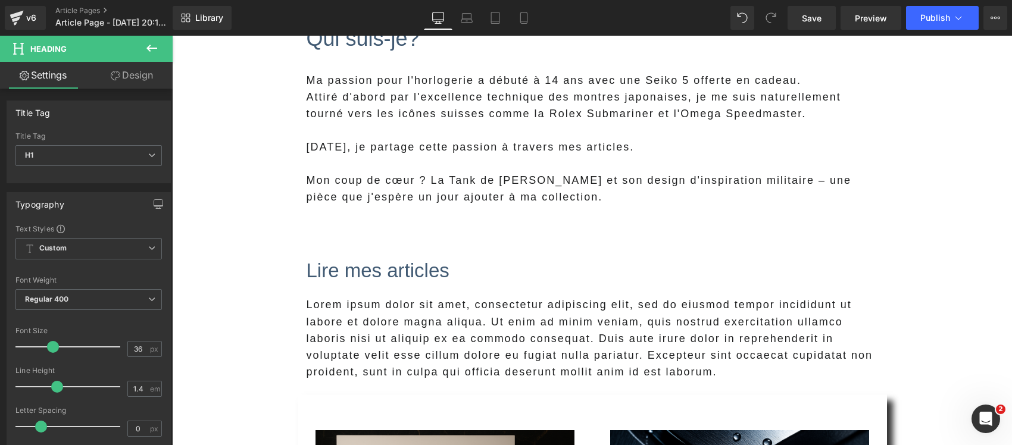
click at [361, 271] on h1 "Lire mes articles" at bounding box center [592, 270] width 571 height 27
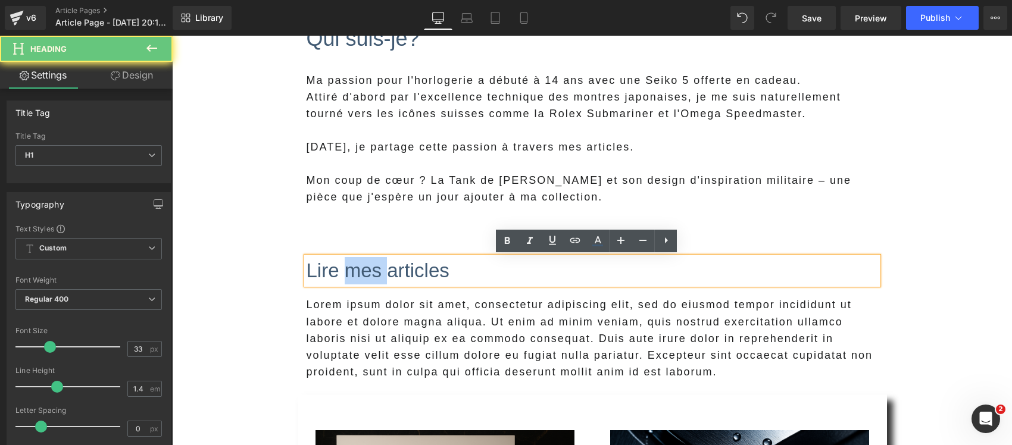
click at [361, 271] on h1 "Lire mes articles" at bounding box center [592, 270] width 571 height 27
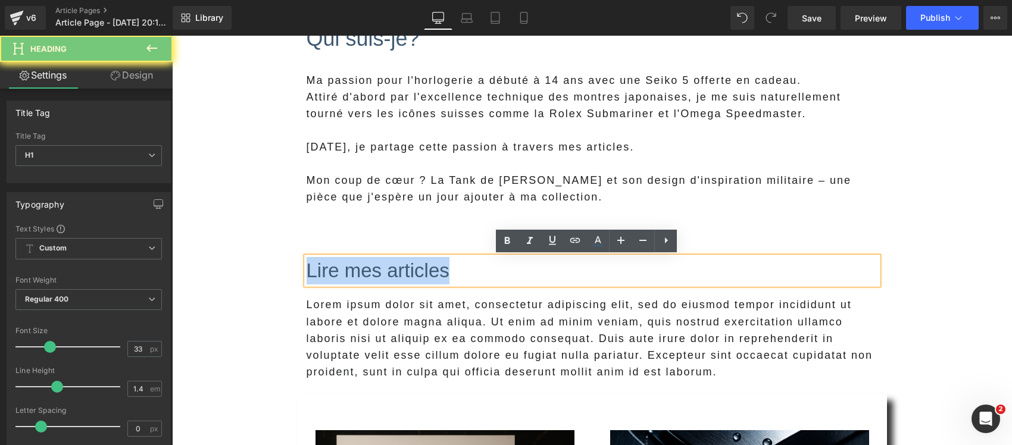
click at [361, 271] on h1 "Lire mes articles" at bounding box center [592, 270] width 571 height 27
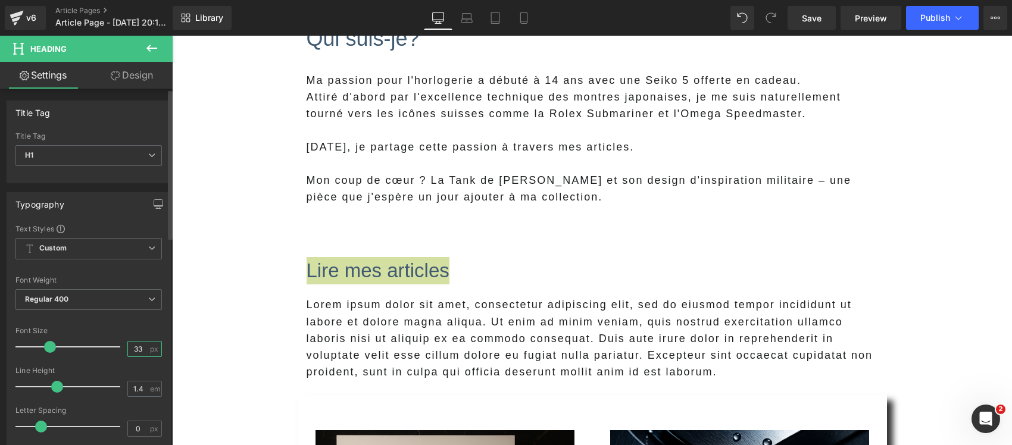
click at [137, 349] on input "33" at bounding box center [138, 349] width 21 height 15
type input "36"
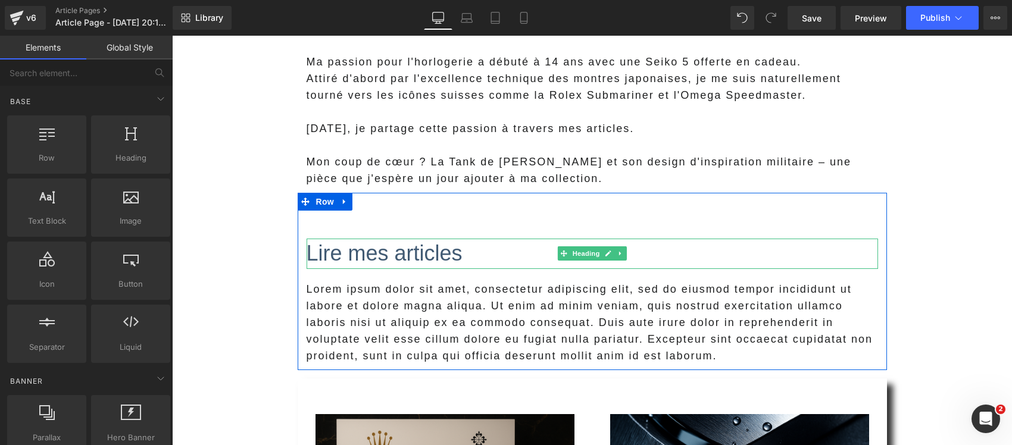
scroll to position [744, 0]
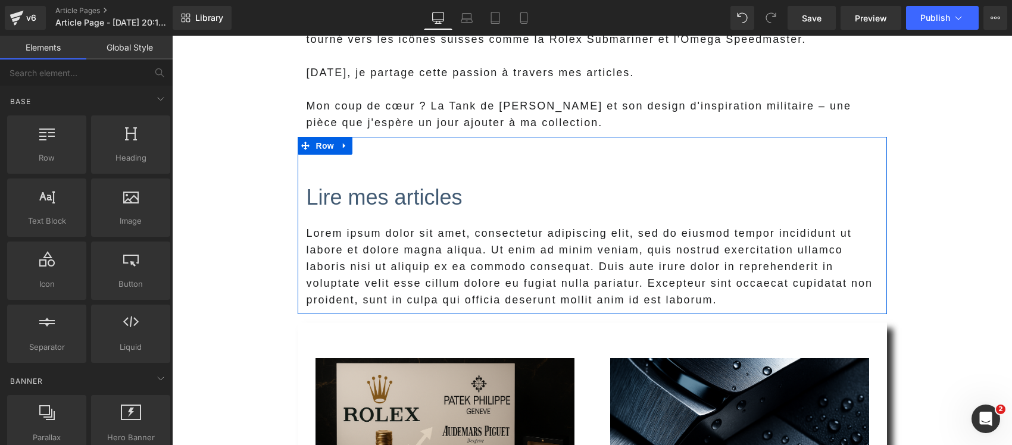
click at [370, 254] on p "Lorem ipsum dolor sit amet, consectetur adipiscing elit, sed do eiusmod tempor …" at bounding box center [592, 266] width 571 height 83
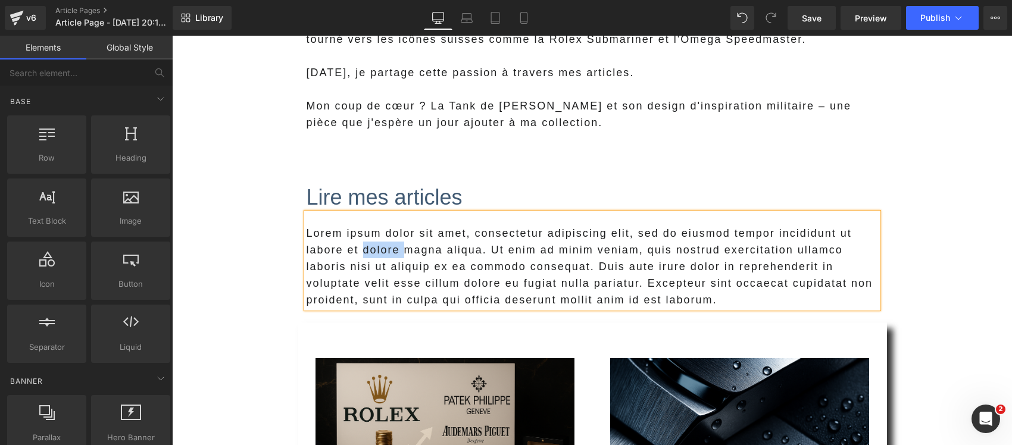
click at [370, 254] on p "Lorem ipsum dolor sit amet, consectetur adipiscing elit, sed do eiusmod tempor …" at bounding box center [592, 266] width 571 height 83
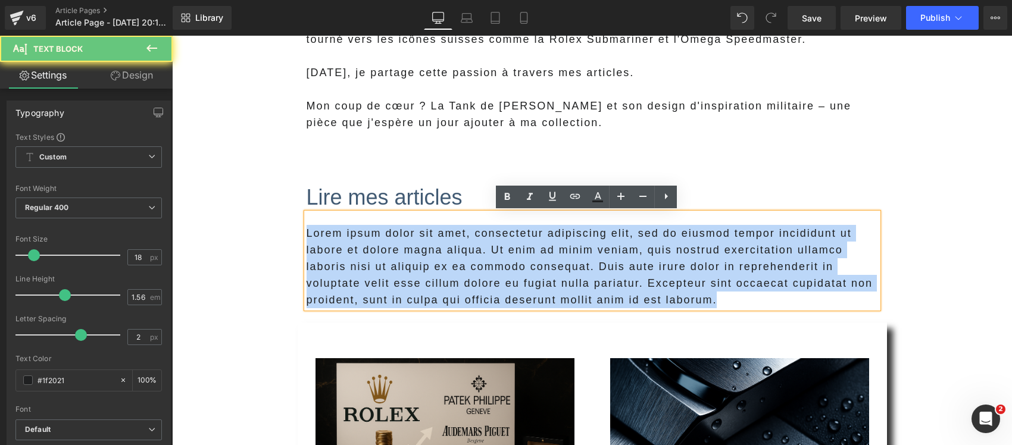
click at [370, 254] on p "Lorem ipsum dolor sit amet, consectetur adipiscing elit, sed do eiusmod tempor …" at bounding box center [592, 266] width 571 height 83
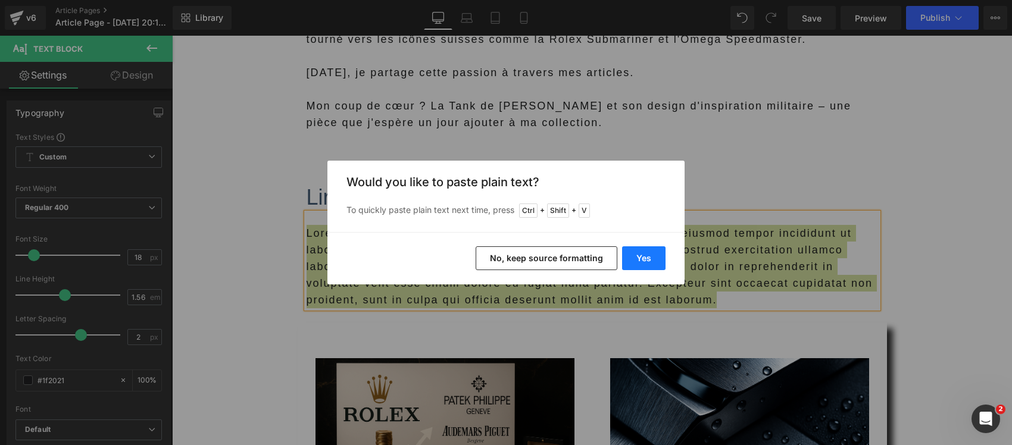
click at [634, 262] on button "Yes" at bounding box center [643, 258] width 43 height 24
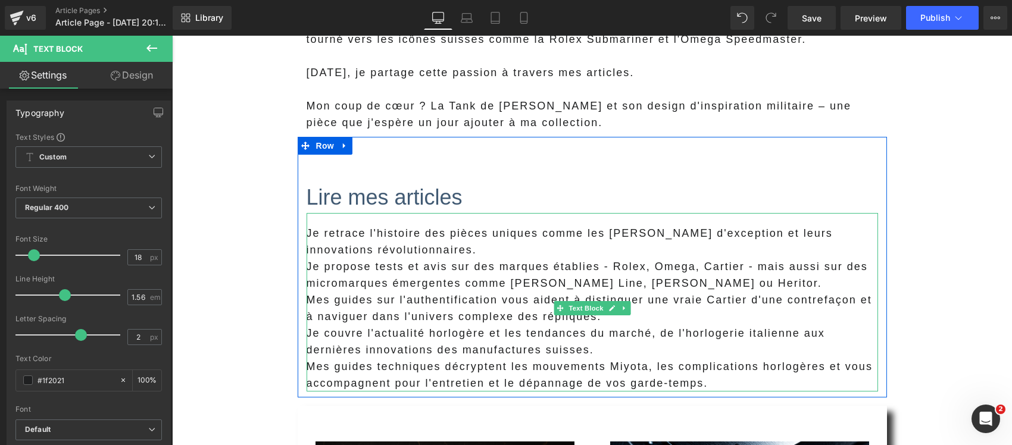
drag, startPoint x: 380, startPoint y: 271, endPoint x: 308, endPoint y: 251, distance: 74.6
click at [376, 271] on p "Je propose tests et avis sur des marques établies - Rolex, Omega, Cartier - mai…" at bounding box center [592, 274] width 571 height 33
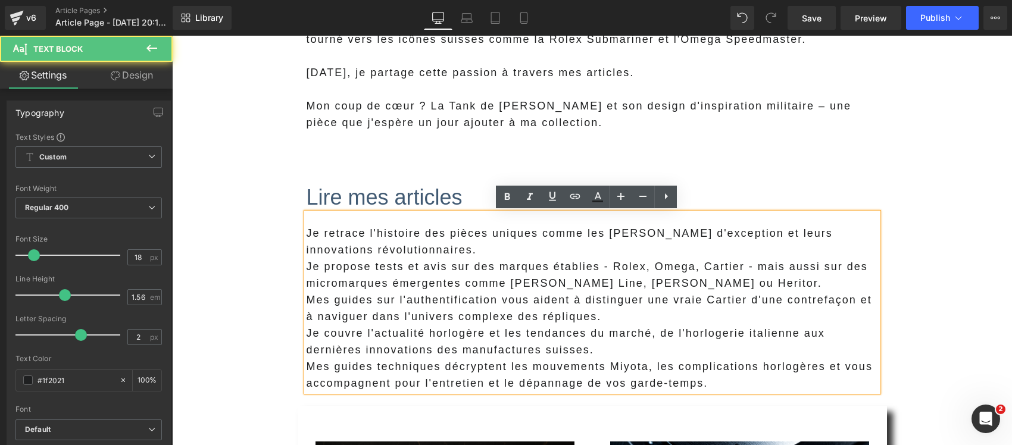
click at [307, 236] on div "Je retrace l'histoire des pièces uniques comme les [PERSON_NAME] d'exception et…" at bounding box center [592, 302] width 571 height 179
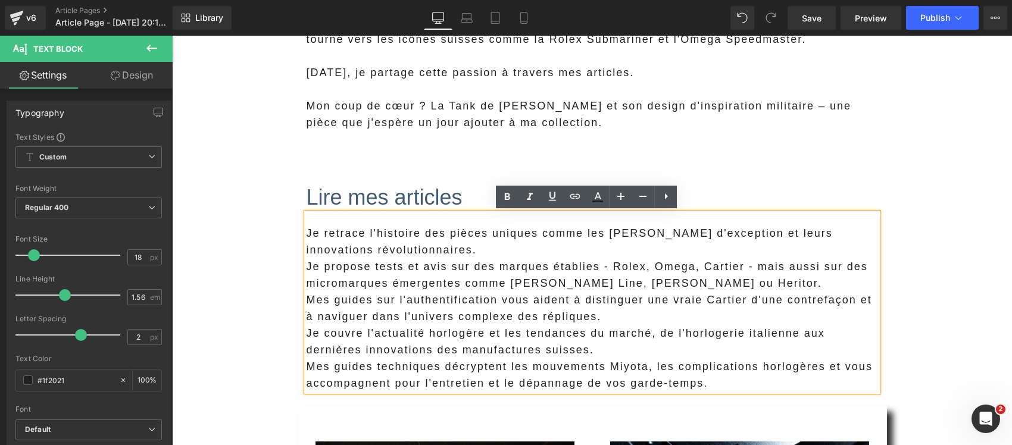
click at [307, 236] on p "Je retrace l'histoire des pièces uniques comme les [PERSON_NAME] d'exception et…" at bounding box center [592, 241] width 571 height 33
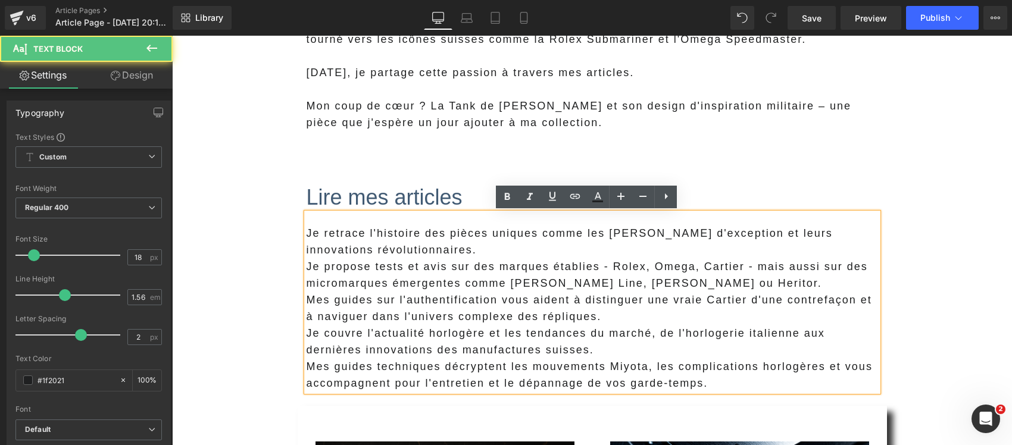
click at [361, 237] on p "Je retrace l'histoire des pièces uniques comme les [PERSON_NAME] d'exception et…" at bounding box center [592, 241] width 571 height 33
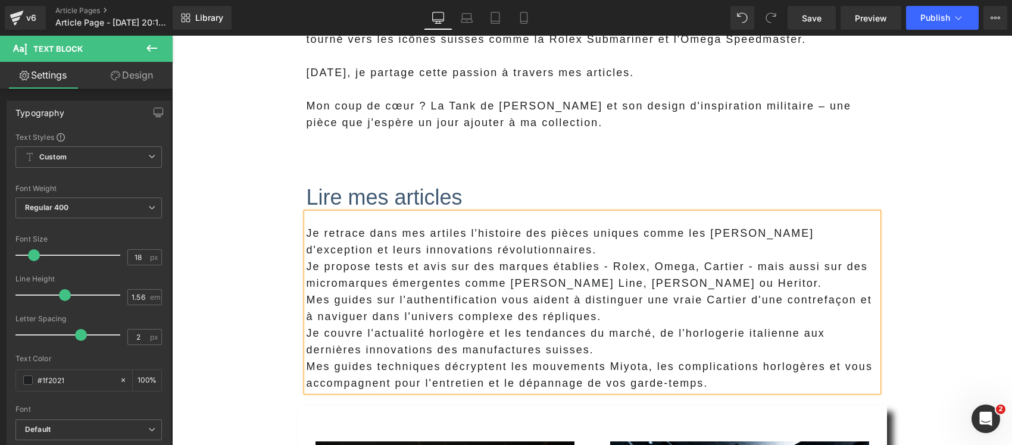
click at [440, 239] on p "Je retrace dans mes artiles l'histoire des pièces uniques comme les [PERSON_NAM…" at bounding box center [592, 241] width 571 height 33
click at [530, 268] on p "Je propose tests et avis sur des marques établies - Rolex, Omega, Cartier - mai…" at bounding box center [592, 274] width 571 height 33
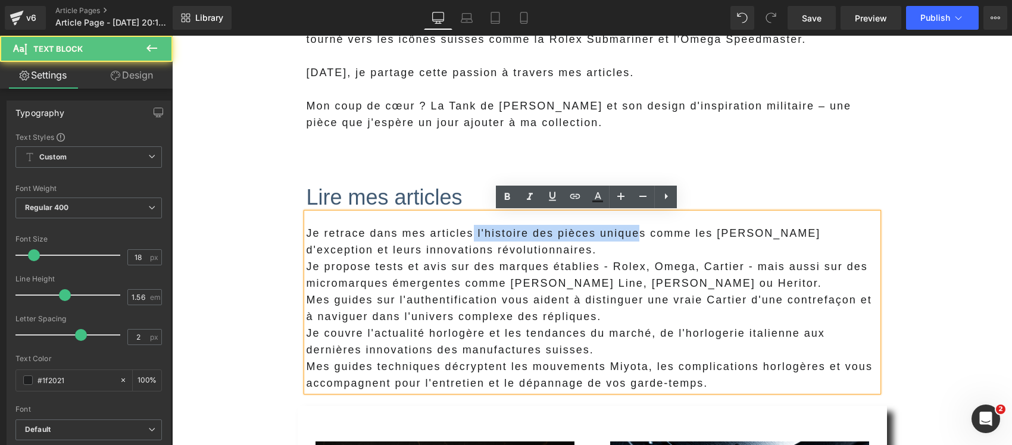
drag, startPoint x: 630, startPoint y: 237, endPoint x: 464, endPoint y: 232, distance: 166.1
click at [464, 232] on p "Je retrace dans mes articles l'histoire des pièces uniques comme les [PERSON_NA…" at bounding box center [592, 241] width 571 height 33
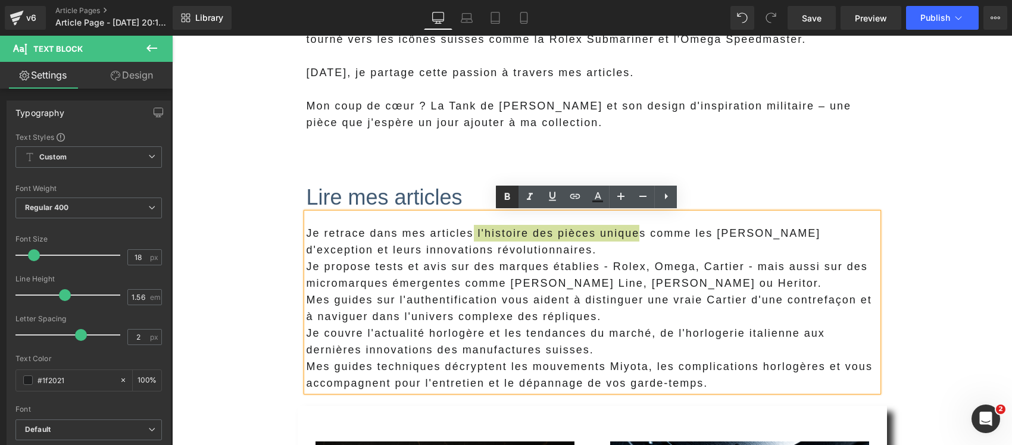
click at [503, 202] on icon at bounding box center [507, 197] width 14 height 14
click at [752, 250] on p "Je retrace dans mes articles l'histoire des pièces unique s comme les [PERSON_N…" at bounding box center [592, 241] width 571 height 33
click at [559, 251] on p "Je retrace dans mes articles l'histoire des pièces unique s comme les [PERSON_N…" at bounding box center [592, 241] width 571 height 33
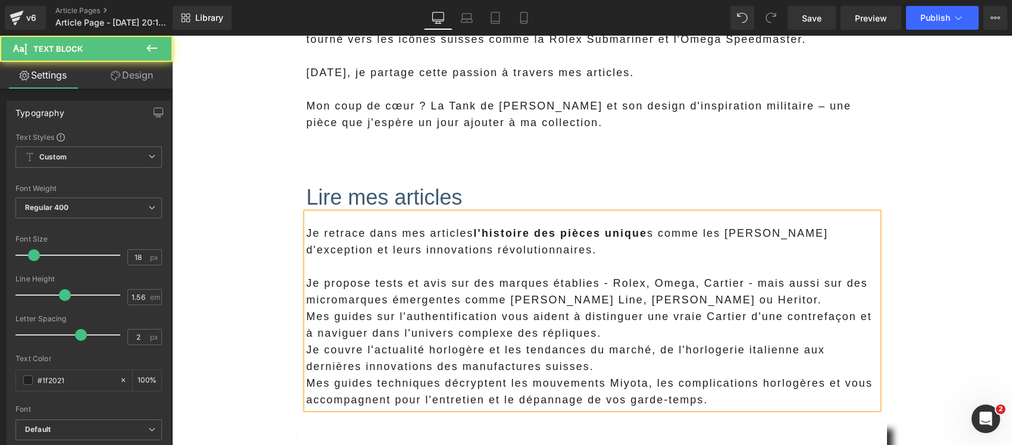
click at [367, 283] on p "Je propose tests et avis sur des marques établies - Rolex, Omega, Cartier - mai…" at bounding box center [592, 291] width 571 height 33
click at [639, 286] on p "Je propose des tests et avis sur des marques établies - Rolex, Omega, Cartier -…" at bounding box center [592, 291] width 571 height 33
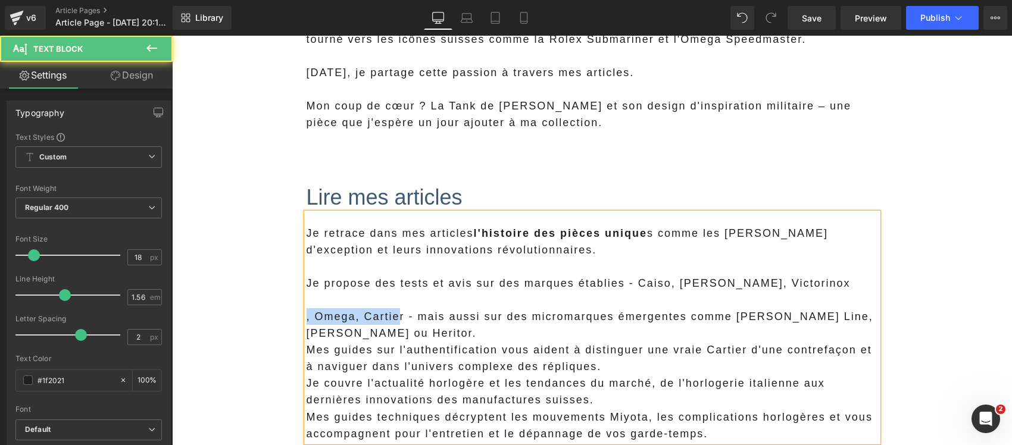
drag, startPoint x: 393, startPoint y: 314, endPoint x: 272, endPoint y: 318, distance: 121.5
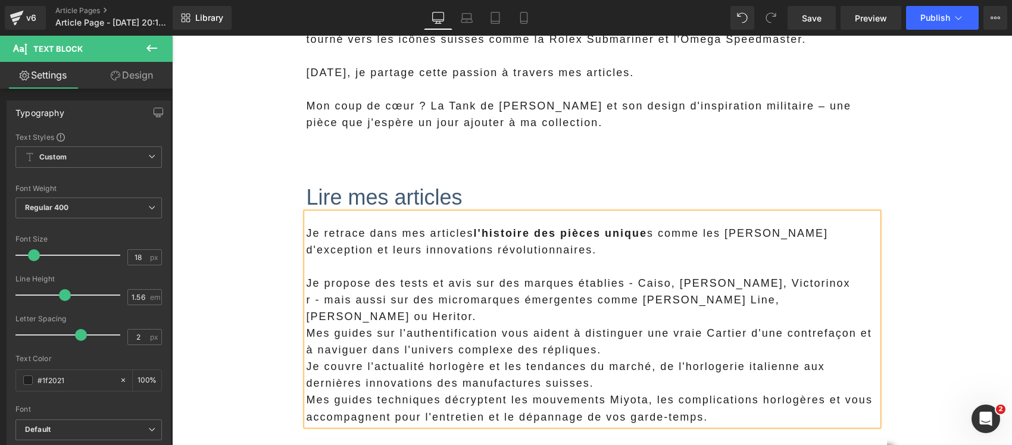
click at [309, 301] on span "r - mais aussi sur des micromarques émergentes comme [PERSON_NAME] Line, [PERSO…" at bounding box center [543, 308] width 473 height 29
click at [773, 302] on p "Je propose des tests et avis sur des marques établies - Caiso, [PERSON_NAME], V…" at bounding box center [592, 300] width 571 height 50
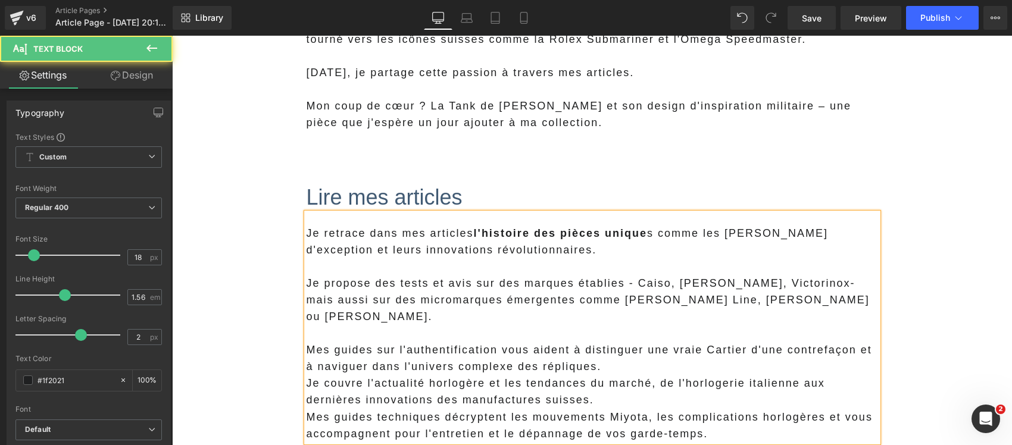
click at [641, 347] on p "Mes guides sur l'authentification vous aident à distinguer une vraie Cartier d'…" at bounding box center [592, 358] width 571 height 33
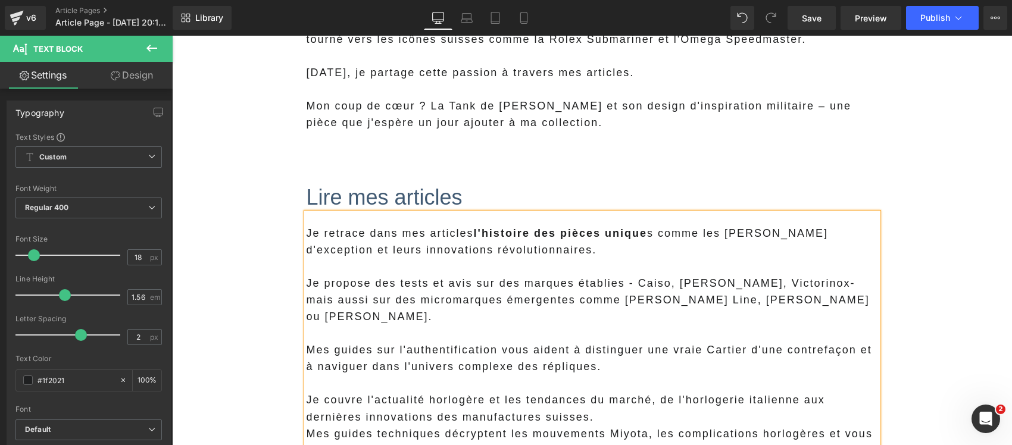
click at [307, 342] on p "Mes guides sur l'authentification vous aident à distinguer une vraie Cartier d'…" at bounding box center [592, 358] width 571 height 33
click at [568, 342] on p "Je propose regiulierment des guifdes Mes guides sur l'authentification vous aid…" at bounding box center [592, 358] width 571 height 33
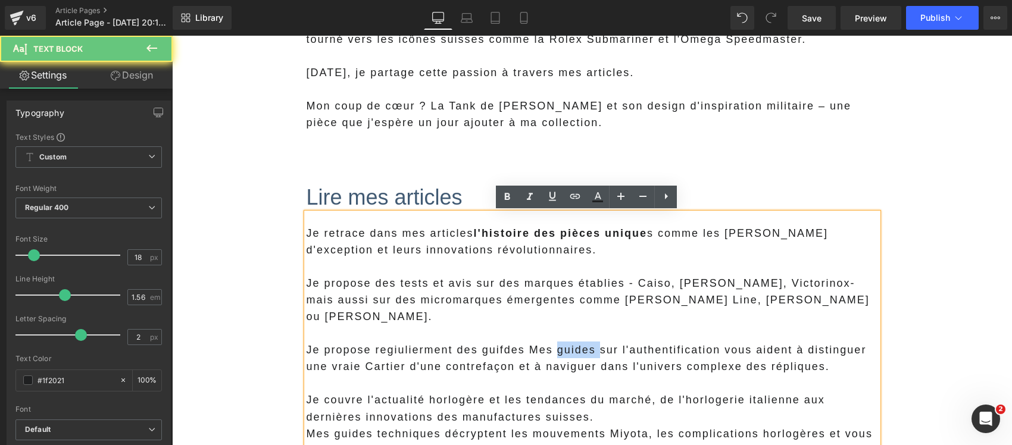
click at [568, 342] on p "Je propose regiulierment des guifdes Mes guides sur l'authentification vous aid…" at bounding box center [592, 358] width 571 height 33
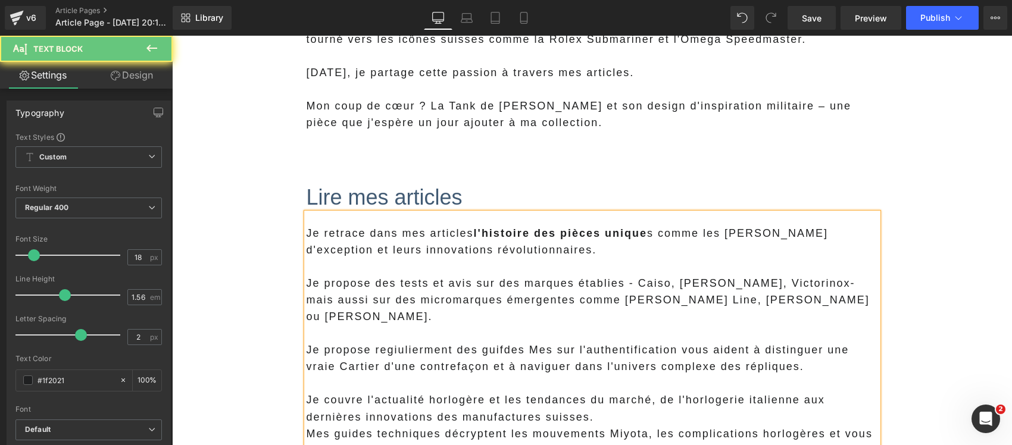
click at [527, 342] on p "Je propose regiulierment des guifdes Mes sur l'authentification vous aident à d…" at bounding box center [592, 358] width 571 height 33
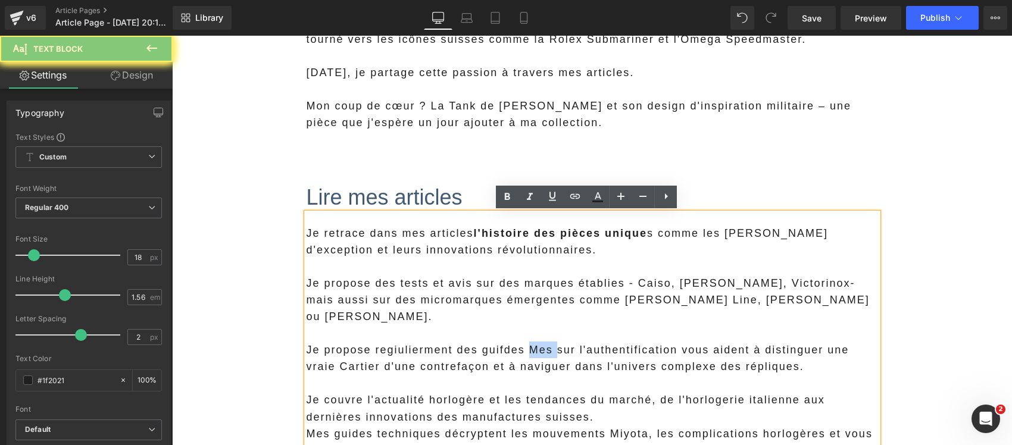
click at [527, 342] on p "Je propose regiulierment des guifdes Mes sur l'authentification vous aident à d…" at bounding box center [592, 358] width 571 height 33
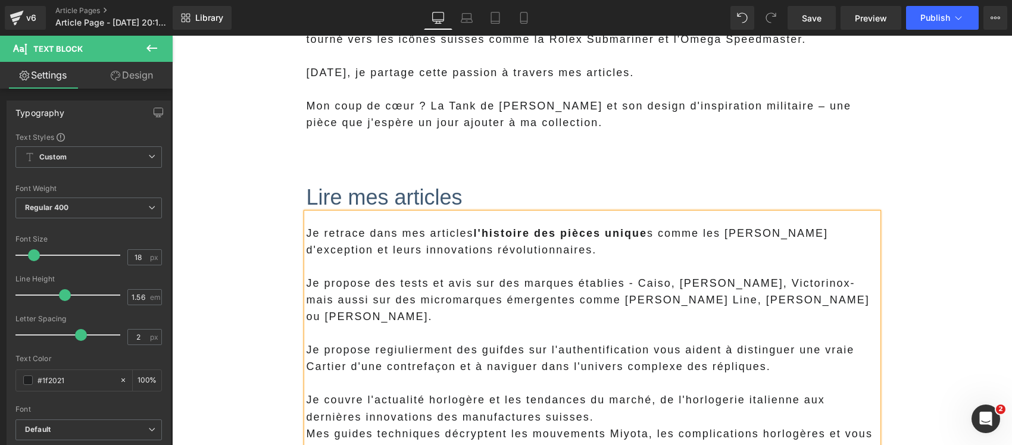
click at [314, 351] on p "Je propose regiulierment des guifdes sur l'authentification vous aident à disti…" at bounding box center [592, 358] width 571 height 33
click at [825, 356] on p "Je propose regiulierment des guifdes sur l'authentification vous aident à disti…" at bounding box center [592, 358] width 571 height 33
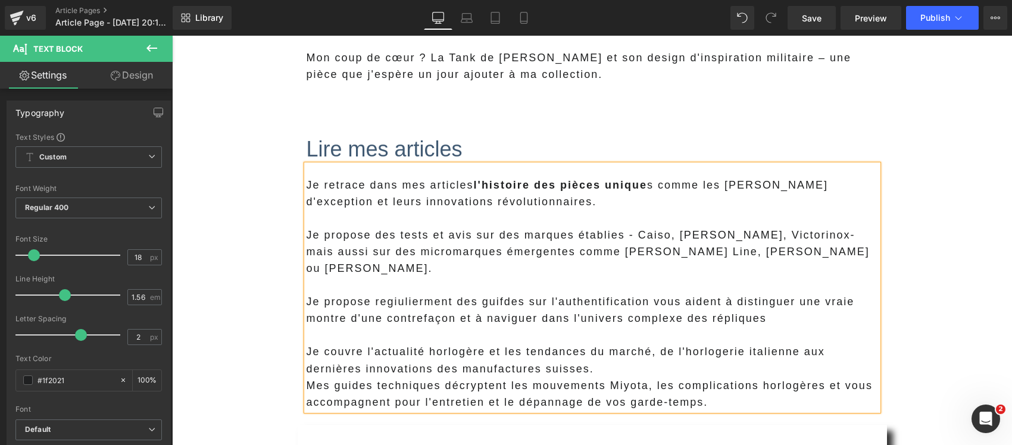
scroll to position [818, 0]
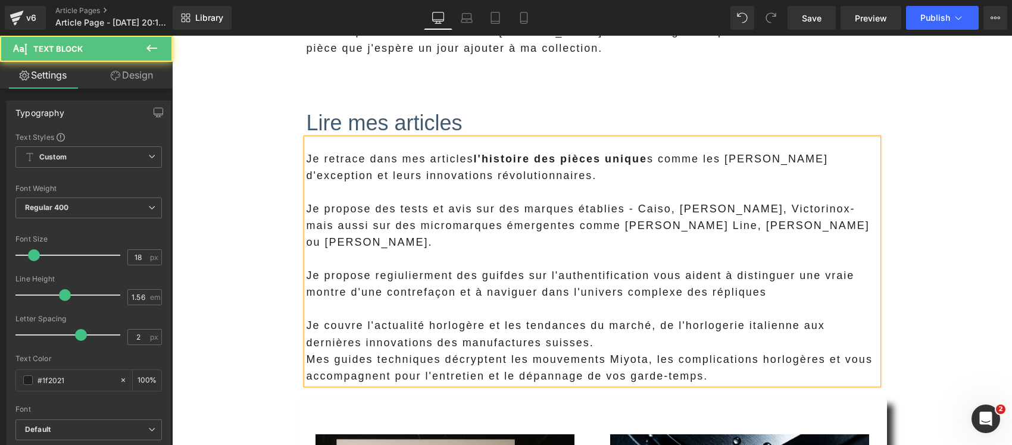
click at [643, 328] on p "Je couvre l'actualité horlogère et les tendances du marché, de l'horlogerie ita…" at bounding box center [592, 333] width 571 height 33
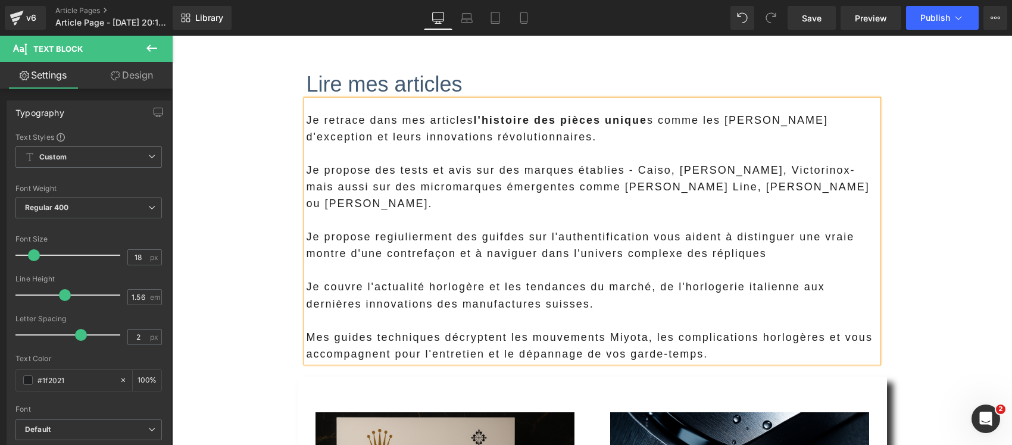
scroll to position [893, 0]
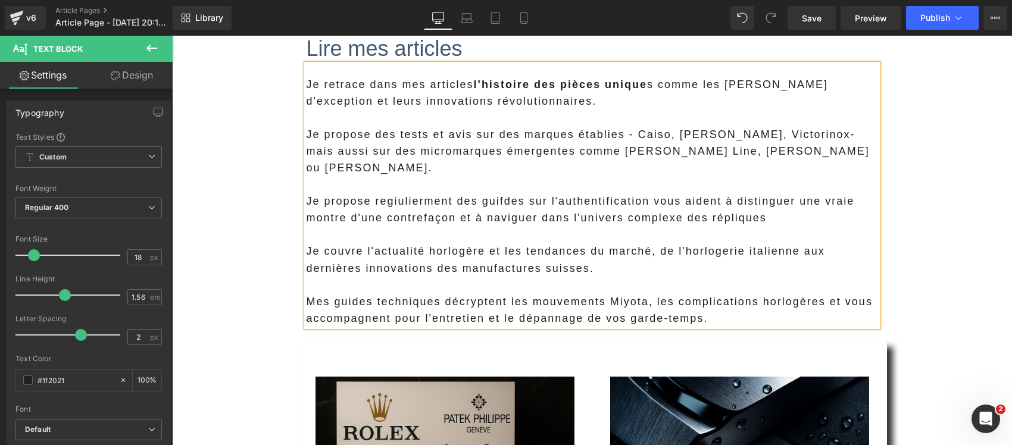
click at [307, 293] on p "Mes guides techniques décryptent les mouvements Miyota, les complications horlo…" at bounding box center [592, 309] width 571 height 33
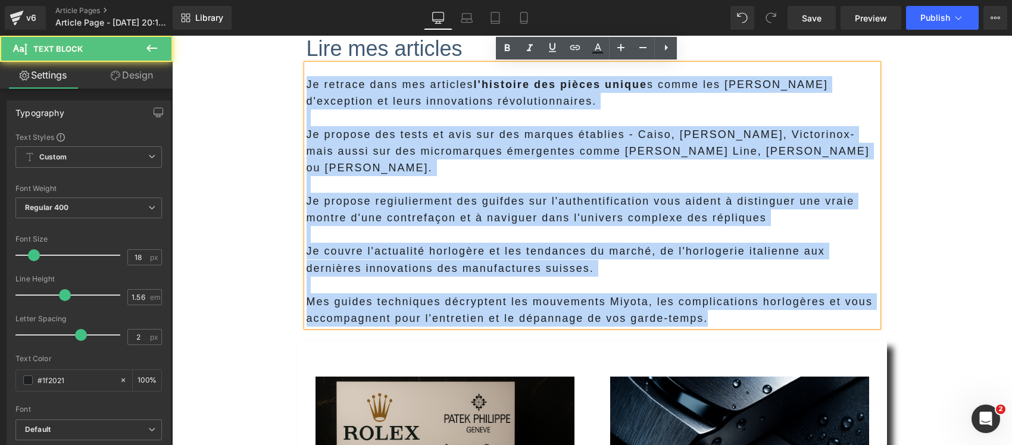
drag, startPoint x: 705, startPoint y: 307, endPoint x: 198, endPoint y: 86, distance: 552.8
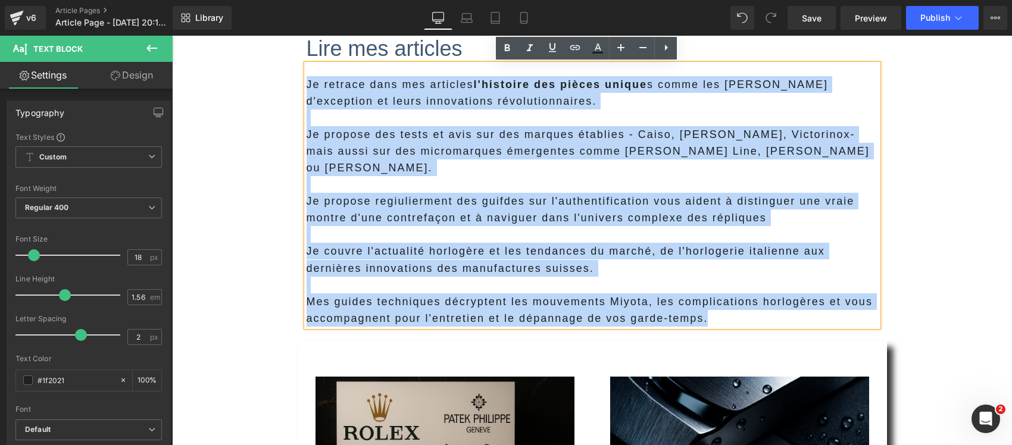
copy div "Je retrace dans mes articles l'histoire des pièces unique s comme les [PERSON_N…"
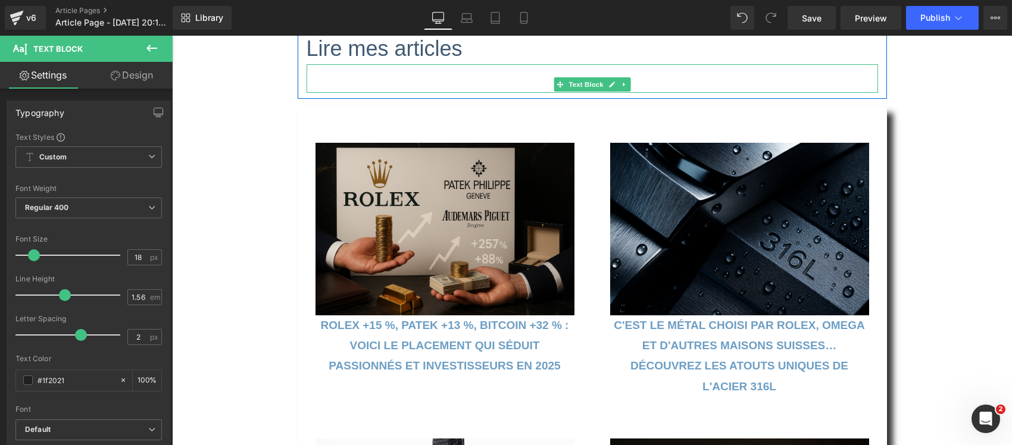
click at [347, 84] on p at bounding box center [592, 84] width 571 height 17
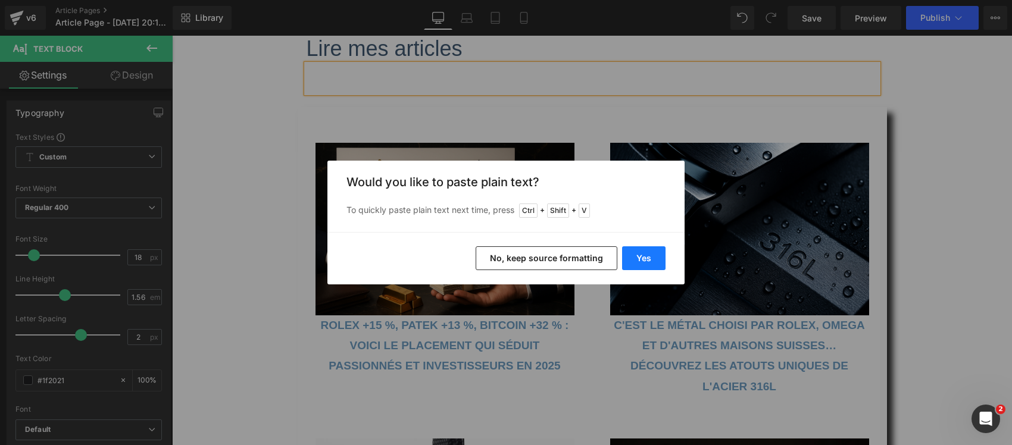
click at [636, 252] on button "Yes" at bounding box center [643, 258] width 43 height 24
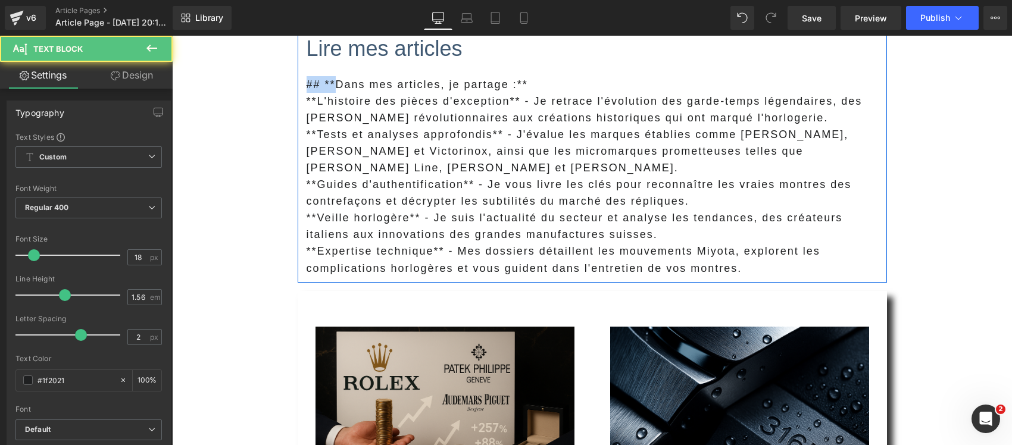
drag, startPoint x: 329, startPoint y: 84, endPoint x: 295, endPoint y: 81, distance: 34.1
click at [298, 81] on div "Lire mes articles Heading ## **Dans mes articles, je partage :** **L'histoire …" at bounding box center [592, 155] width 589 height 242
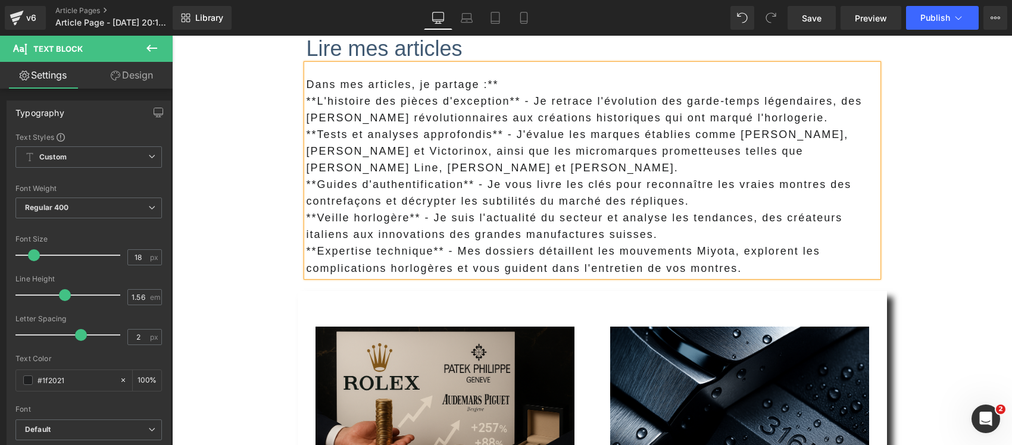
click at [526, 80] on p "Dans mes articles, je partage :**" at bounding box center [592, 84] width 571 height 17
click at [317, 99] on p "**L'histoire des pièces d'exception** - Je retrace l'évolution des garde-temps …" at bounding box center [592, 109] width 571 height 33
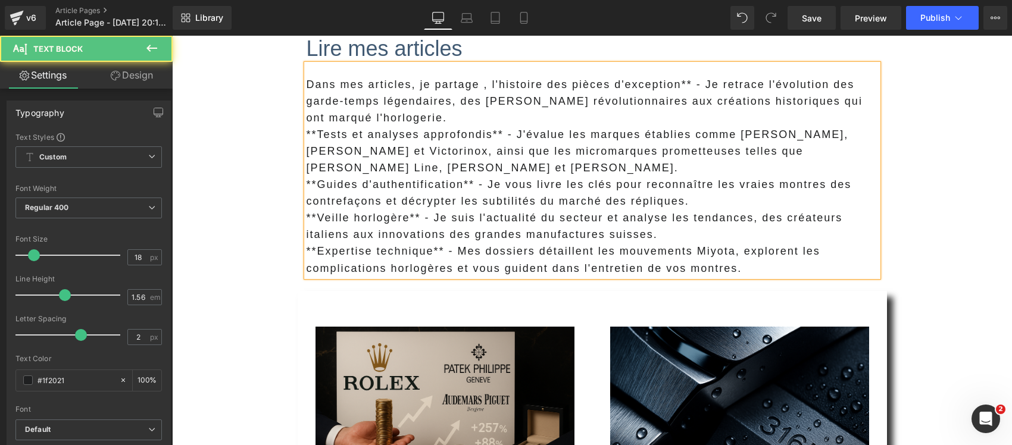
click at [531, 132] on p "**Tests et analyses approfondis** - J'évalue les marques établies comme [PERSON…" at bounding box center [592, 151] width 571 height 50
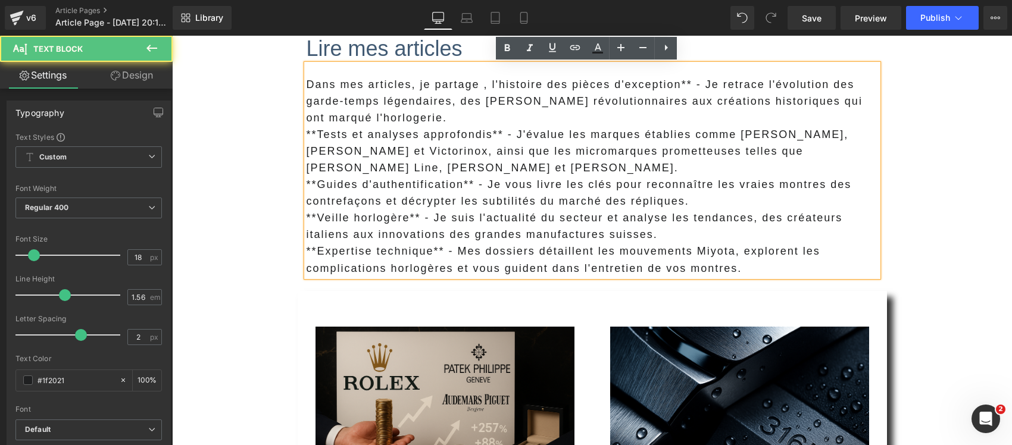
click at [472, 85] on p "Dans mes articles, je partage , l 'histoire des pièces d'exception** - Je retra…" at bounding box center [592, 101] width 571 height 50
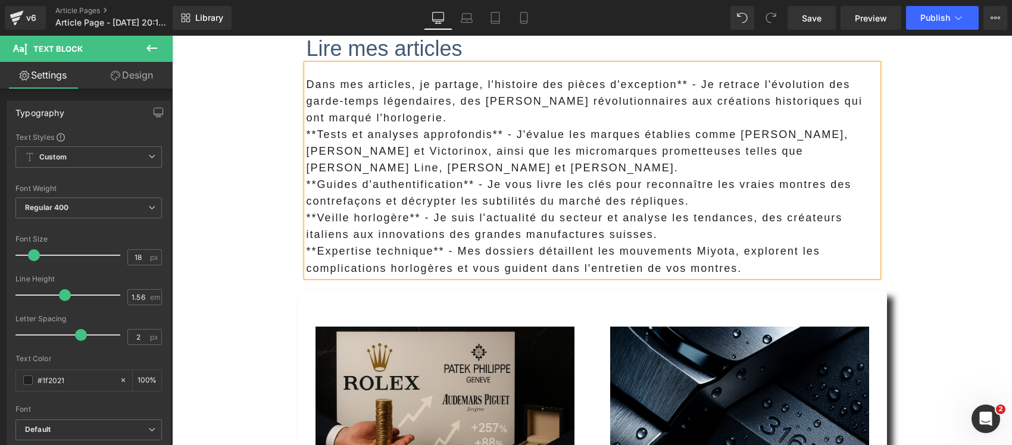
click at [681, 84] on span "'histoire des pièces d'exception** - Je retrace l'évolution des garde-temps lég…" at bounding box center [585, 101] width 556 height 45
click at [770, 99] on span "'histoire des pièces d'exception- Je retrace l'évolution des garde-temps légend…" at bounding box center [592, 101] width 571 height 45
click at [543, 119] on p "Dans mes articles, je partage, l 'histoire des pièces d'exception- Je retrace l…" at bounding box center [592, 101] width 571 height 50
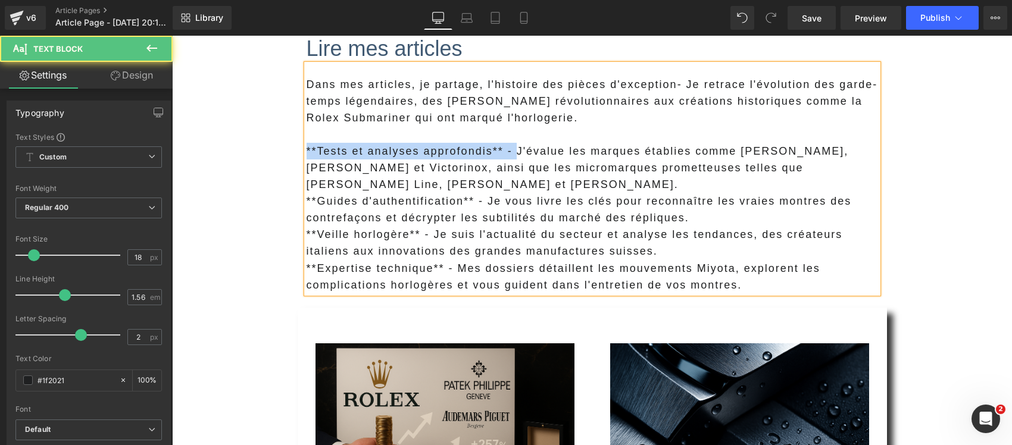
drag, startPoint x: 509, startPoint y: 158, endPoint x: 276, endPoint y: 156, distance: 233.3
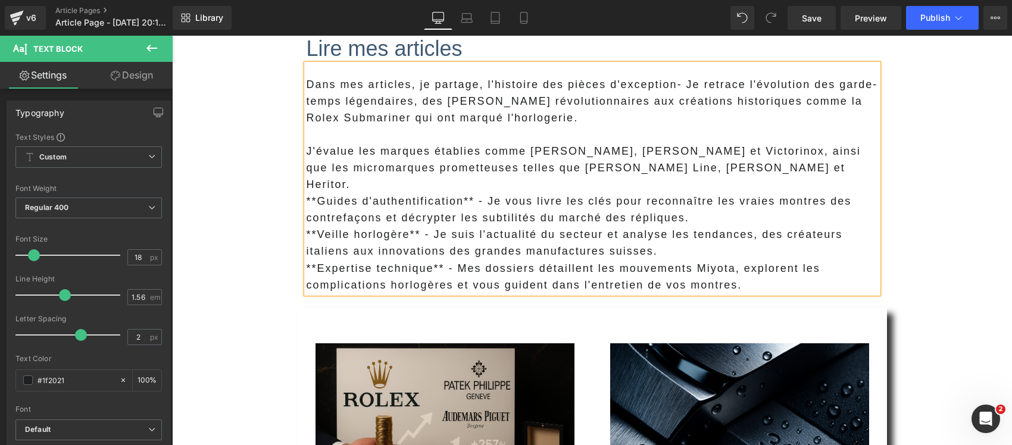
click at [673, 173] on p "J'évalue les marques établies comme [PERSON_NAME], [PERSON_NAME] et Victorinox,…" at bounding box center [592, 168] width 571 height 50
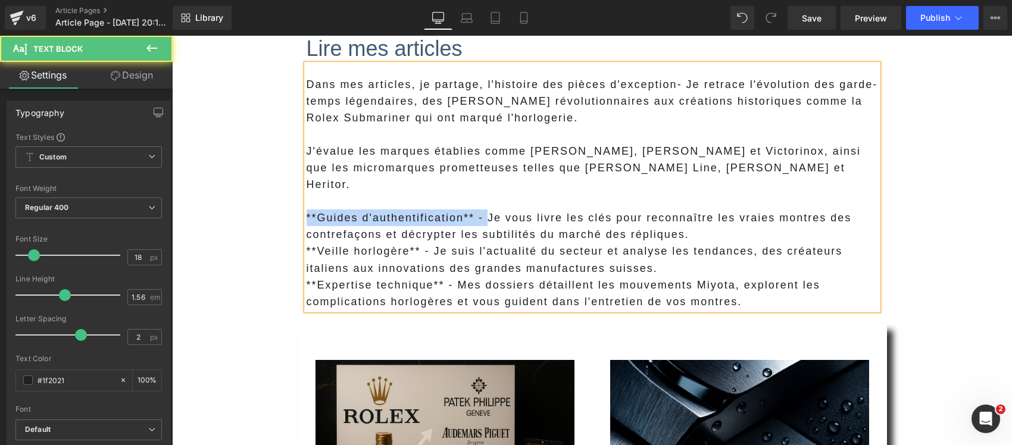
drag, startPoint x: 483, startPoint y: 204, endPoint x: 210, endPoint y: 205, distance: 273.2
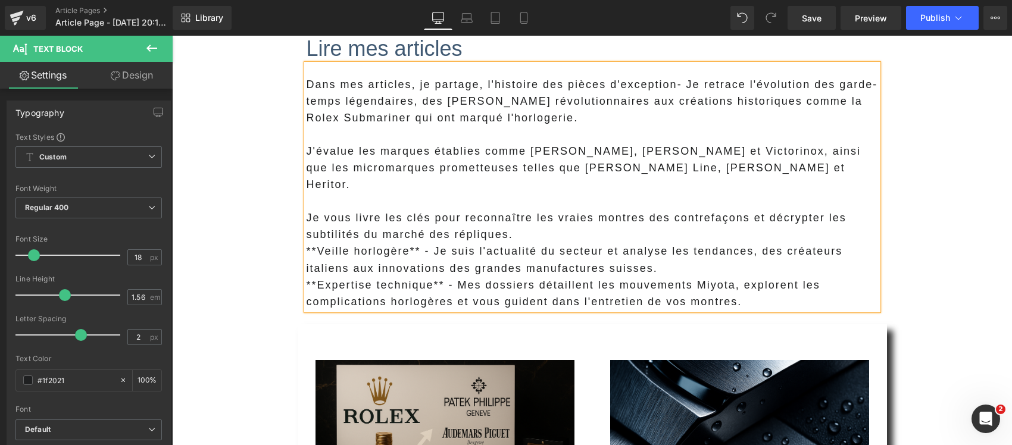
click at [535, 216] on p "Je vous livre les clés pour reconnaître les vraies montres des contrefaçons et …" at bounding box center [592, 226] width 571 height 33
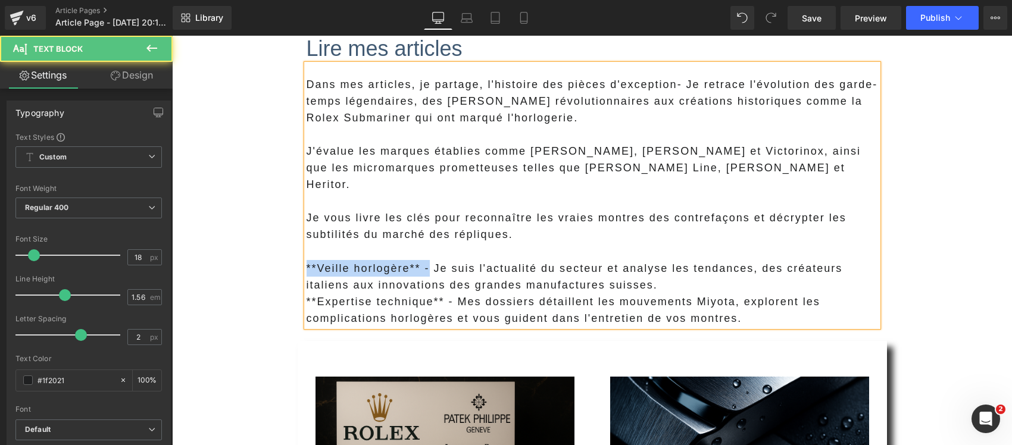
drag, startPoint x: 427, startPoint y: 257, endPoint x: 276, endPoint y: 254, distance: 150.6
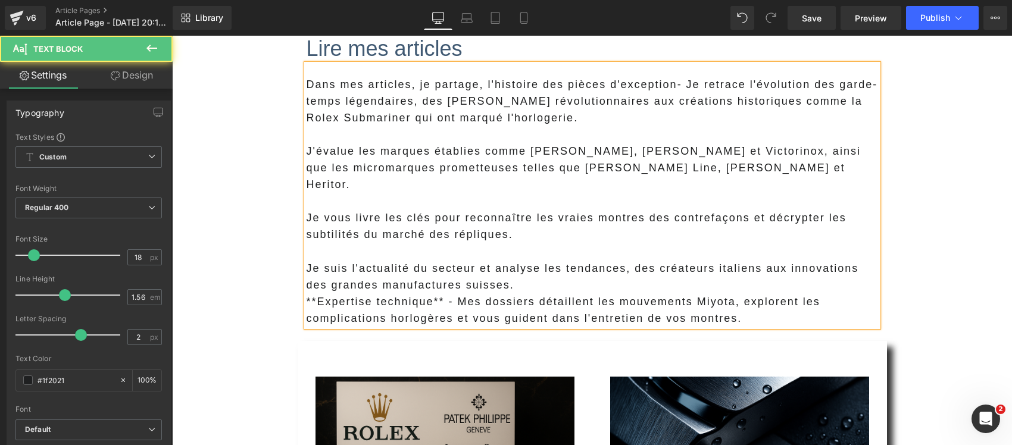
click at [307, 260] on p "Je suis l'actualité du secteur et analyse les tendances, des créateurs italiens…" at bounding box center [592, 276] width 571 height 33
click at [546, 266] on p "Je suis l'actualité du secteur et analyse les tendances, des créateurs italiens…" at bounding box center [592, 276] width 571 height 33
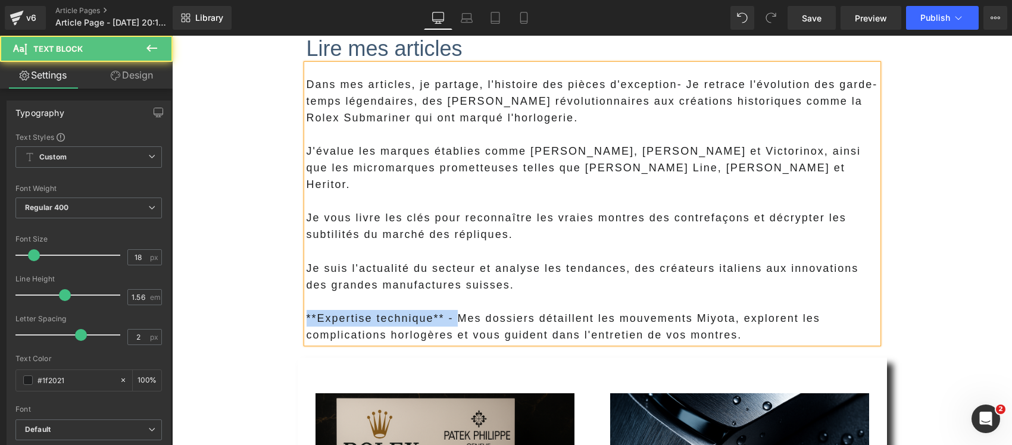
drag, startPoint x: 452, startPoint y: 301, endPoint x: 264, endPoint y: 296, distance: 187.5
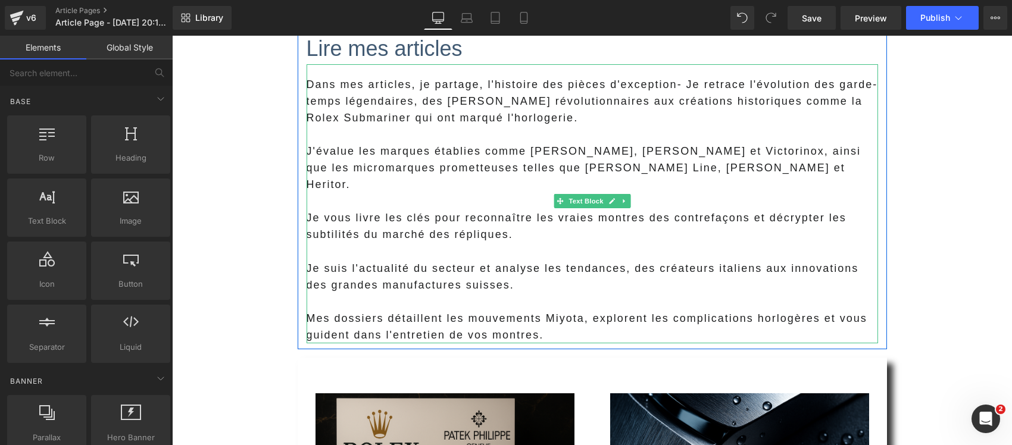
click at [525, 152] on p "J'évalue les marques établies comme [PERSON_NAME], [PERSON_NAME] et Victorinox,…" at bounding box center [592, 168] width 571 height 50
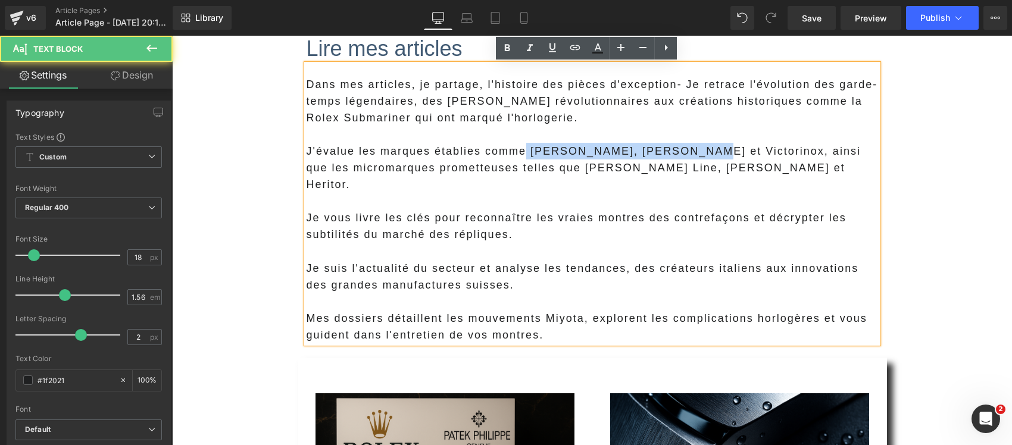
drag, startPoint x: 668, startPoint y: 153, endPoint x: 517, endPoint y: 152, distance: 150.6
click at [517, 152] on p "J'évalue les marques établies comme [PERSON_NAME], [PERSON_NAME] et Victorinox,…" at bounding box center [592, 168] width 571 height 50
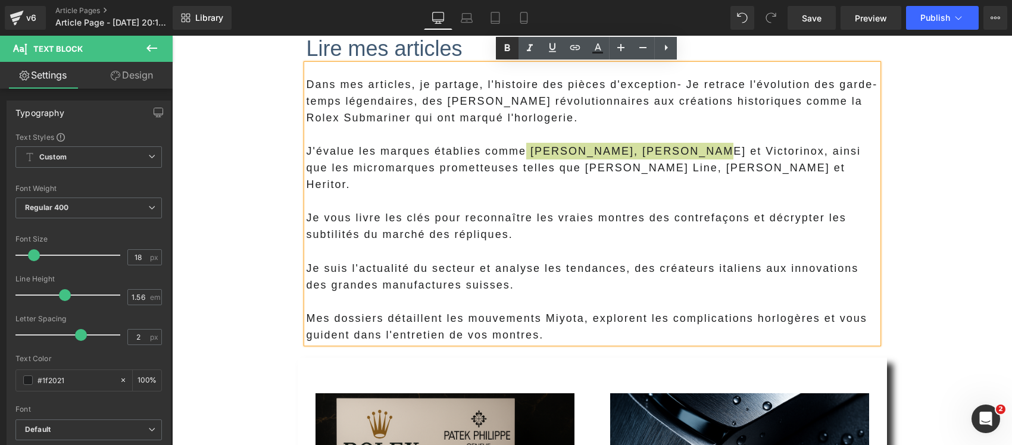
click at [506, 48] on icon at bounding box center [507, 47] width 5 height 7
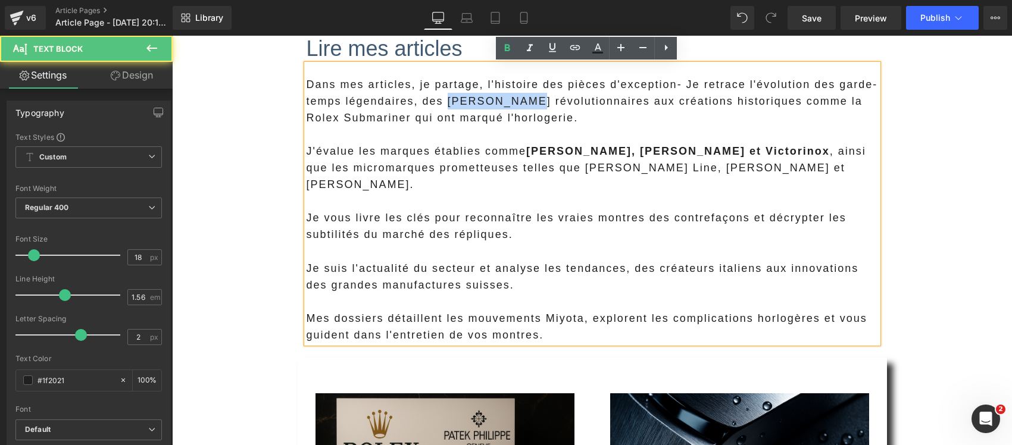
drag, startPoint x: 512, startPoint y: 104, endPoint x: 440, endPoint y: 102, distance: 72.6
click at [440, 102] on span "'histoire des pièces d'exception- Je retrace l'évolution des garde-temps légend…" at bounding box center [592, 101] width 571 height 45
click at [484, 117] on span "'histoire des pièces d'exception- Je retrace l'évolution des garde-temps légend…" at bounding box center [592, 101] width 571 height 45
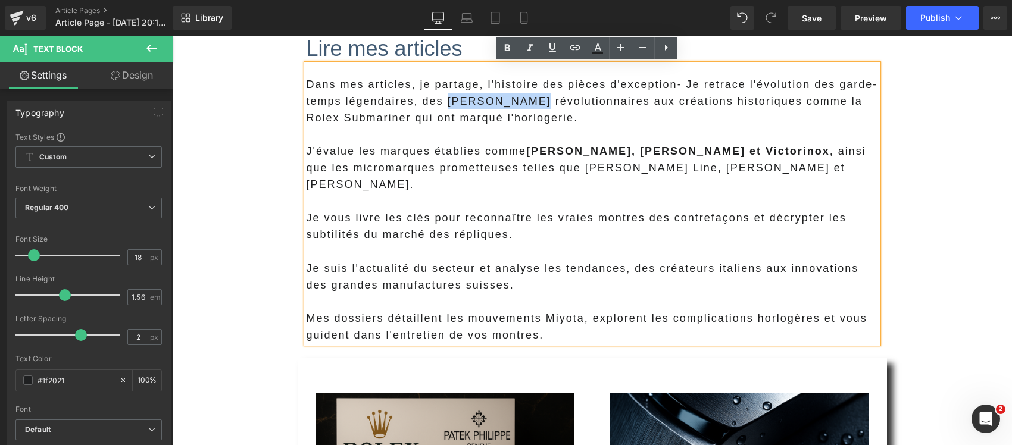
drag, startPoint x: 516, startPoint y: 100, endPoint x: 440, endPoint y: 102, distance: 76.2
click at [440, 102] on span "'histoire des pièces d'exception- Je retrace l'évolution des garde-temps légend…" at bounding box center [592, 101] width 571 height 45
click at [507, 51] on icon at bounding box center [507, 47] width 5 height 7
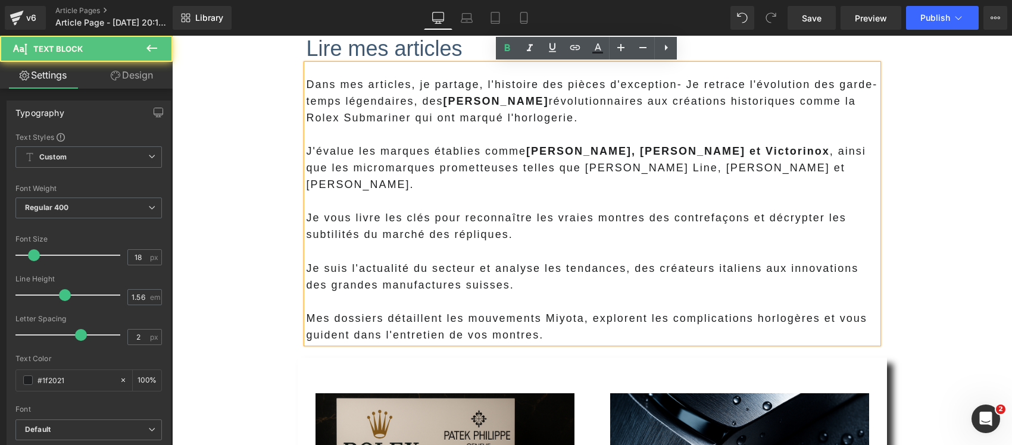
click at [553, 260] on p "Je suis l'actualité du secteur et analyse les tendances, des créateurs italiens…" at bounding box center [592, 276] width 571 height 33
click at [564, 310] on p "Mes dossiers détaillent les mouvements Miyota, explorent les complications horl…" at bounding box center [592, 326] width 571 height 33
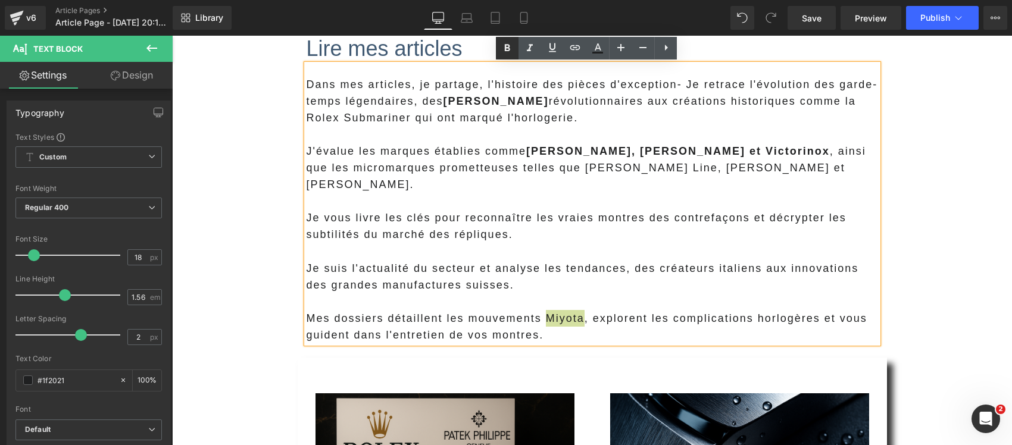
click at [504, 49] on icon at bounding box center [507, 48] width 14 height 14
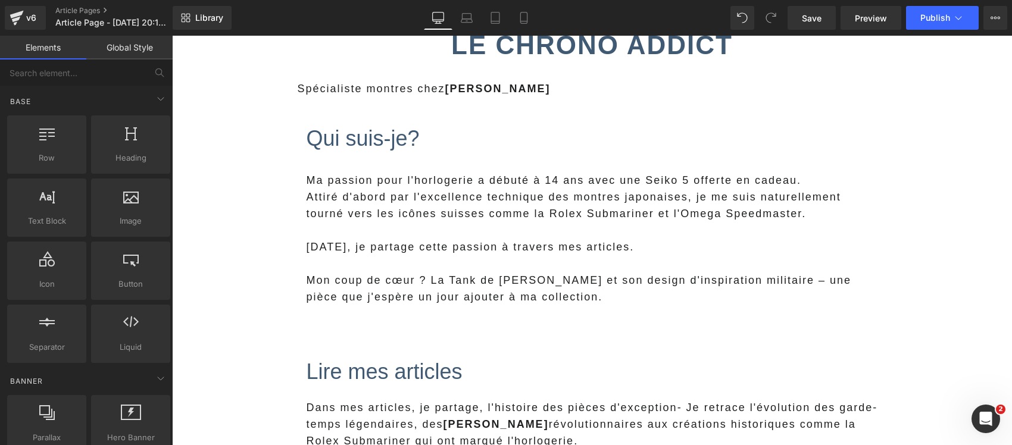
scroll to position [595, 0]
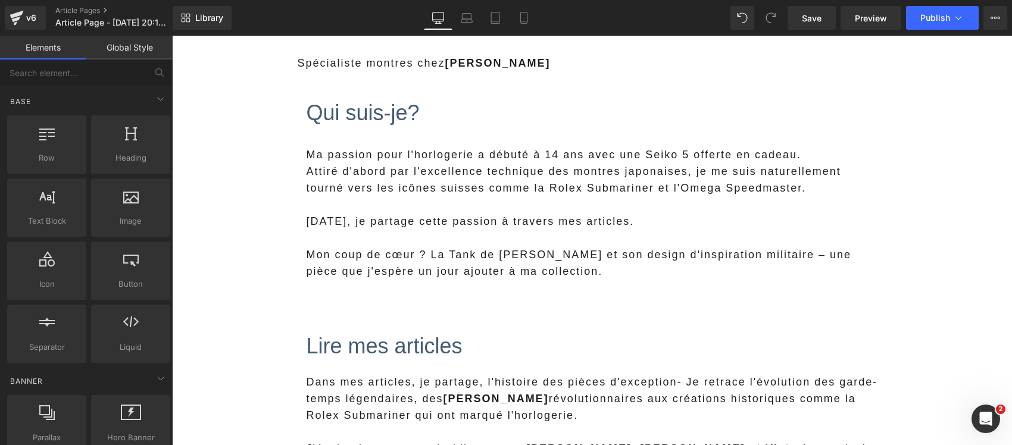
click at [392, 245] on p at bounding box center [592, 238] width 571 height 17
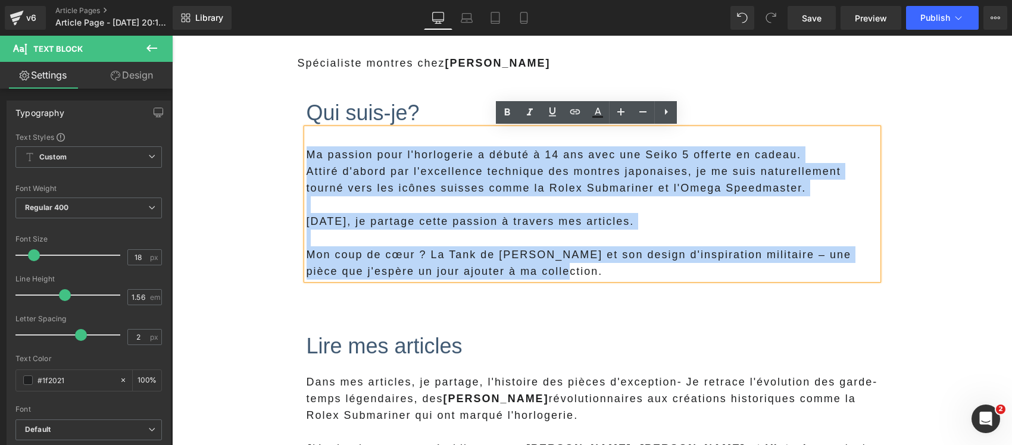
drag, startPoint x: 556, startPoint y: 276, endPoint x: 189, endPoint y: 134, distance: 393.6
copy div "Ma passion pour l'horlogerie a débuté à 14 ans avec une Seiko 5 offerte en cade…"
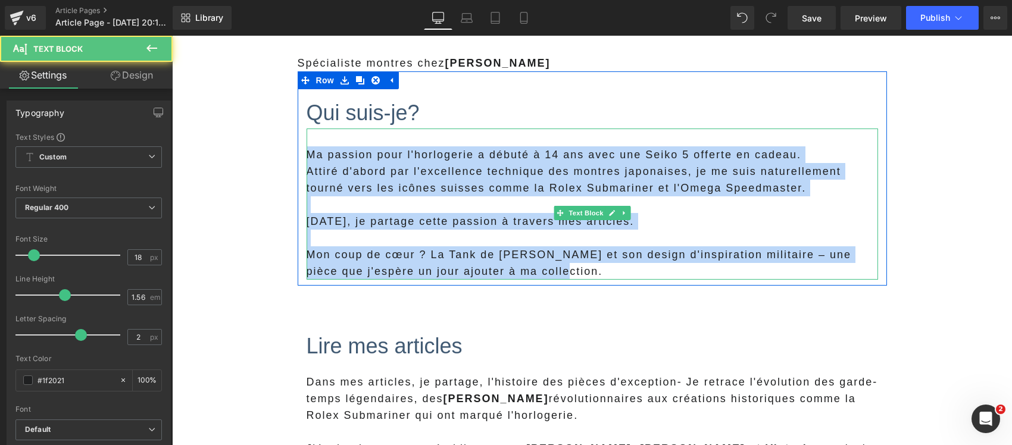
click at [529, 248] on p "Mon coup de cœur ? La Tank de [PERSON_NAME] et son design d'inspiration militai…" at bounding box center [592, 262] width 571 height 33
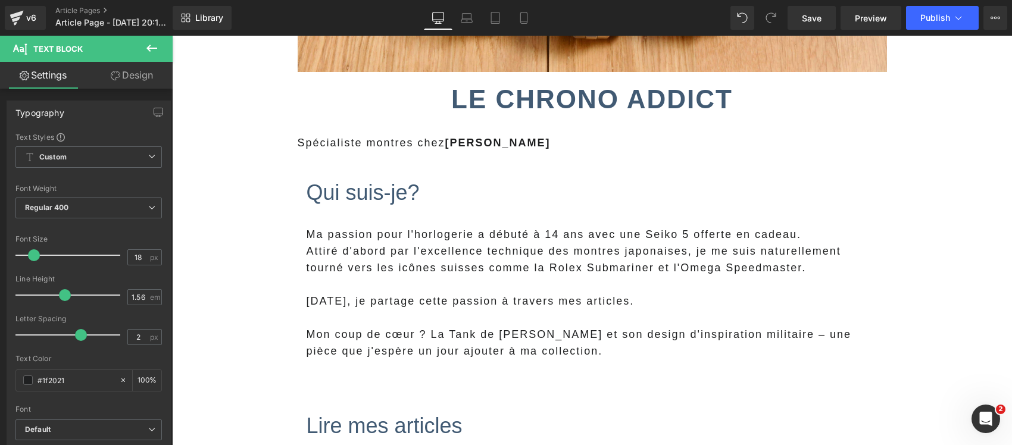
scroll to position [670, 0]
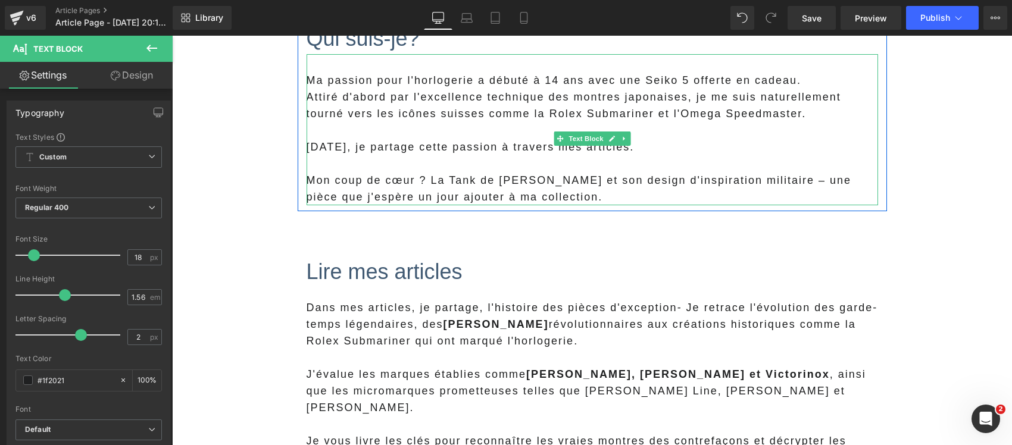
click at [550, 201] on p "Mon coup de cœur ? La Tank de [PERSON_NAME] et son design d'inspiration militai…" at bounding box center [592, 188] width 571 height 33
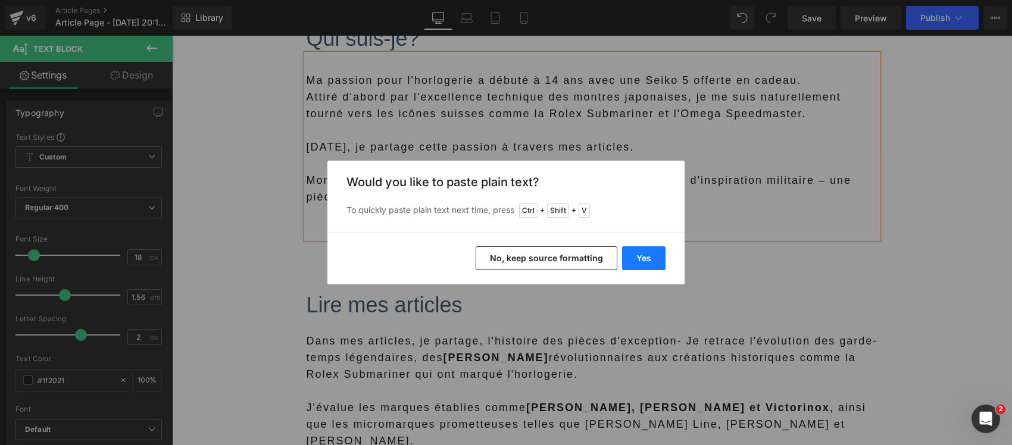
drag, startPoint x: 634, startPoint y: 261, endPoint x: 360, endPoint y: 228, distance: 275.7
click at [634, 261] on button "Yes" at bounding box center [643, 258] width 43 height 24
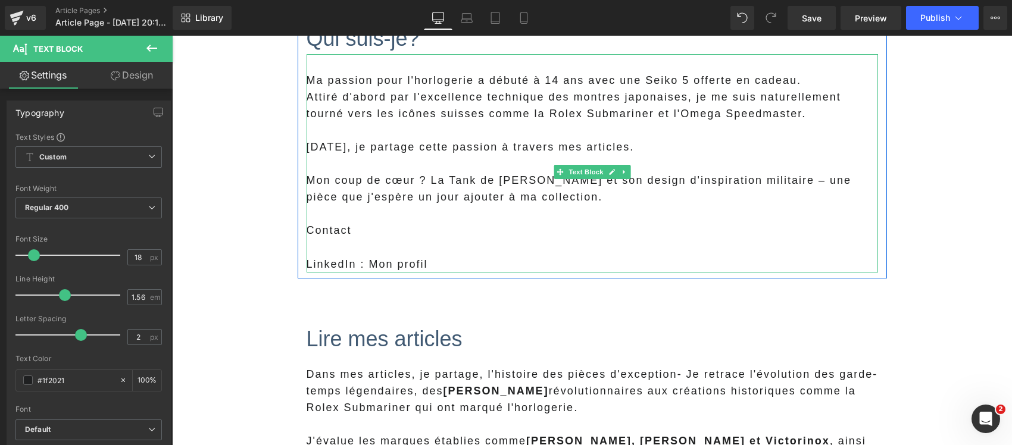
click at [353, 247] on p at bounding box center [592, 247] width 571 height 17
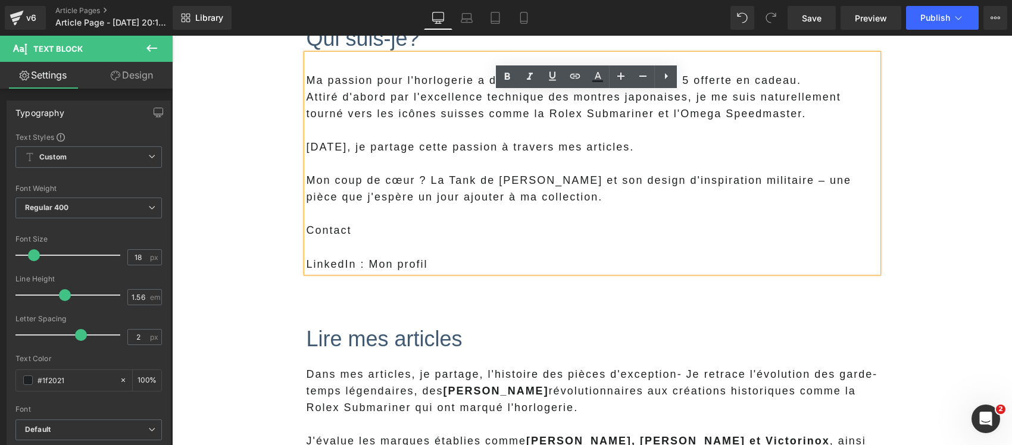
click at [319, 228] on p "Contact" at bounding box center [592, 230] width 571 height 17
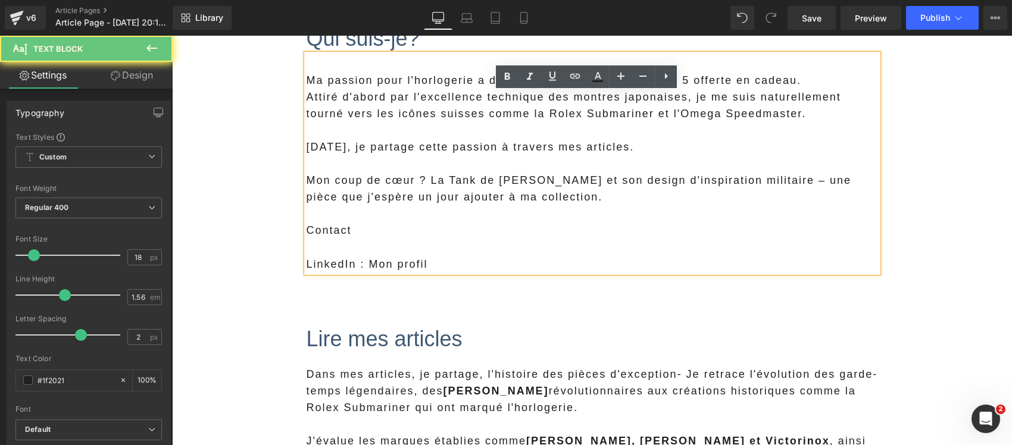
click at [319, 228] on p "Contact" at bounding box center [592, 230] width 571 height 17
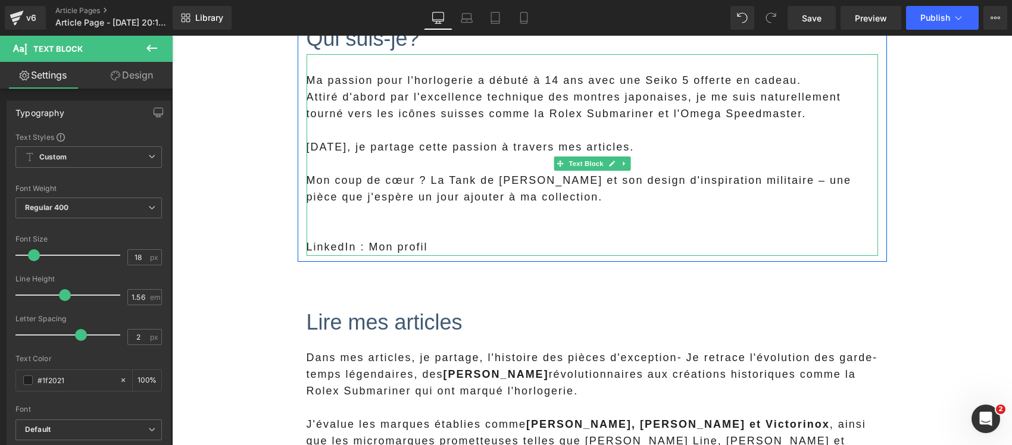
click at [321, 249] on p "LinkedIn : Mon profil" at bounding box center [592, 247] width 571 height 17
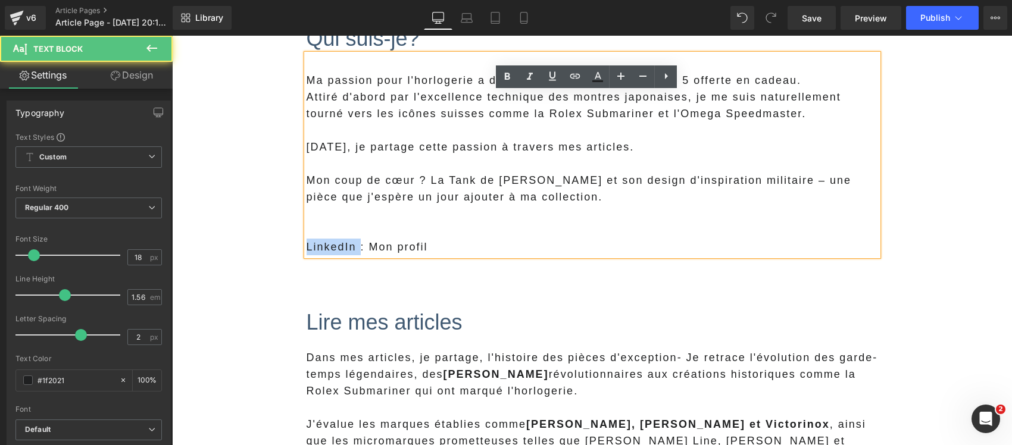
click at [321, 249] on p "LinkedIn : Mon profil" at bounding box center [592, 247] width 571 height 17
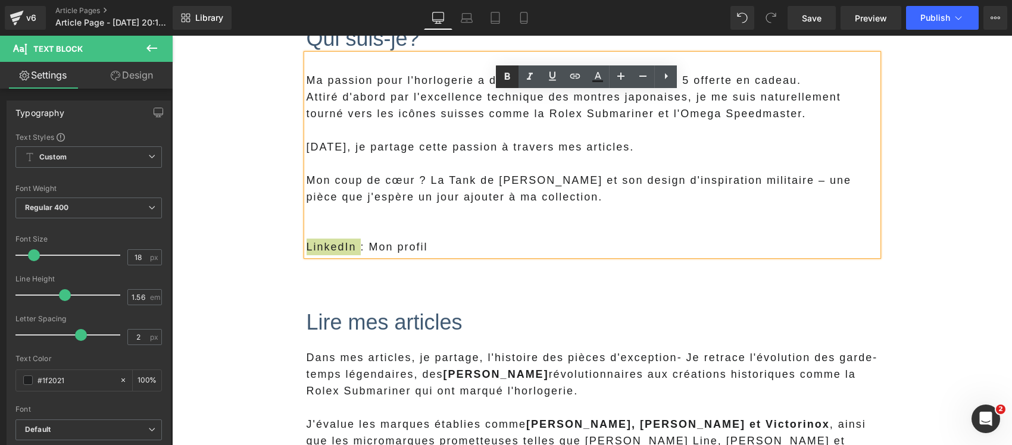
click at [507, 72] on icon at bounding box center [507, 77] width 14 height 14
click at [416, 246] on p "LinkedIn : Mon profil" at bounding box center [592, 247] width 571 height 17
drag, startPoint x: 428, startPoint y: 248, endPoint x: 368, endPoint y: 245, distance: 60.2
click at [368, 245] on p "LinkedIn : Mon profil" at bounding box center [592, 247] width 571 height 17
click at [573, 74] on icon at bounding box center [575, 76] width 10 height 5
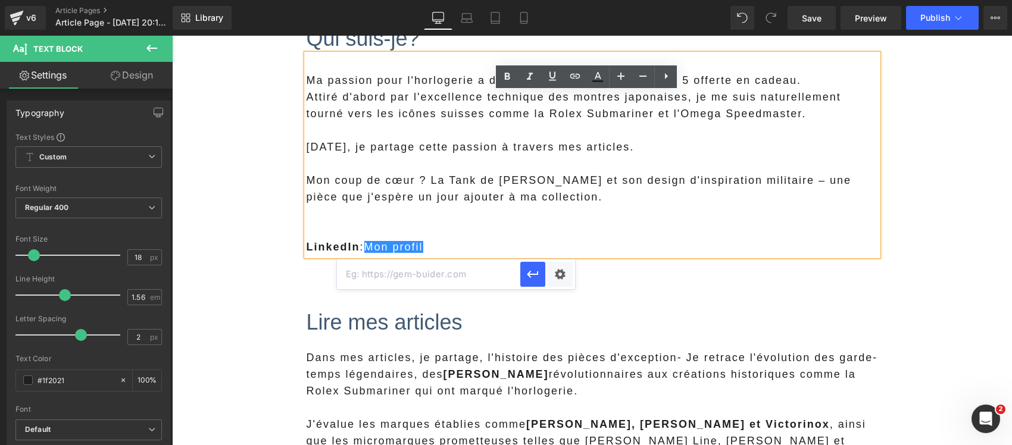
paste input "[URL][DOMAIN_NAME][PERSON_NAME]"
type input "[URL][DOMAIN_NAME][PERSON_NAME]"
click at [557, 0] on div "Text Color Highlight Color #333333 Edit or remove link: Edit - Unlink - Cancel …" at bounding box center [506, 0] width 1012 height 0
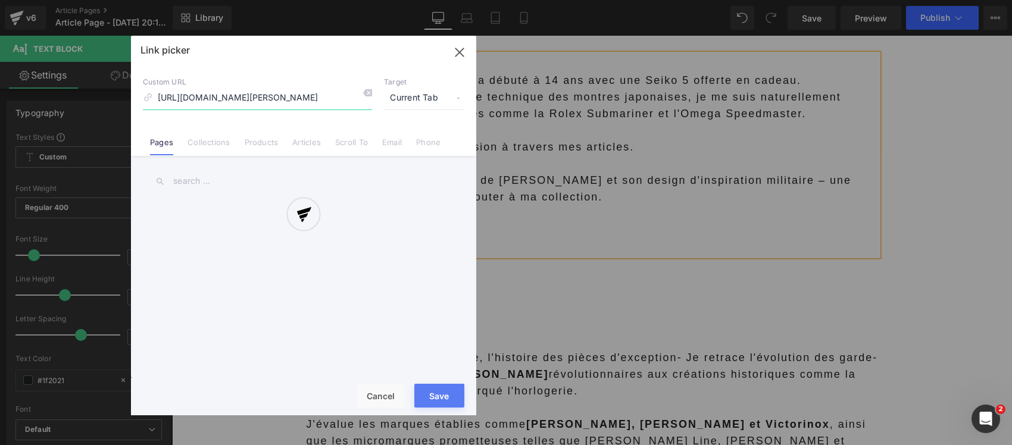
scroll to position [0, 21]
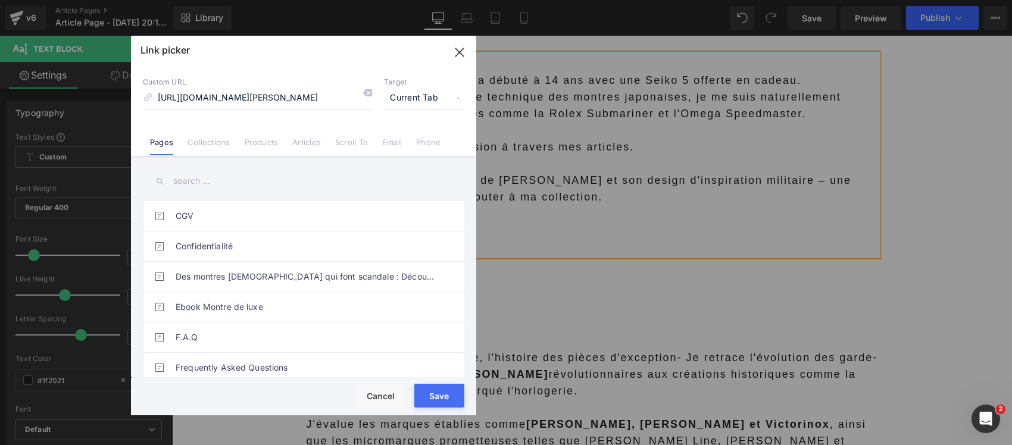
click at [399, 100] on div "Link picker Back to Library Insert Custom URL [URL][DOMAIN_NAME][PERSON_NAME] T…" at bounding box center [303, 226] width 345 height 380
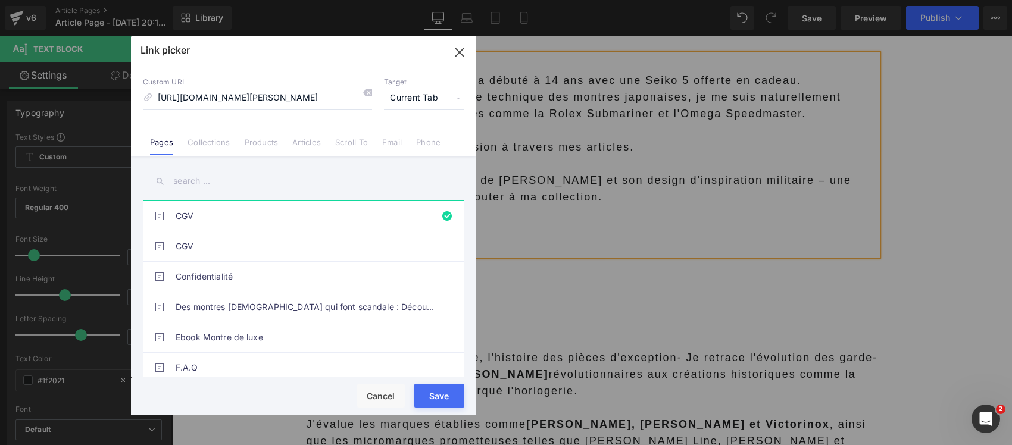
click at [411, 99] on span "Current Tab" at bounding box center [424, 98] width 80 height 23
click at [398, 140] on li "New Tab" at bounding box center [424, 140] width 92 height 21
click at [429, 391] on button "Save" at bounding box center [439, 396] width 50 height 24
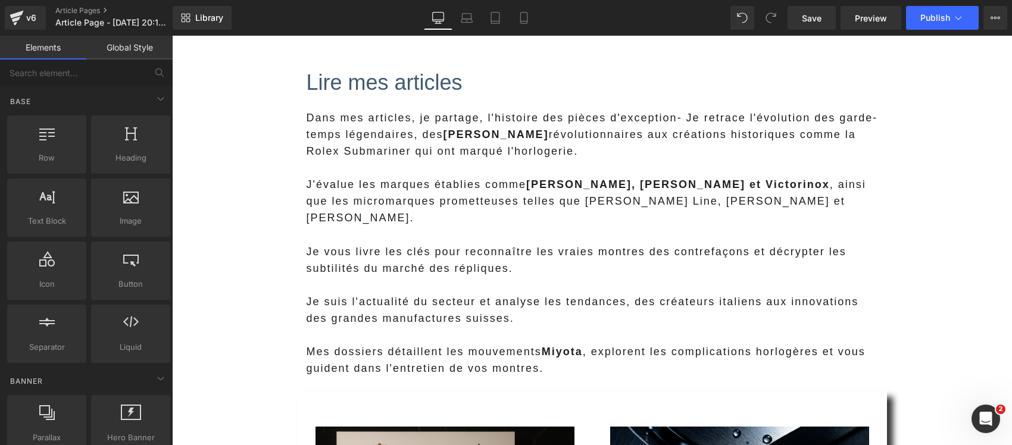
scroll to position [967, 0]
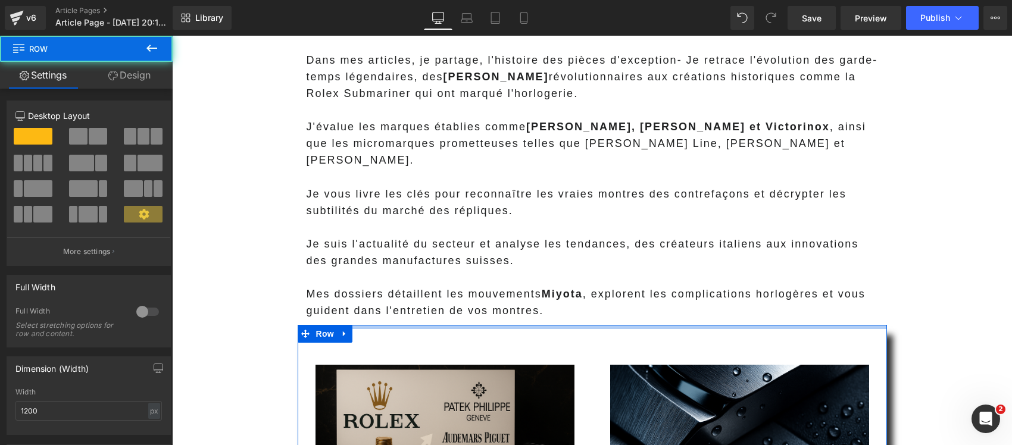
drag, startPoint x: 506, startPoint y: 312, endPoint x: 501, endPoint y: 308, distance: 6.8
click at [501, 325] on div at bounding box center [592, 327] width 589 height 4
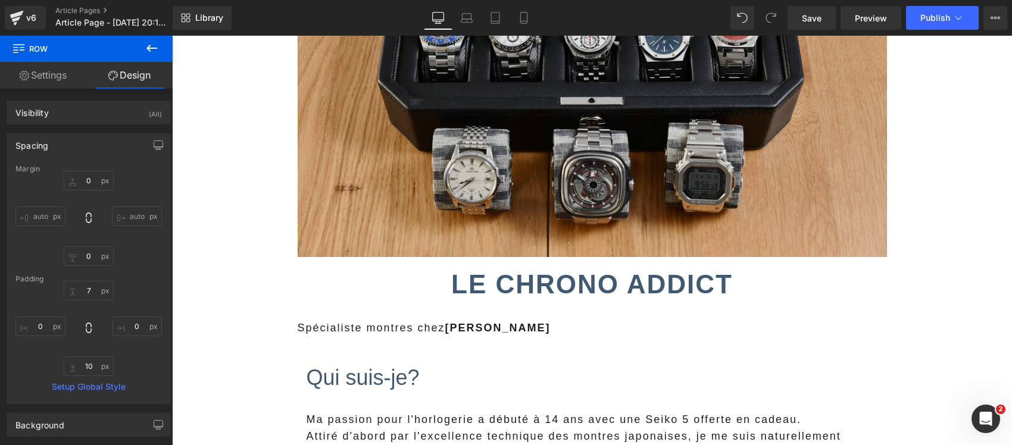
scroll to position [372, 0]
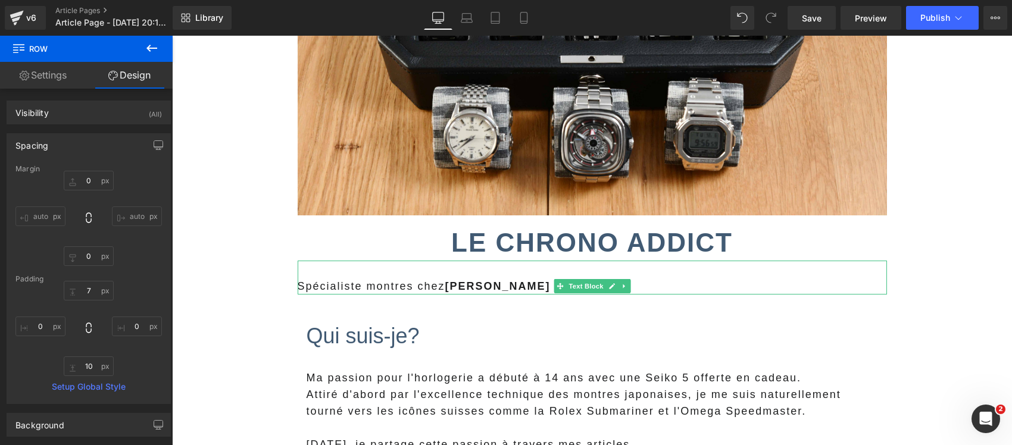
click at [459, 290] on strong "[PERSON_NAME]" at bounding box center [497, 286] width 105 height 12
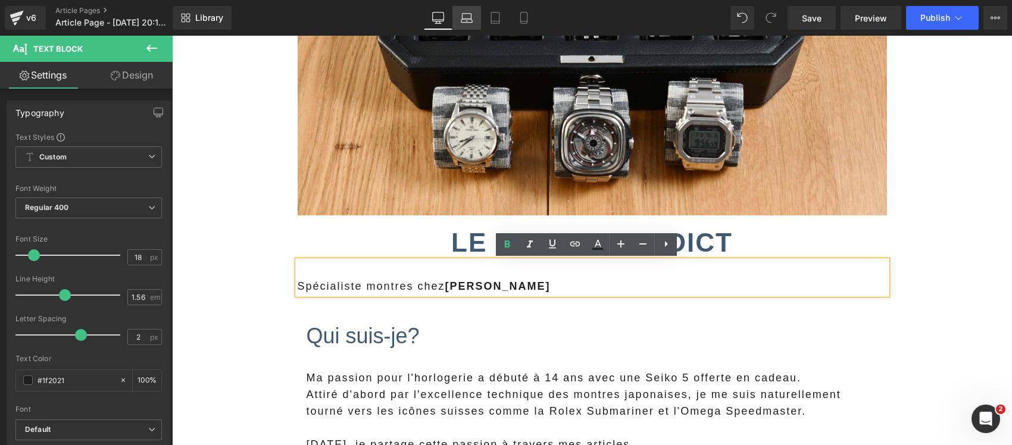
click at [470, 15] on icon at bounding box center [467, 18] width 12 height 12
type input "100"
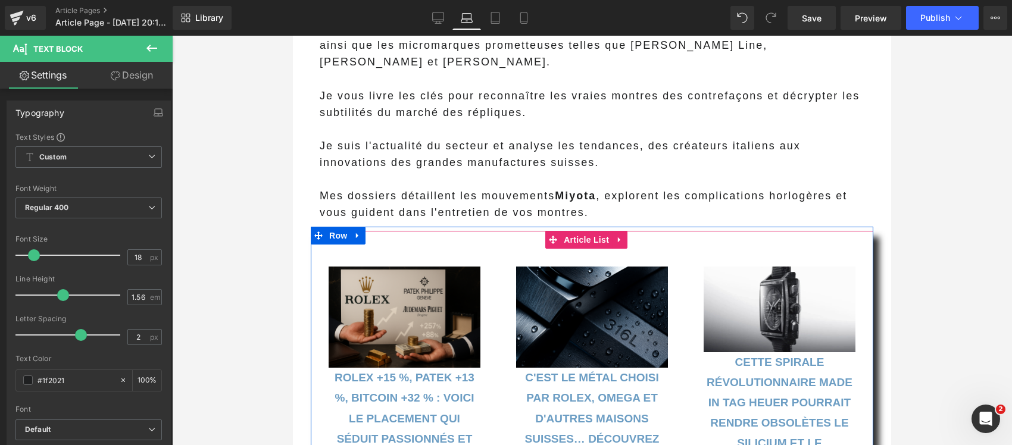
scroll to position [1028, 0]
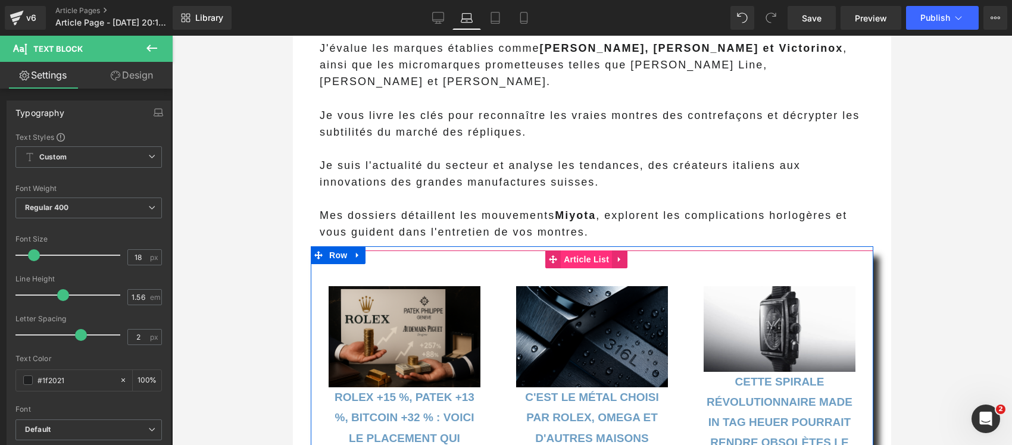
click at [585, 251] on span "Article List" at bounding box center [586, 260] width 51 height 18
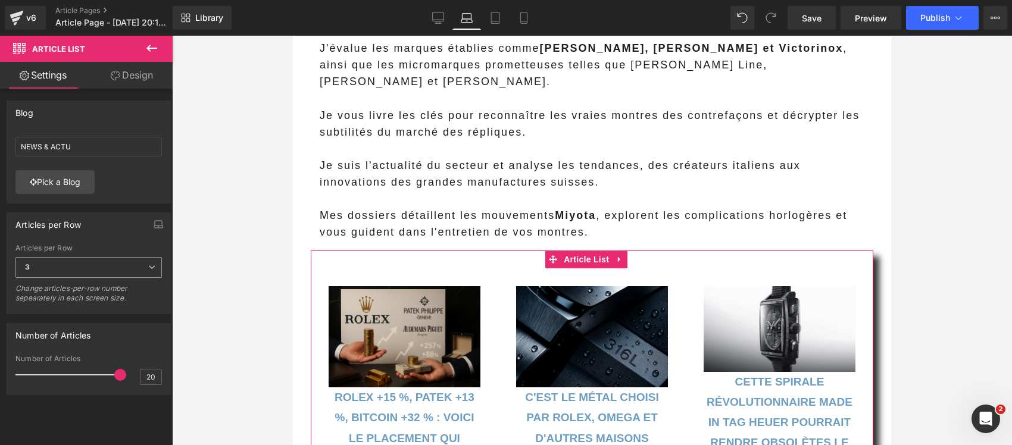
click at [90, 264] on span "3" at bounding box center [88, 267] width 146 height 21
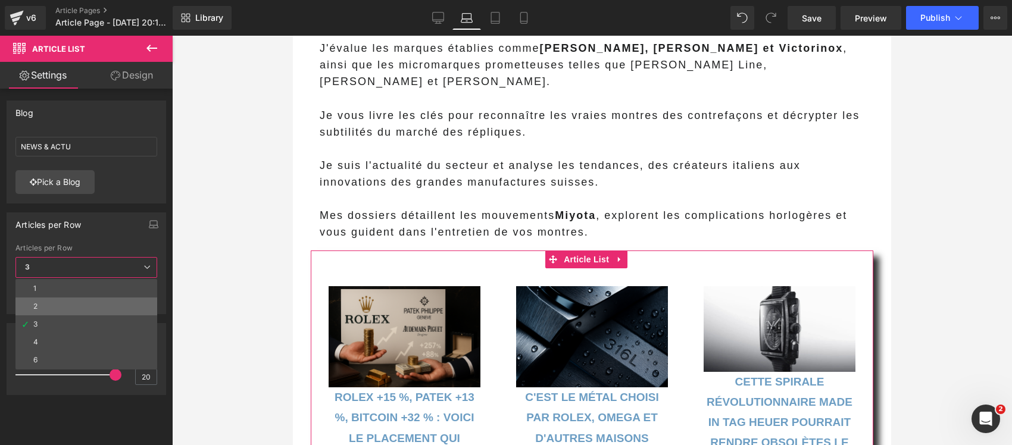
click at [49, 305] on li "2" at bounding box center [86, 307] width 142 height 18
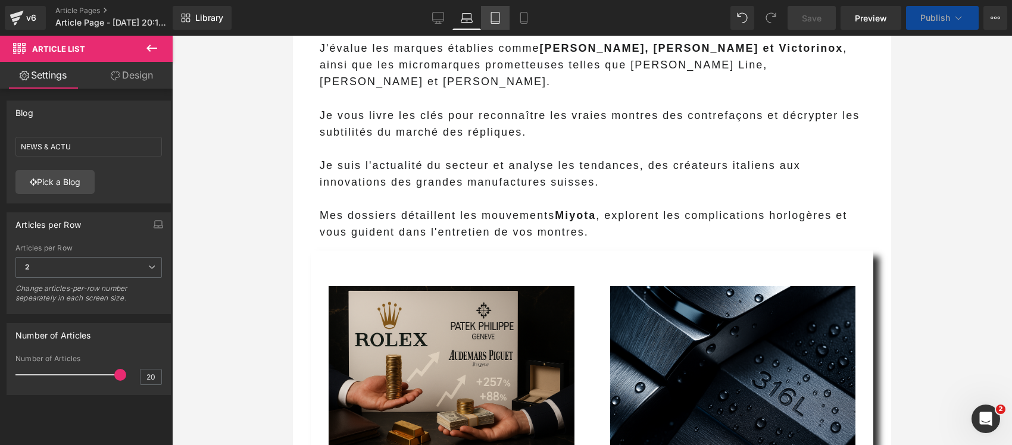
click at [495, 20] on icon at bounding box center [495, 18] width 12 height 12
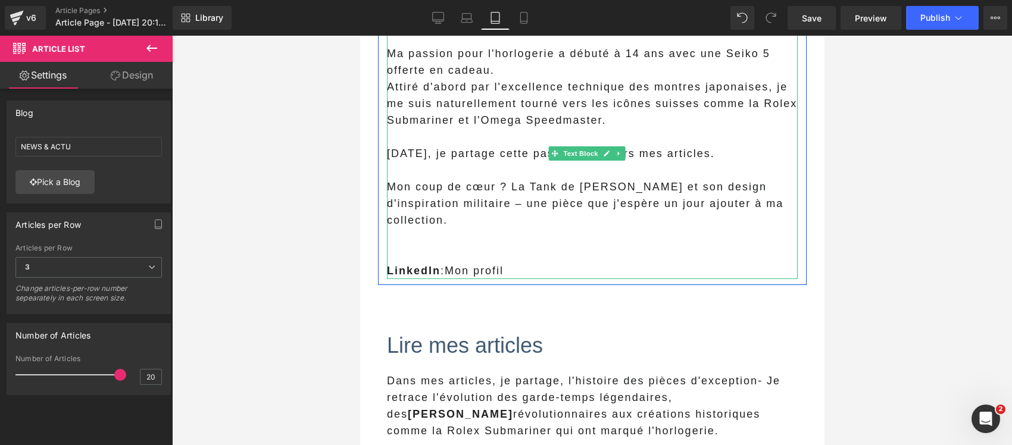
scroll to position [595, 0]
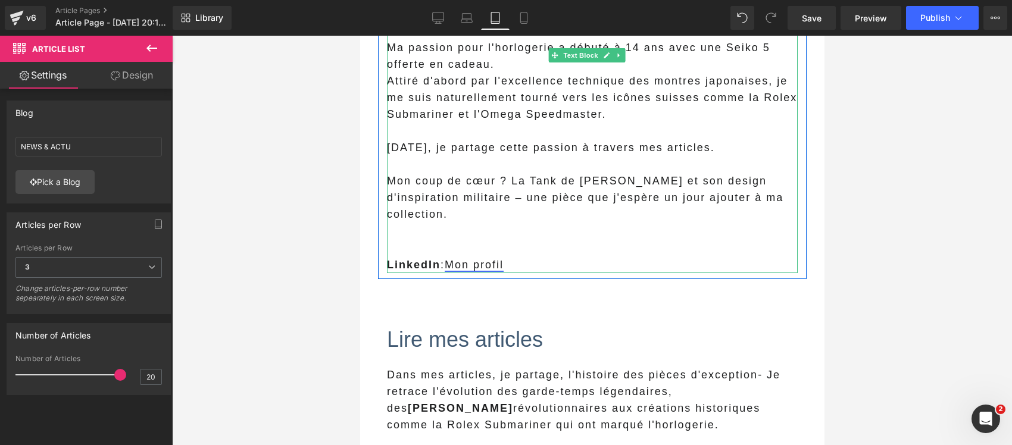
click at [488, 259] on link "Mon profil" at bounding box center [473, 265] width 59 height 12
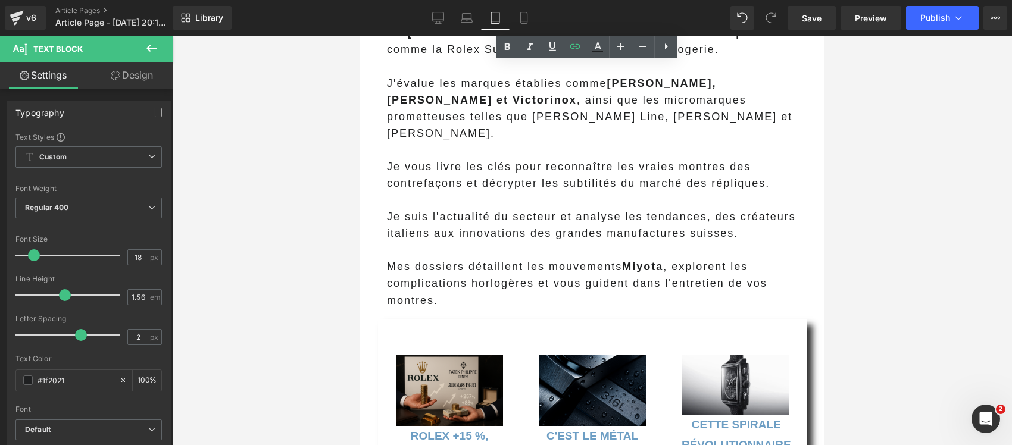
scroll to position [967, 0]
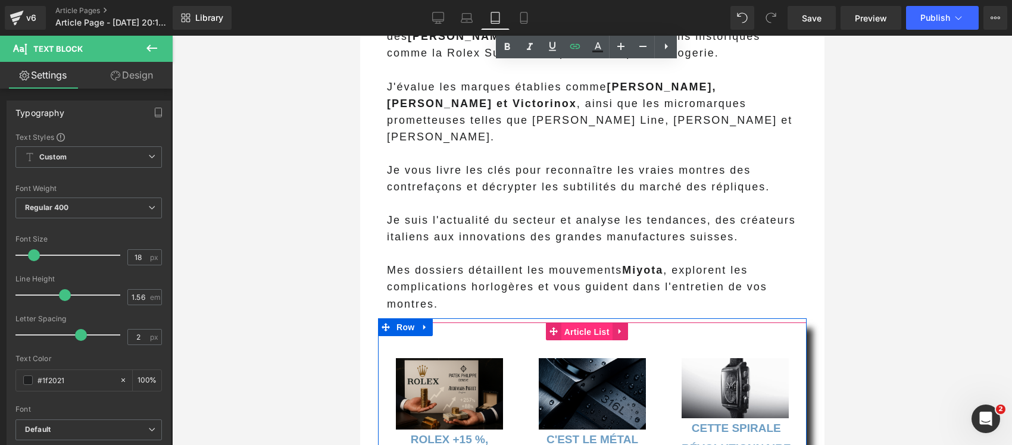
click at [583, 323] on span "Article List" at bounding box center [586, 332] width 51 height 18
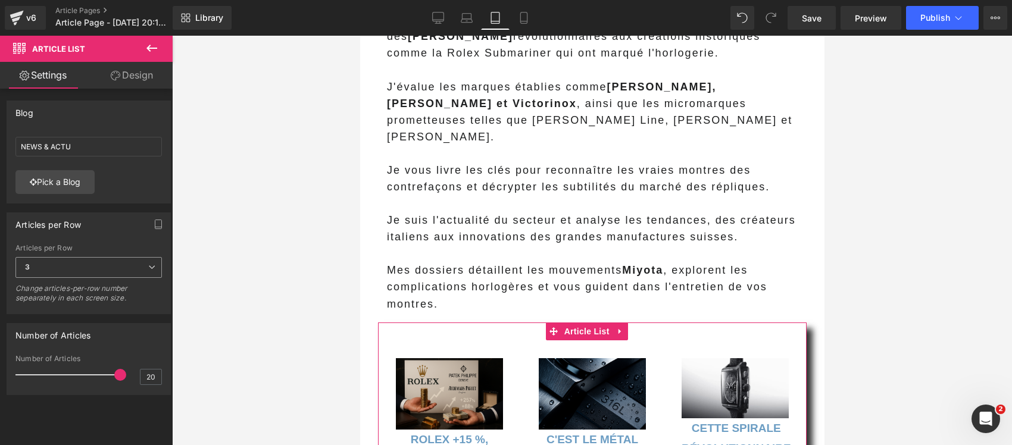
click at [132, 271] on span "3" at bounding box center [88, 267] width 146 height 21
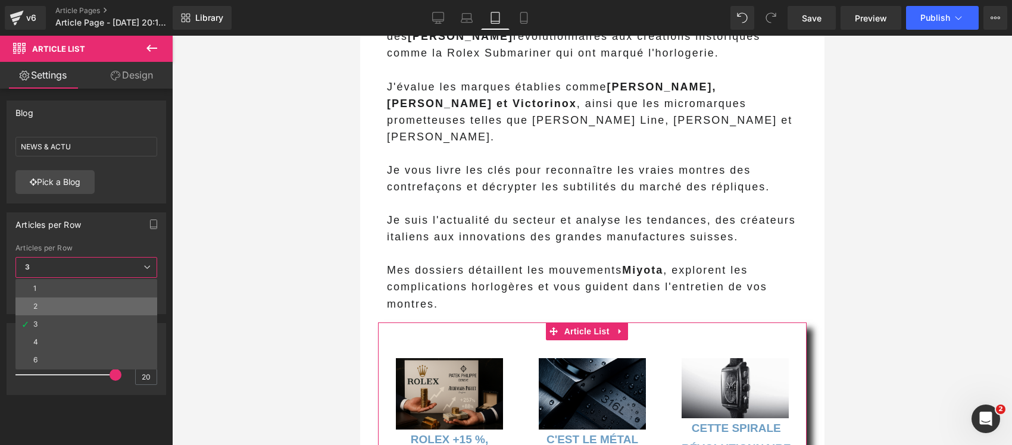
click at [42, 307] on li "2" at bounding box center [86, 307] width 142 height 18
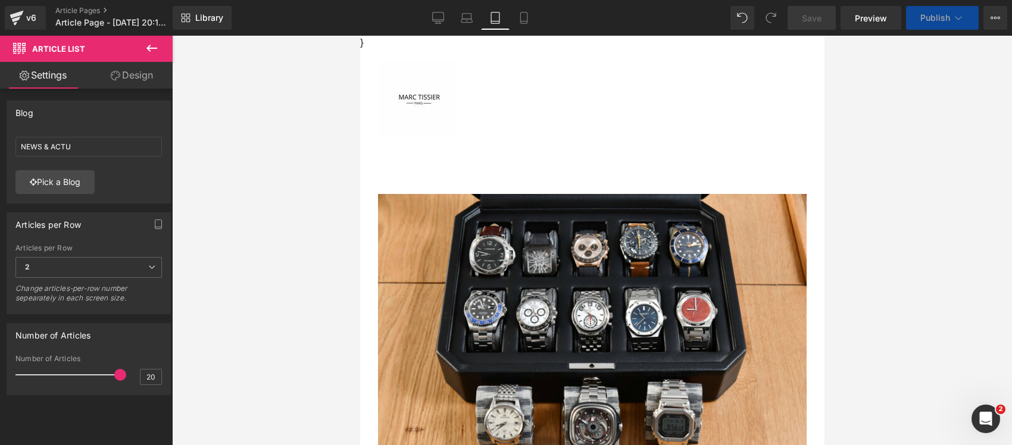
scroll to position [0, 0]
click at [523, 18] on icon at bounding box center [524, 18] width 12 height 12
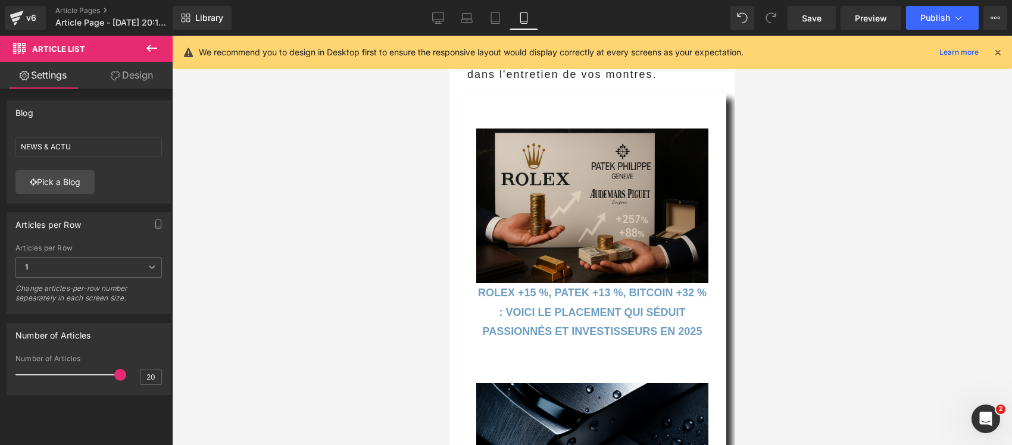
scroll to position [1668, 0]
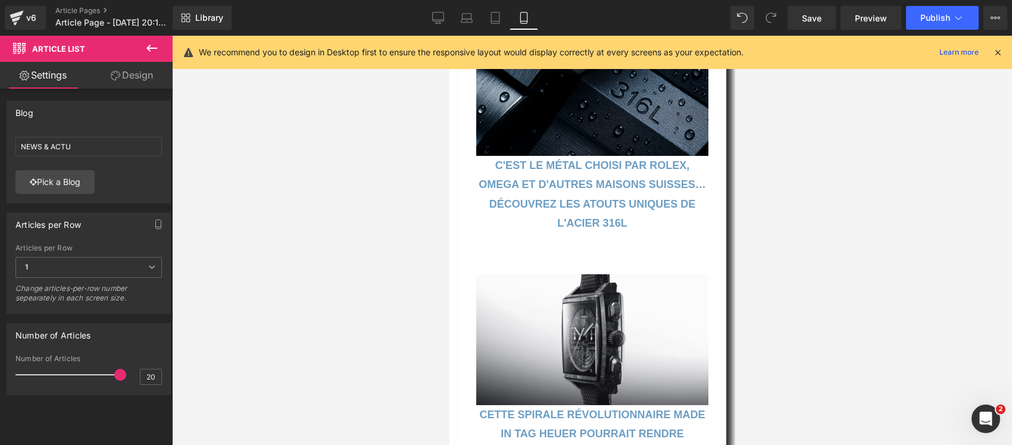
click at [998, 54] on icon at bounding box center [997, 52] width 11 height 11
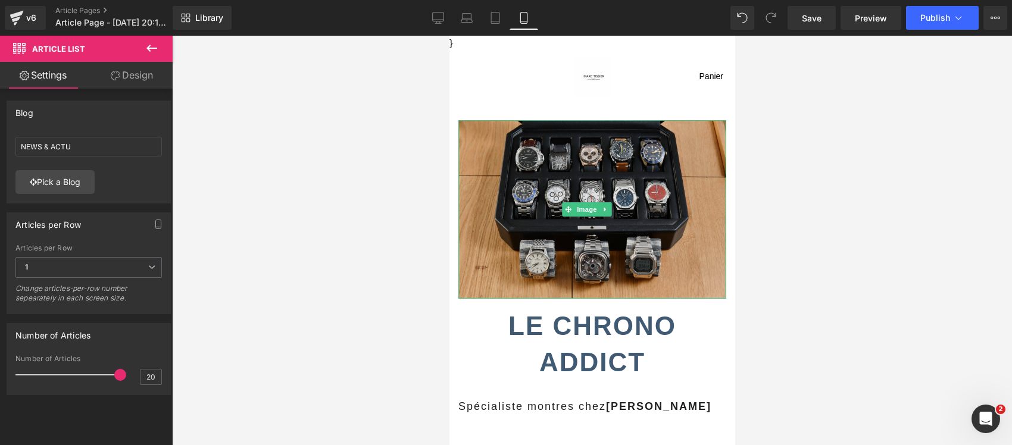
scroll to position [223, 0]
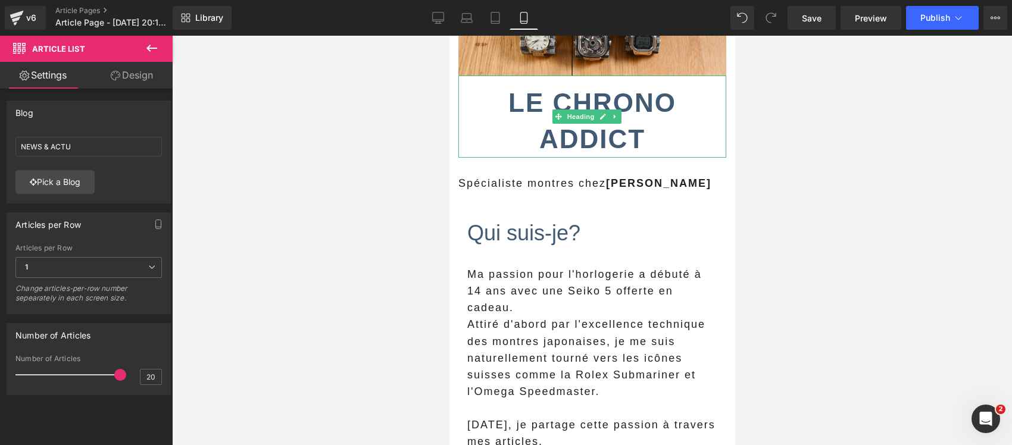
click at [508, 113] on h2 "Le Chrono Addict" at bounding box center [592, 121] width 268 height 73
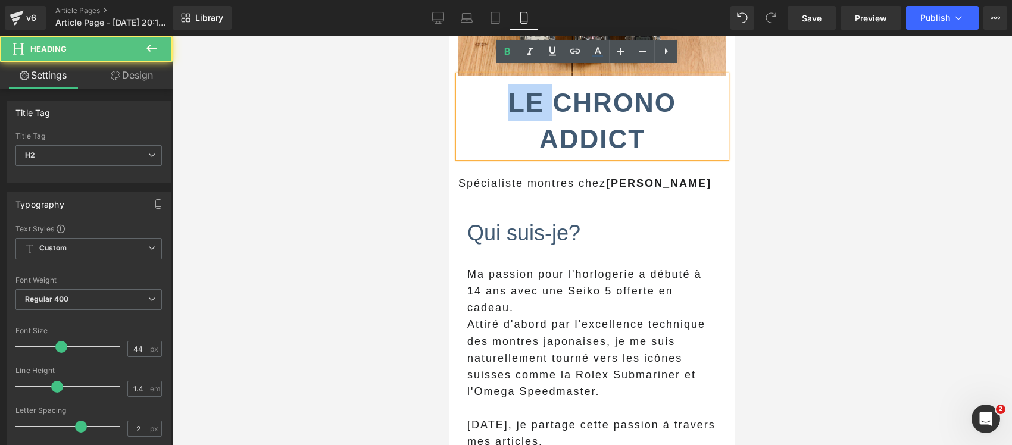
click at [508, 113] on h2 "Le Chrono Addict" at bounding box center [592, 121] width 268 height 73
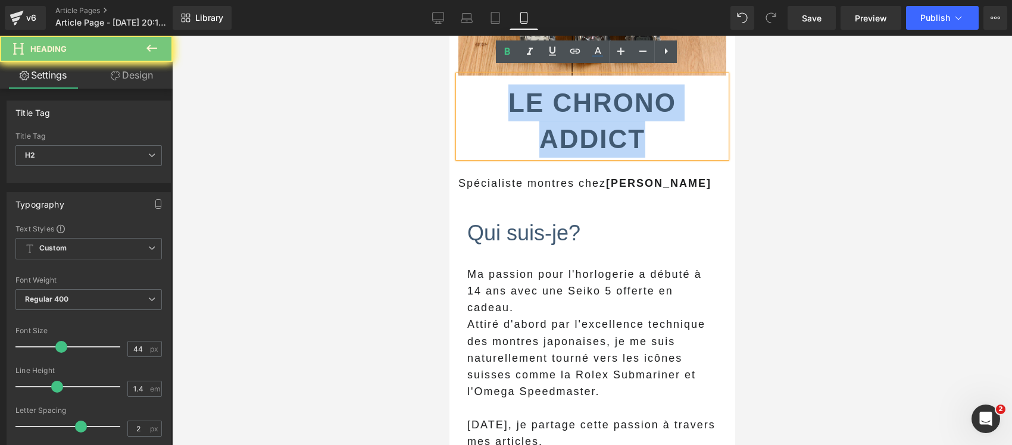
click at [508, 113] on h2 "Le Chrono Addict" at bounding box center [592, 121] width 268 height 73
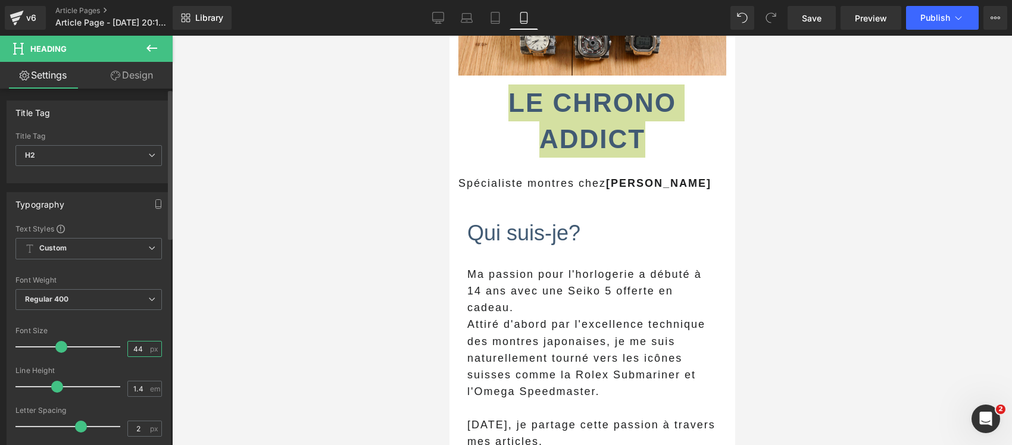
click at [131, 348] on input "44" at bounding box center [138, 349] width 21 height 15
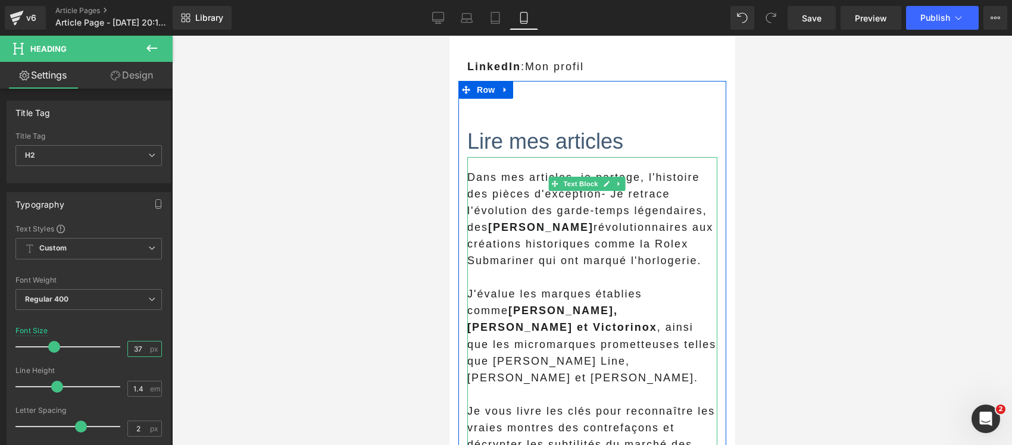
scroll to position [670, 0]
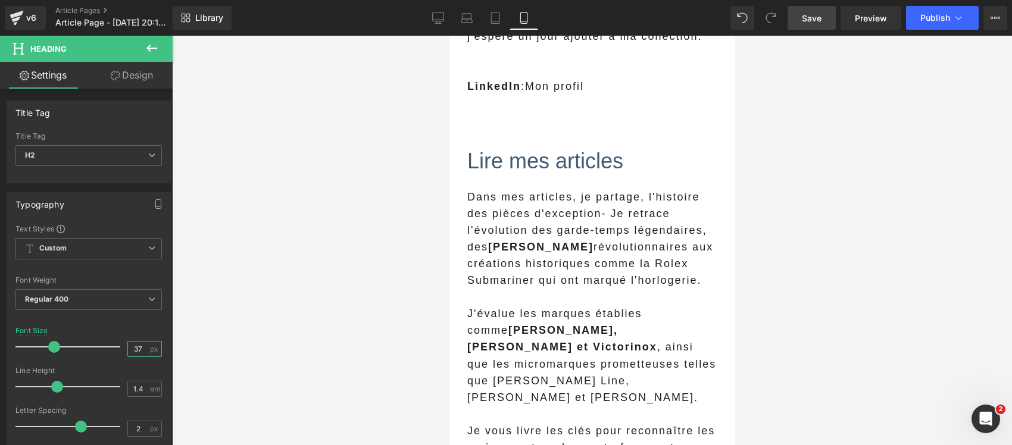
type input "37"
click at [818, 19] on span "Save" at bounding box center [812, 18] width 20 height 12
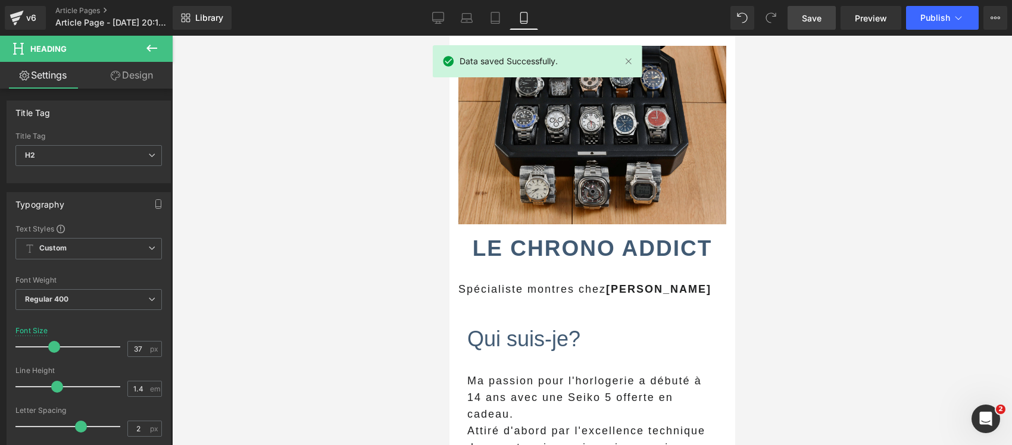
scroll to position [0, 0]
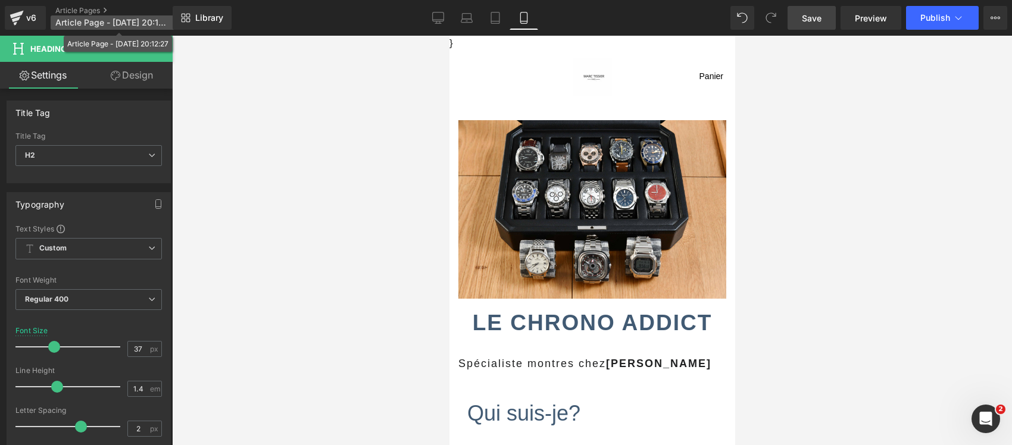
click at [144, 18] on span "Article Page - [DATE] 20:12:27" at bounding box center [112, 23] width 114 height 10
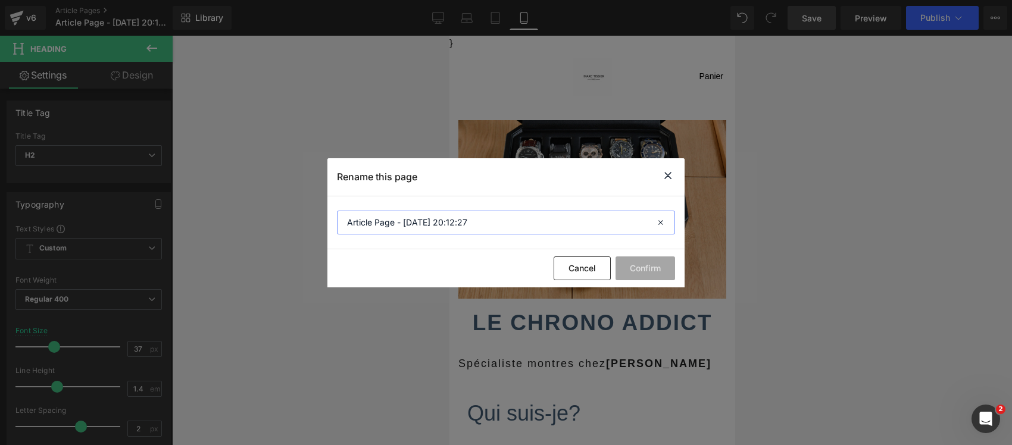
click at [431, 225] on input "Article Page - [DATE] 20:12:27" at bounding box center [506, 223] width 338 height 24
type input "Fiche auteur - chrono addict"
click at [653, 262] on button "Confirm" at bounding box center [645, 269] width 60 height 24
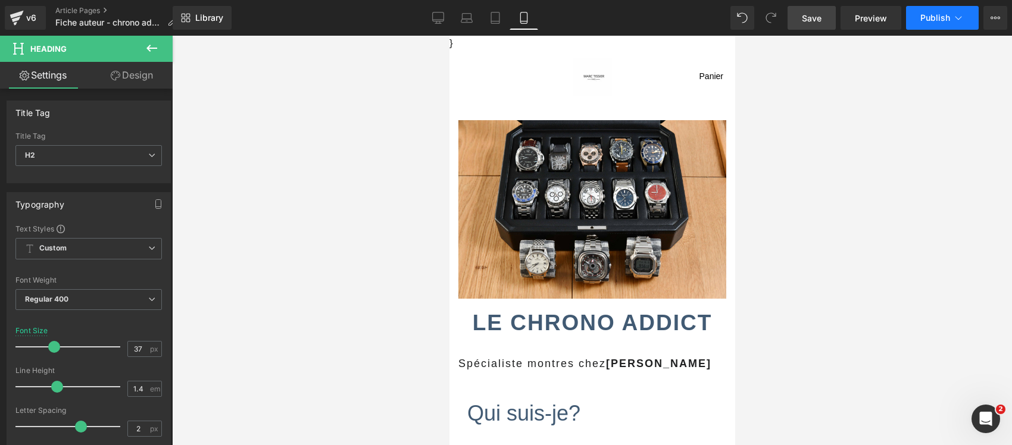
click at [956, 12] on icon at bounding box center [958, 18] width 12 height 12
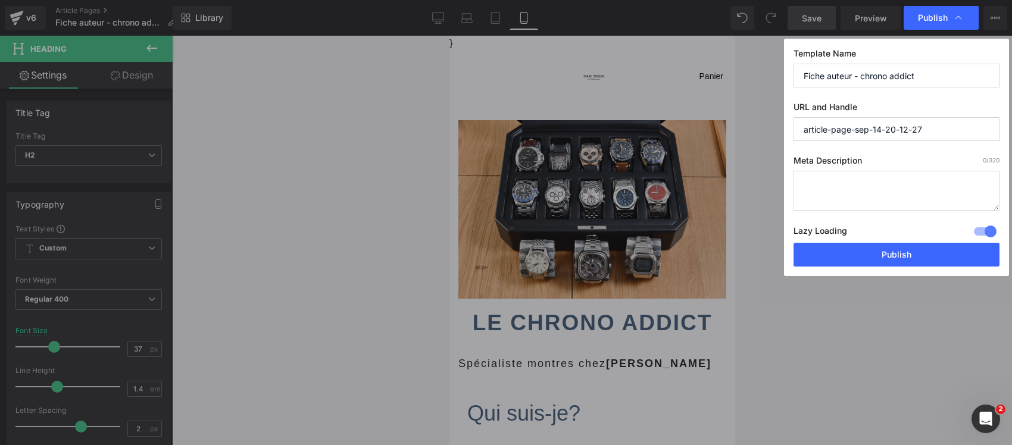
click at [868, 76] on input "Fiche auteur - chrono addict" at bounding box center [896, 76] width 206 height 24
click at [873, 126] on input "article-page-sep-14-20-12-27" at bounding box center [896, 129] width 206 height 24
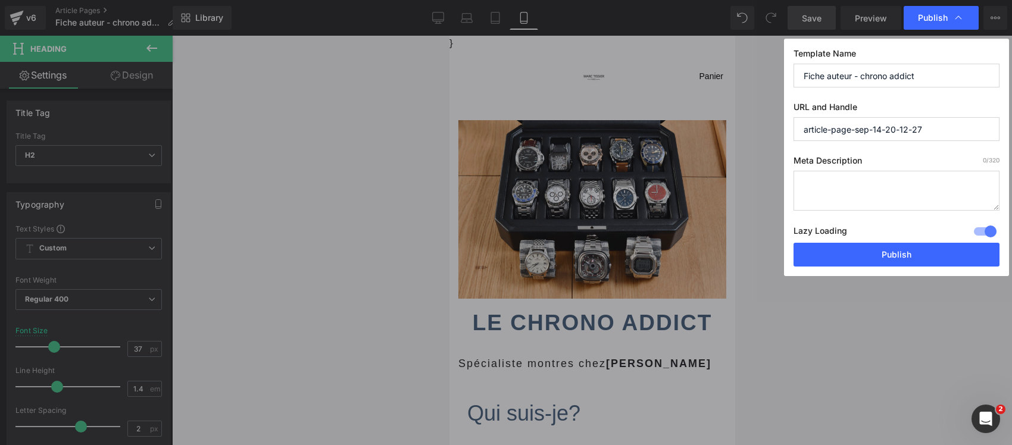
click at [873, 126] on input "article-page-sep-14-20-12-27" at bounding box center [896, 129] width 206 height 24
paste input "Fiche auteur - chrono addict"
type input "fiche-auteur---chrono-addict"
click at [921, 189] on textarea at bounding box center [896, 191] width 206 height 40
paste textarea "Fiche auteur - chrono addict"
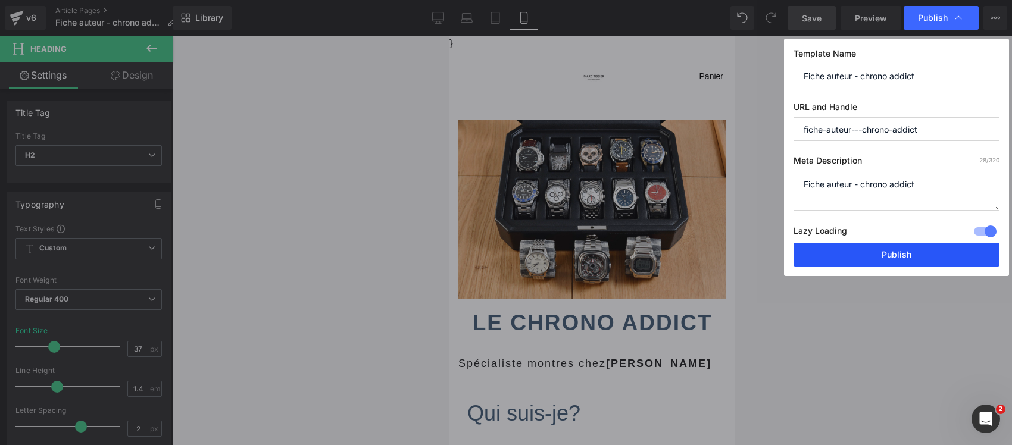
type textarea "Fiche auteur - chrono addict"
click at [893, 254] on button "Publish" at bounding box center [896, 255] width 206 height 24
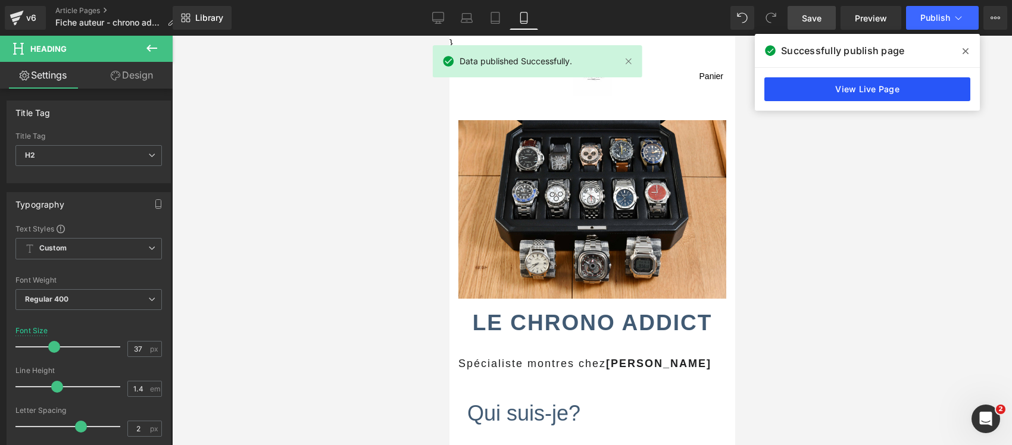
click at [872, 94] on link "View Live Page" at bounding box center [867, 89] width 206 height 24
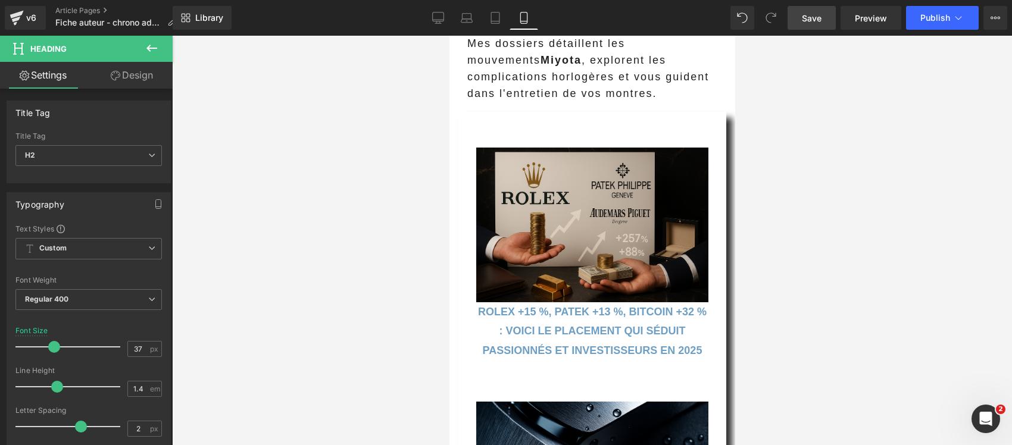
scroll to position [1414, 0]
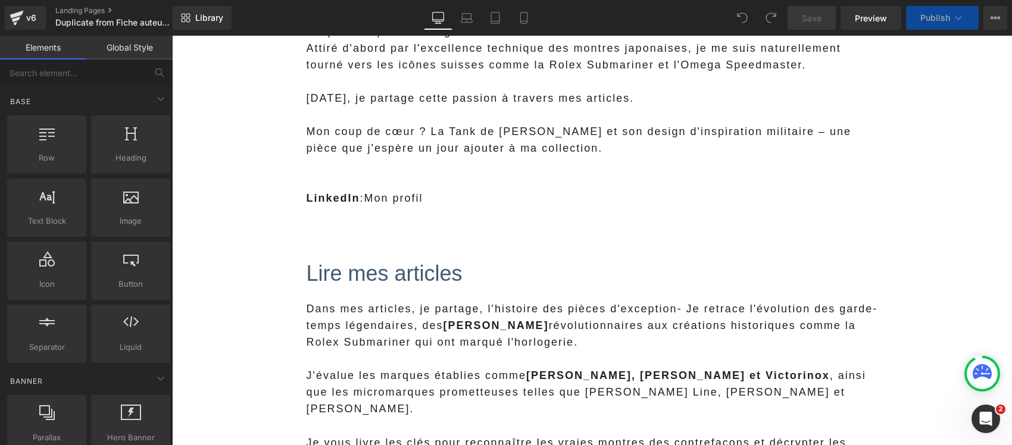
scroll to position [670, 0]
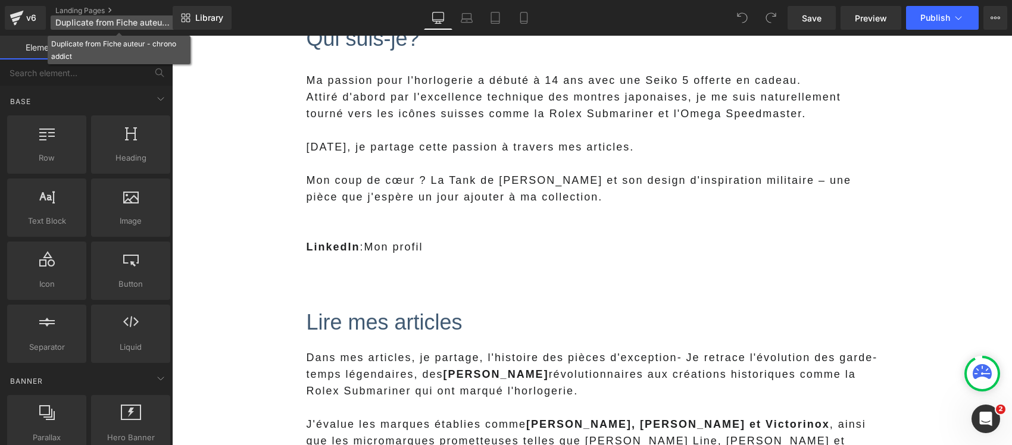
click at [134, 18] on span "Duplicate from Fiche auteur - chrono addict" at bounding box center [112, 23] width 114 height 10
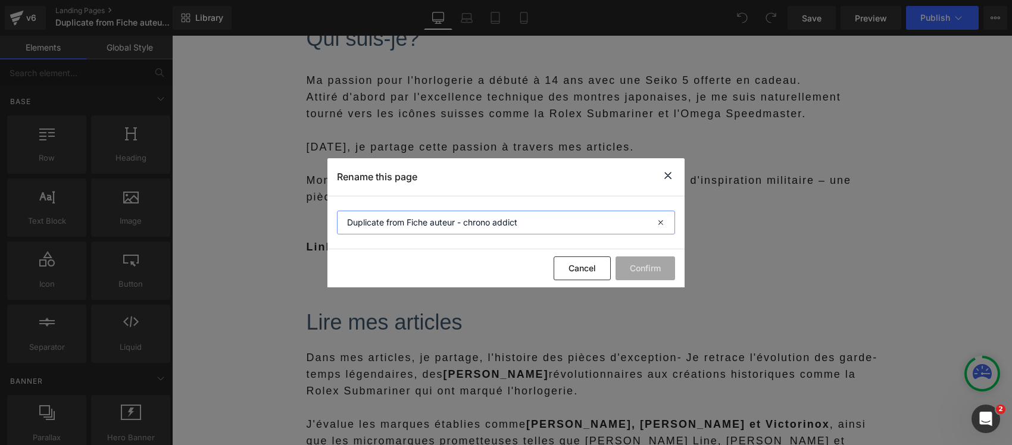
drag, startPoint x: 429, startPoint y: 221, endPoint x: 311, endPoint y: 224, distance: 117.9
click at [311, 224] on div "Rename this page Duplicate from Fiche auteur - chrono addict Cancel Confirm" at bounding box center [506, 222] width 1012 height 445
click at [551, 222] on input "Presentation de l' auteur - chrono addict" at bounding box center [506, 223] width 338 height 24
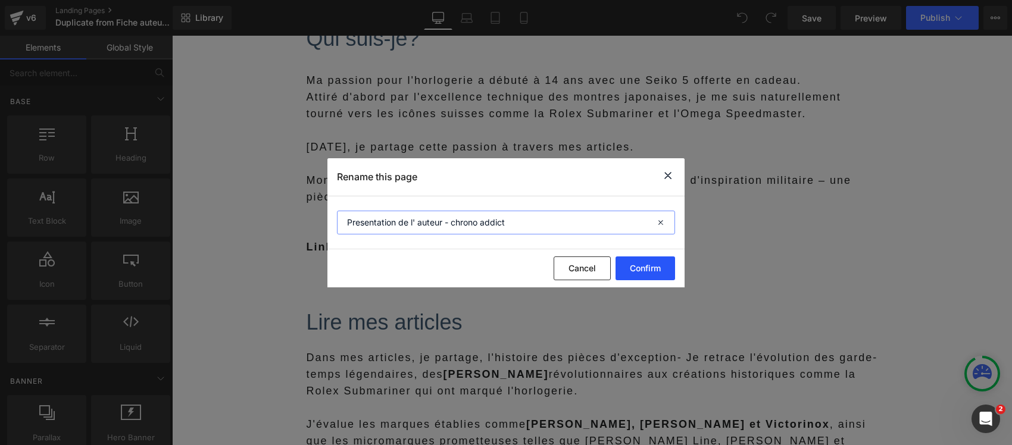
type input "Presentation de l' auteur - chrono addict"
click at [632, 277] on button "Confirm" at bounding box center [645, 269] width 60 height 24
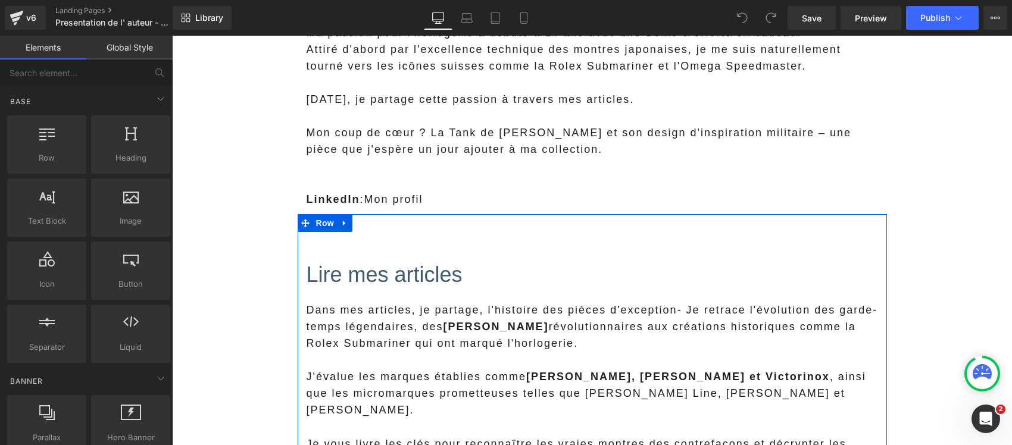
scroll to position [744, 0]
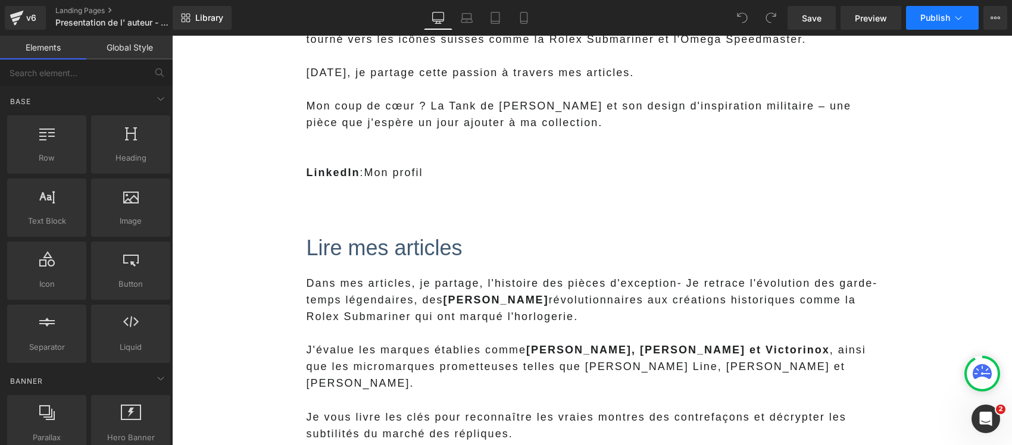
click at [962, 12] on icon at bounding box center [958, 18] width 12 height 12
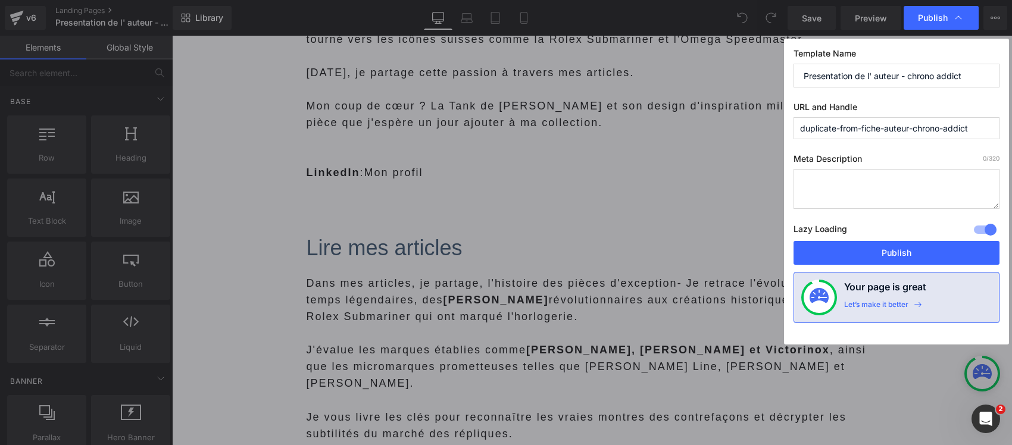
click at [876, 131] on input "duplicate-from-fiche-auteur-chrono-addict" at bounding box center [896, 128] width 206 height 22
paste input "Presentation de l' auteur - chrono"
type input "presentation-de-l-auteur---chrono-addict"
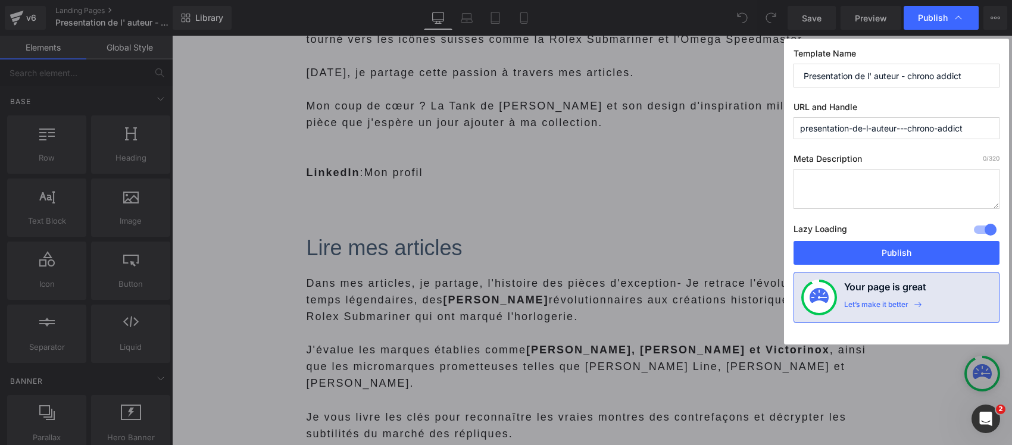
click at [862, 191] on textarea at bounding box center [896, 189] width 206 height 40
paste textarea "Presentation de l' auteur - chrono addict"
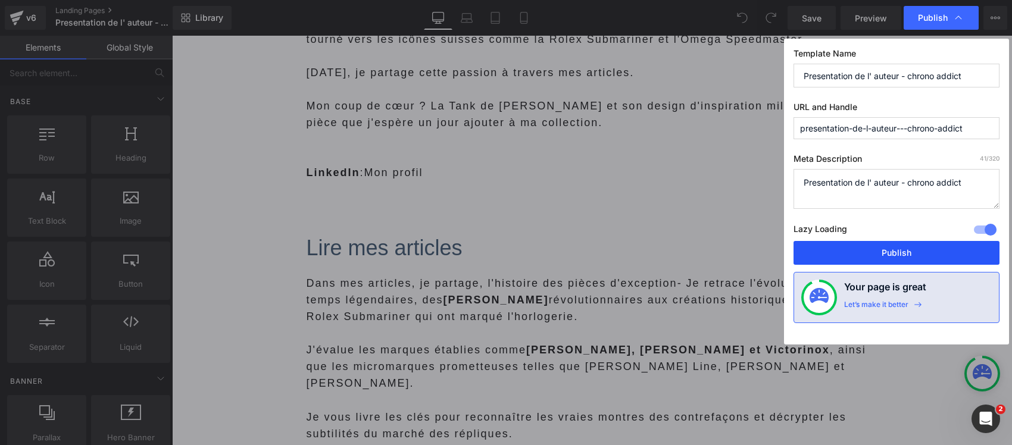
type textarea "Presentation de l' auteur - chrono addict"
drag, startPoint x: 854, startPoint y: 251, endPoint x: 64, endPoint y: 42, distance: 817.5
click at [854, 251] on button "Publish" at bounding box center [896, 253] width 206 height 24
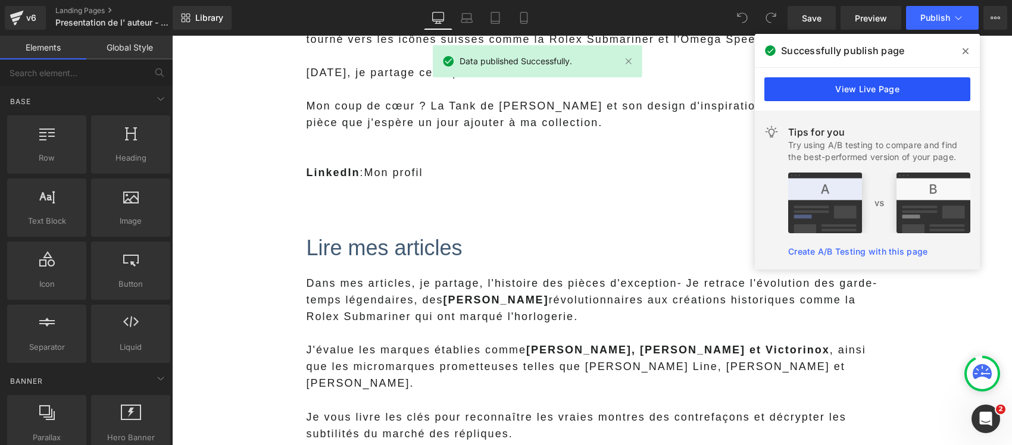
click at [833, 86] on link "View Live Page" at bounding box center [867, 89] width 206 height 24
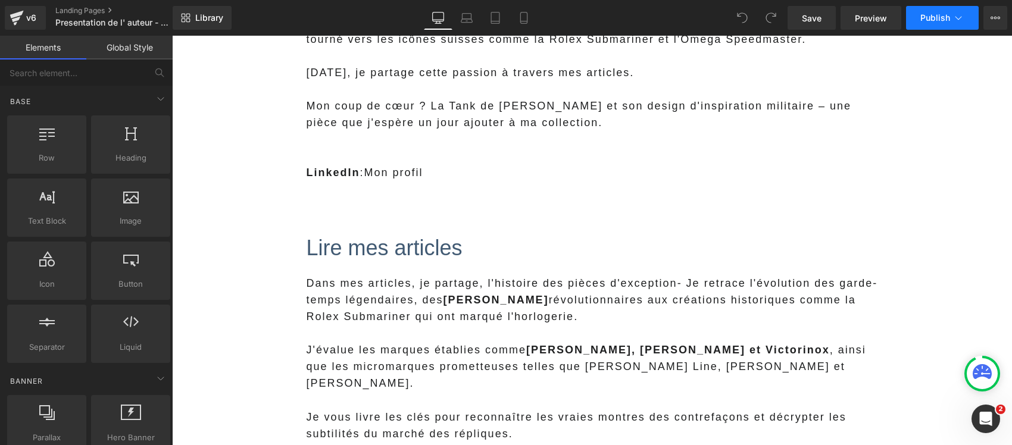
click at [965, 17] on button "Publish" at bounding box center [942, 18] width 73 height 24
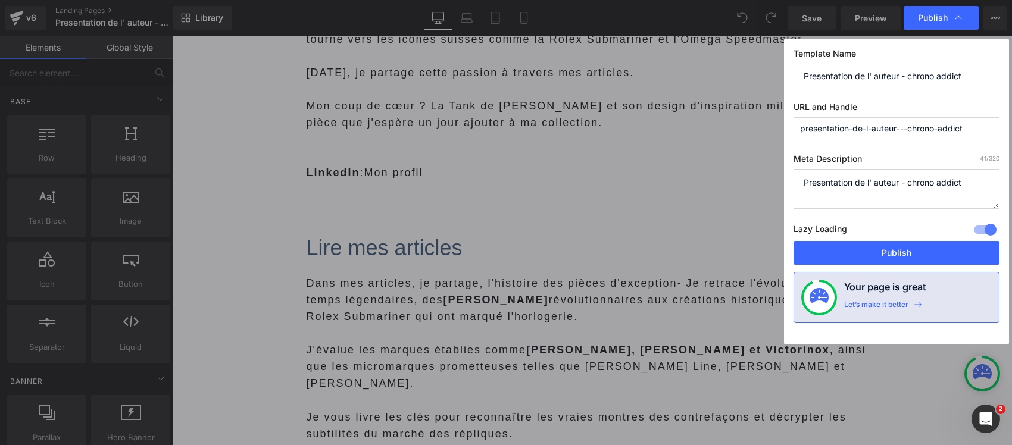
click at [980, 233] on div at bounding box center [985, 229] width 29 height 19
click at [935, 22] on span "Publish" at bounding box center [933, 17] width 30 height 11
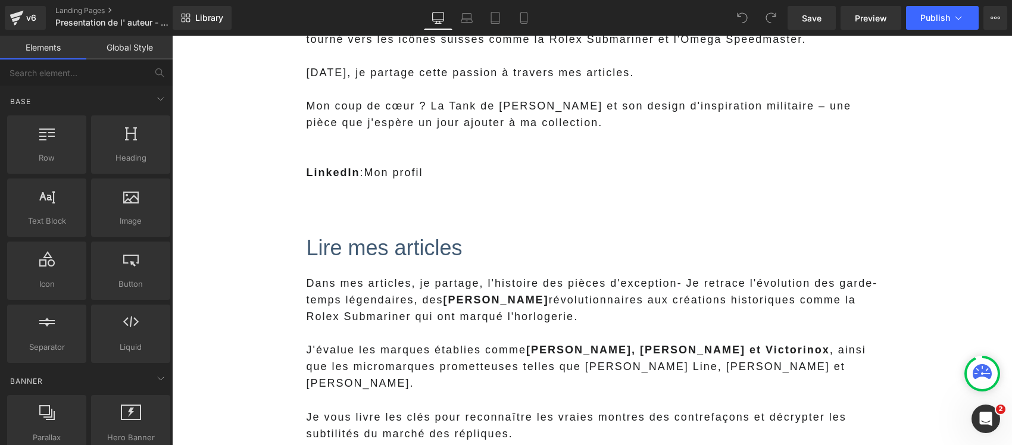
click at [935, 22] on span "Publish" at bounding box center [935, 18] width 30 height 10
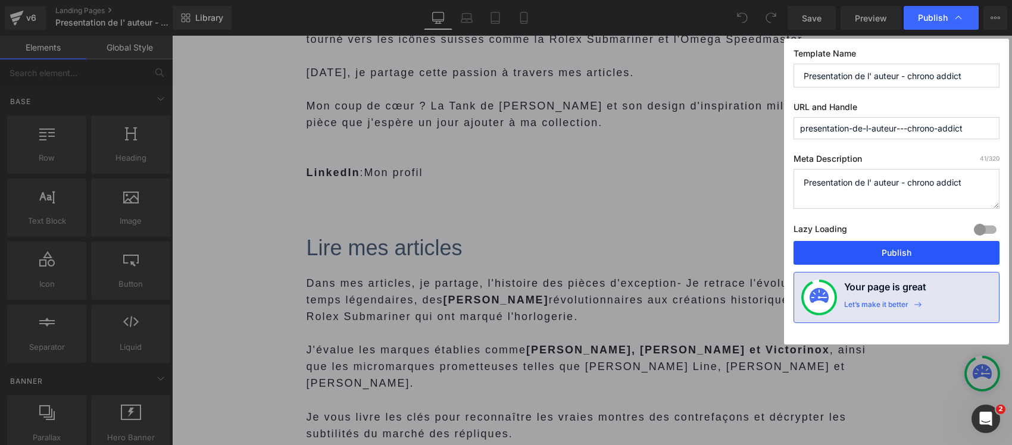
click at [817, 262] on button "Publish" at bounding box center [896, 253] width 206 height 24
